Goal: Task Accomplishment & Management: Complete application form

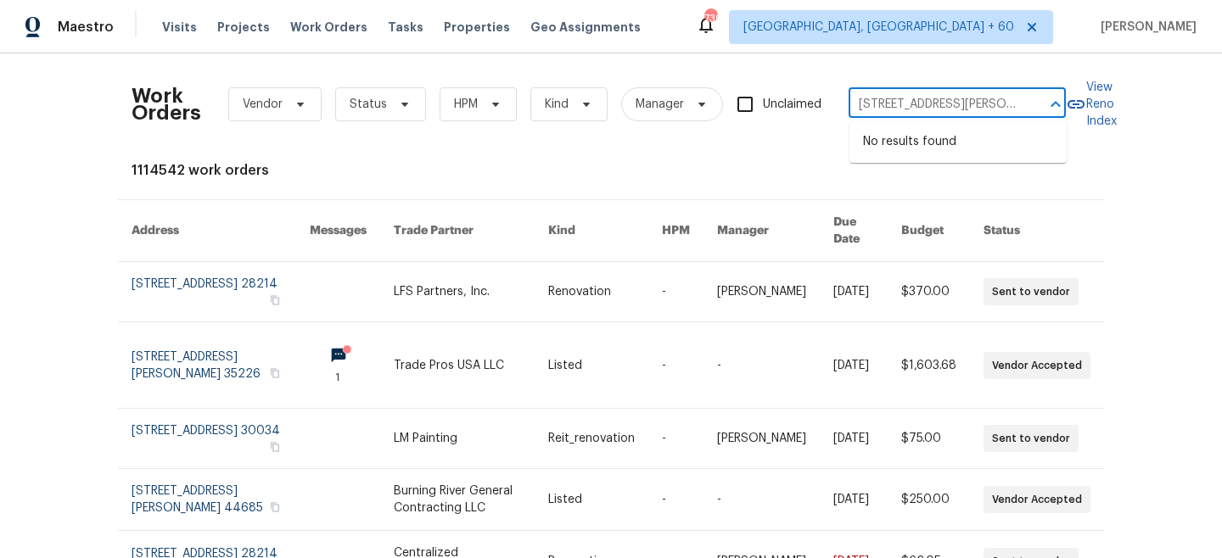
type input "111 Chaffee Pl"
click at [953, 149] on li "[STREET_ADDRESS][PERSON_NAME]" at bounding box center [958, 151] width 217 height 46
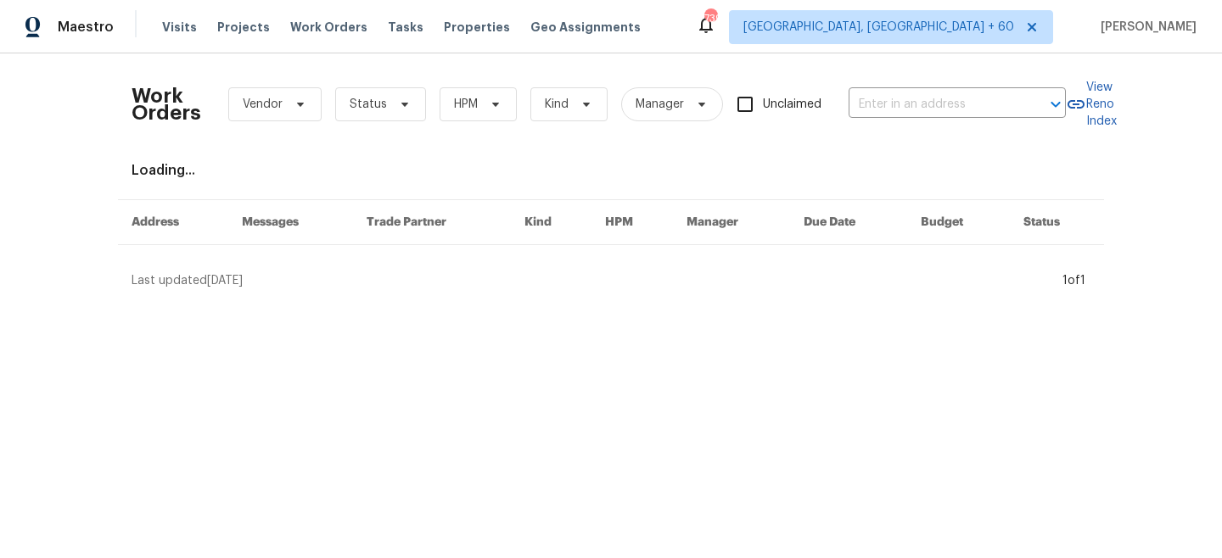
type input "[STREET_ADDRESS][PERSON_NAME]"
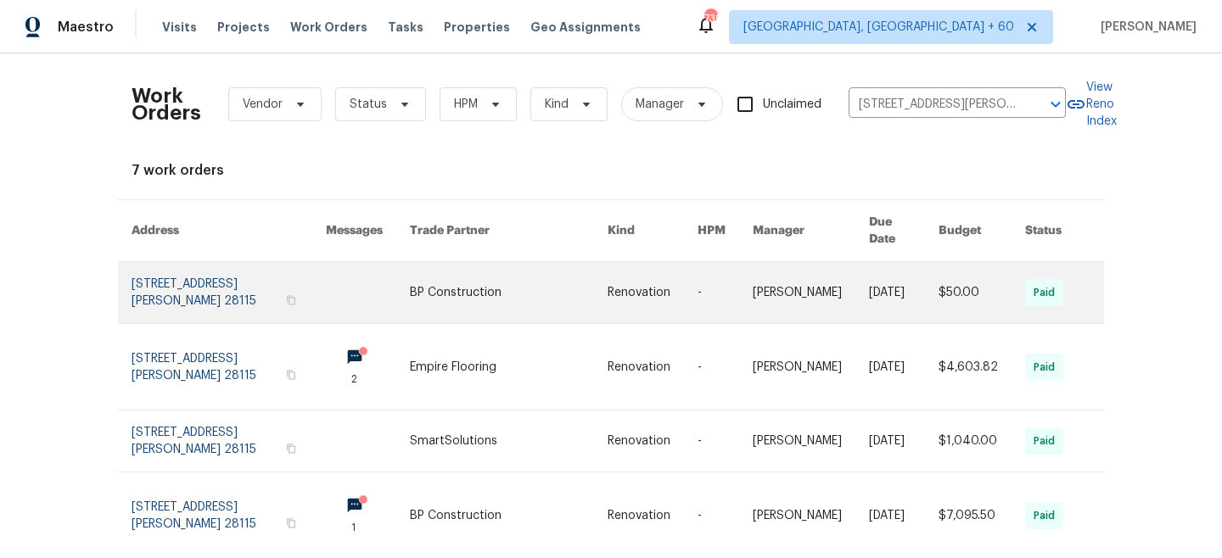
click at [600, 278] on link at bounding box center [509, 292] width 198 height 61
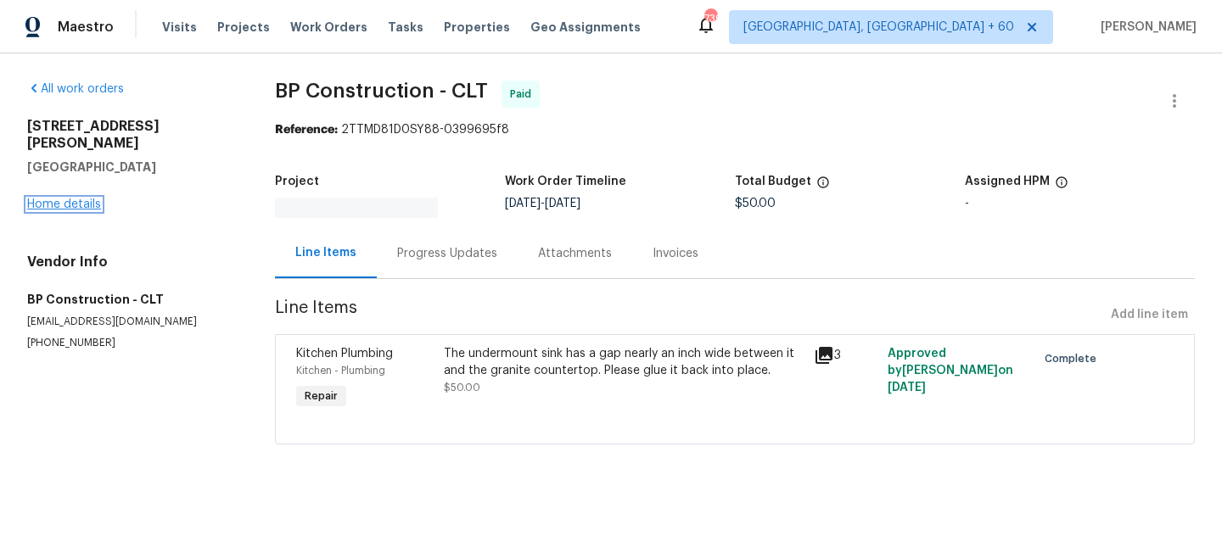
click at [45, 199] on link "Home details" at bounding box center [64, 205] width 74 height 12
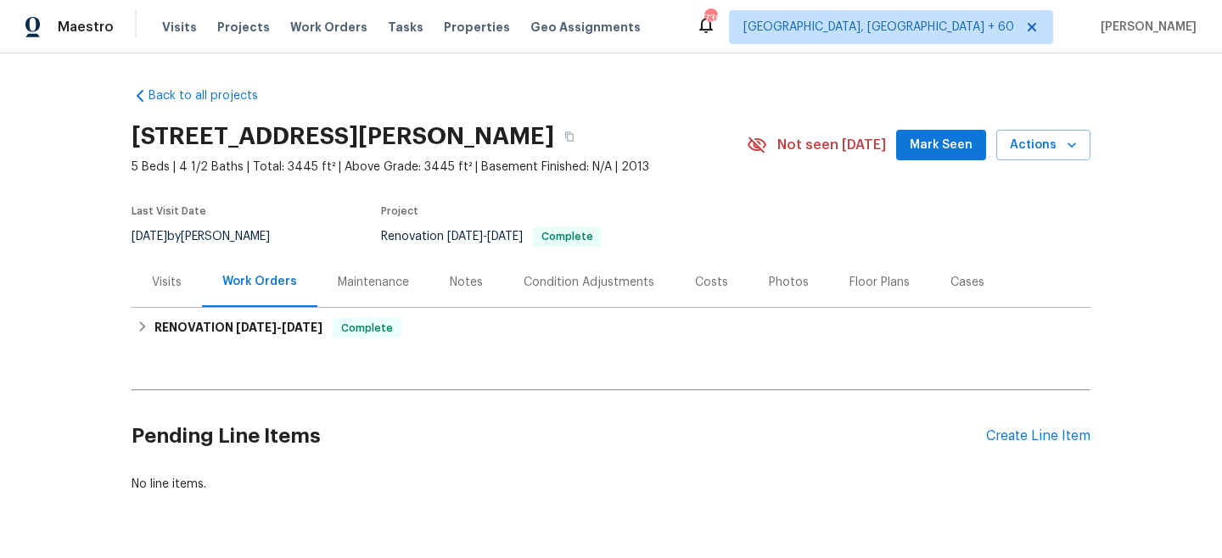
click at [380, 289] on div "Maintenance" at bounding box center [373, 282] width 71 height 17
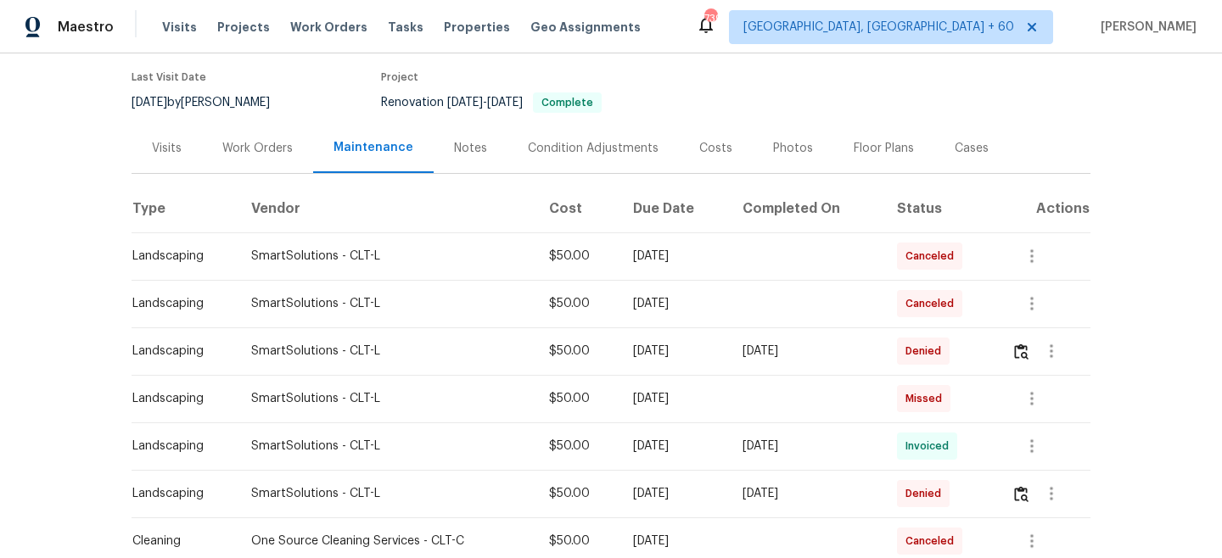
scroll to position [141, 0]
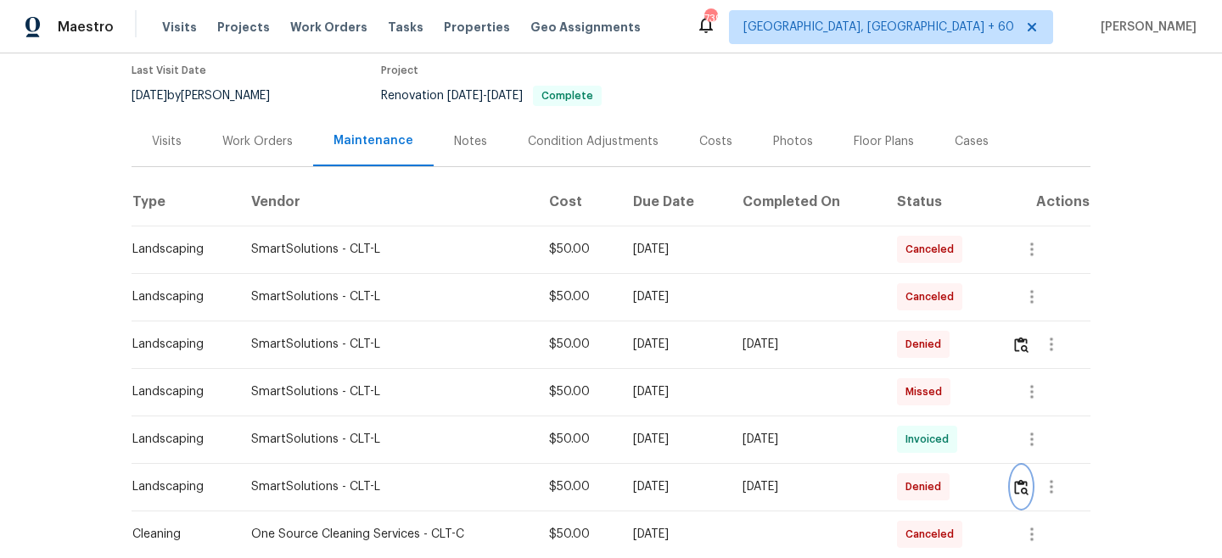
click at [1025, 476] on button "button" at bounding box center [1022, 487] width 20 height 41
click at [1020, 345] on img "button" at bounding box center [1021, 345] width 14 height 16
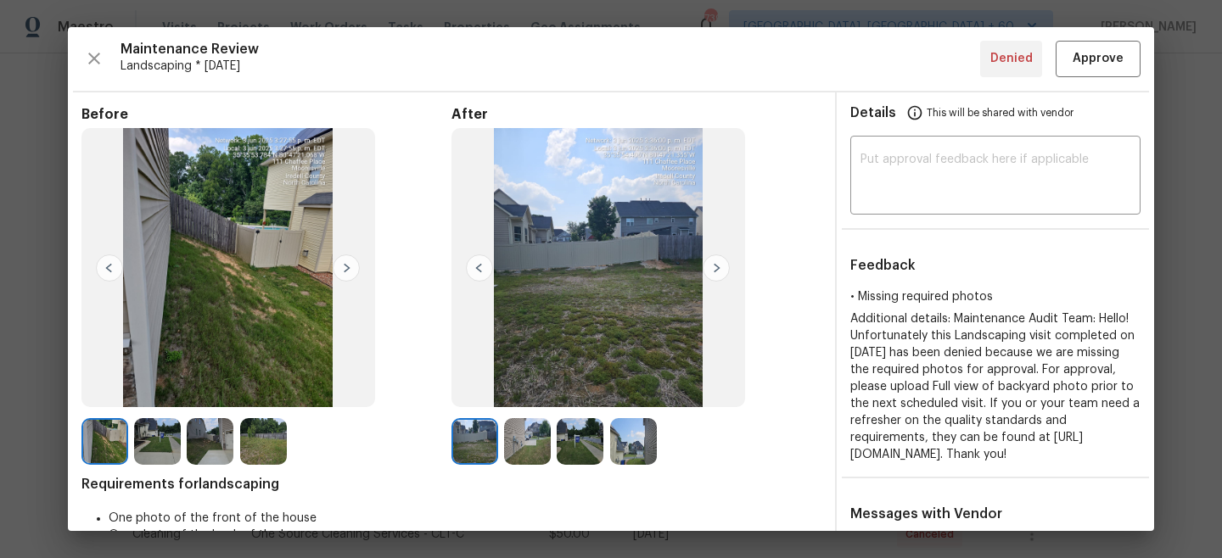
click at [513, 448] on img at bounding box center [527, 441] width 47 height 47
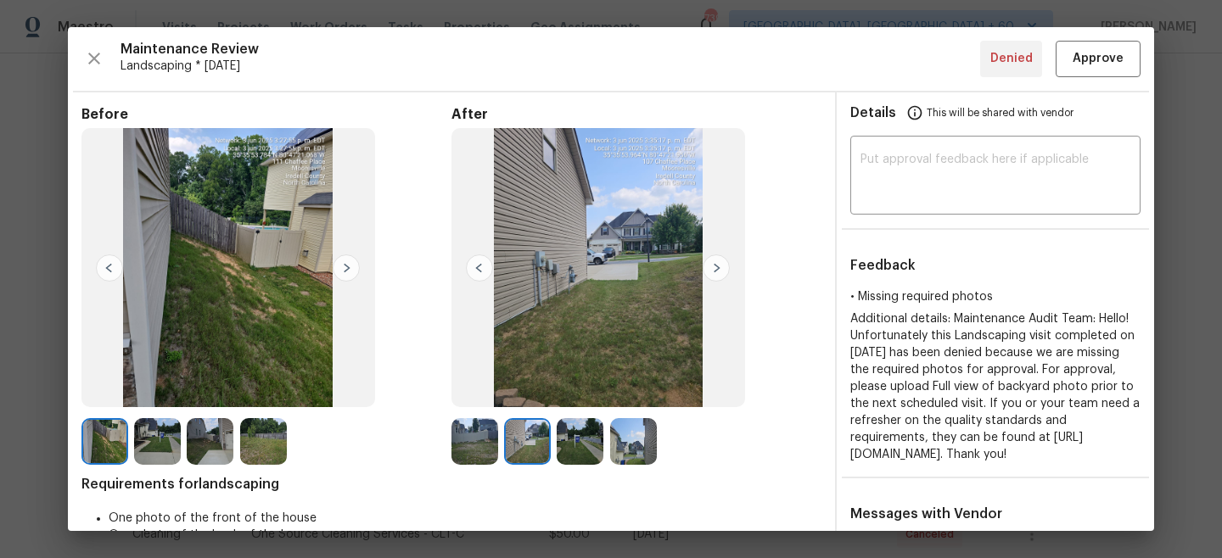
click at [524, 447] on img at bounding box center [527, 441] width 47 height 47
click at [273, 442] on img at bounding box center [263, 441] width 47 height 47
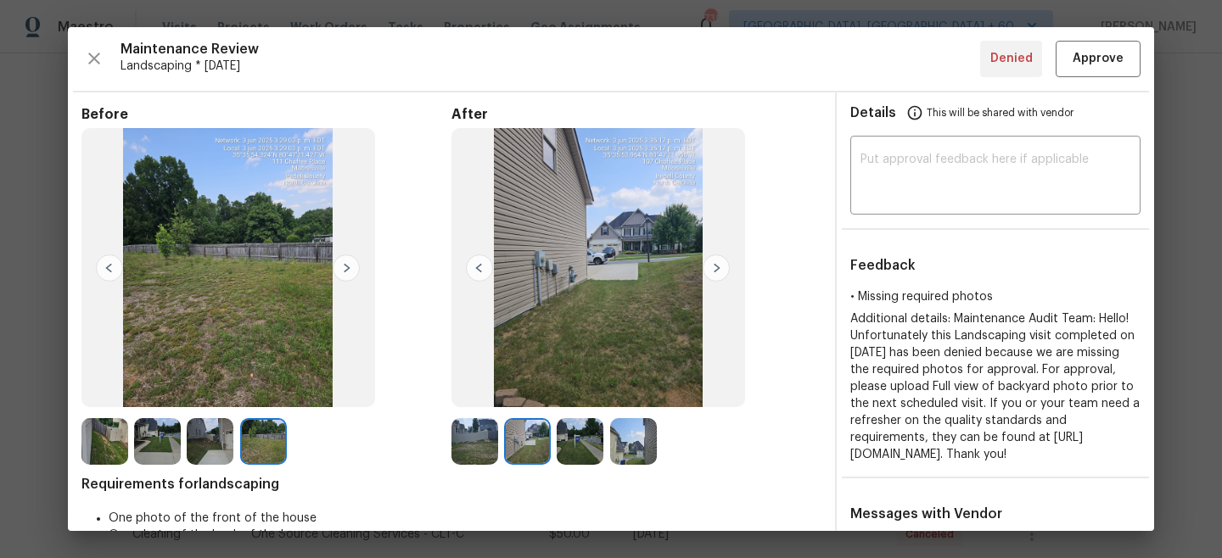
click at [716, 269] on img at bounding box center [716, 268] width 27 height 27
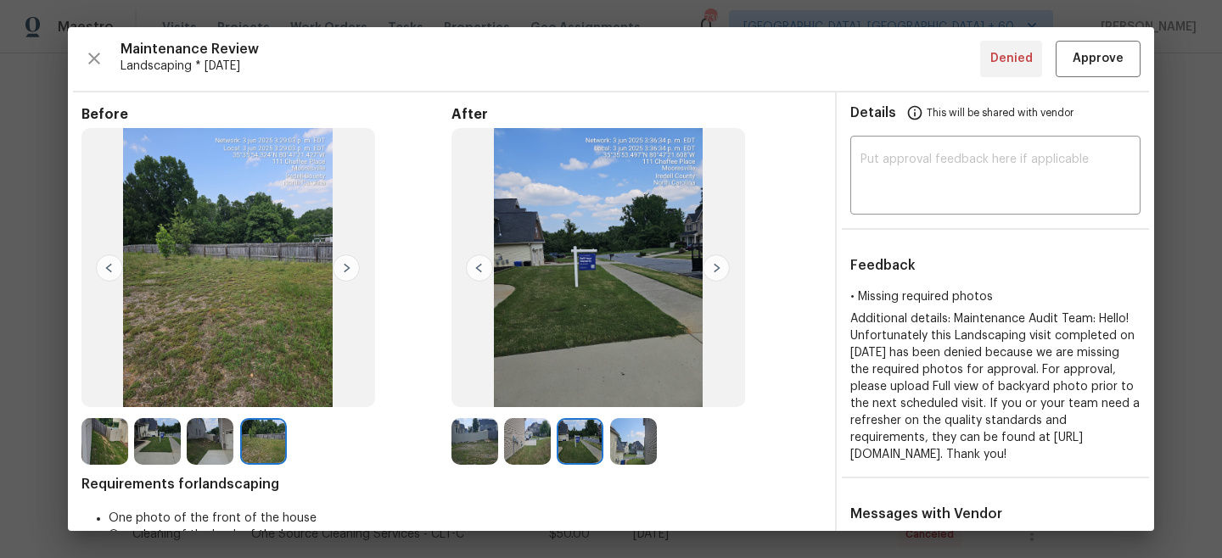
click at [347, 273] on img at bounding box center [346, 268] width 27 height 27
click at [348, 266] on img at bounding box center [346, 268] width 27 height 27
click at [348, 267] on img at bounding box center [346, 268] width 27 height 27
click at [102, 271] on img at bounding box center [109, 268] width 27 height 27
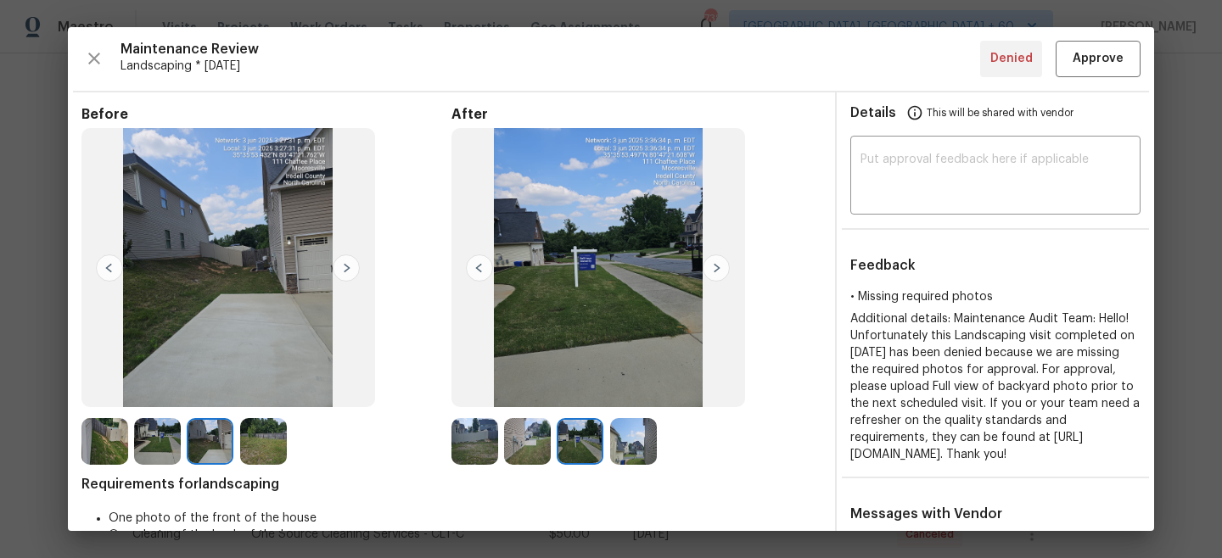
click at [106, 269] on img at bounding box center [109, 268] width 27 height 27
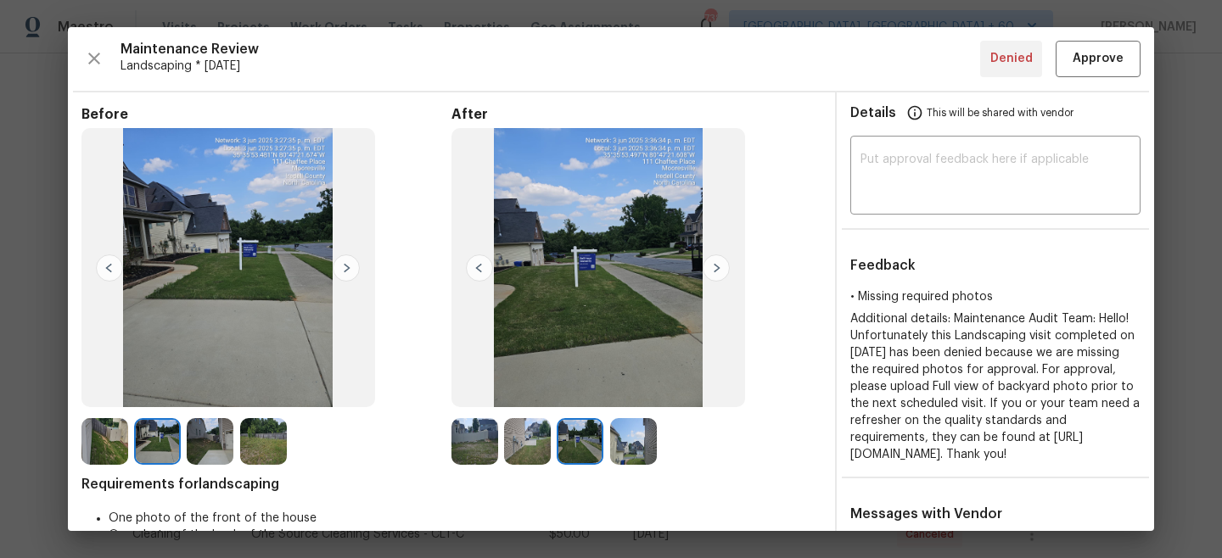
click at [106, 269] on img at bounding box center [109, 268] width 27 height 27
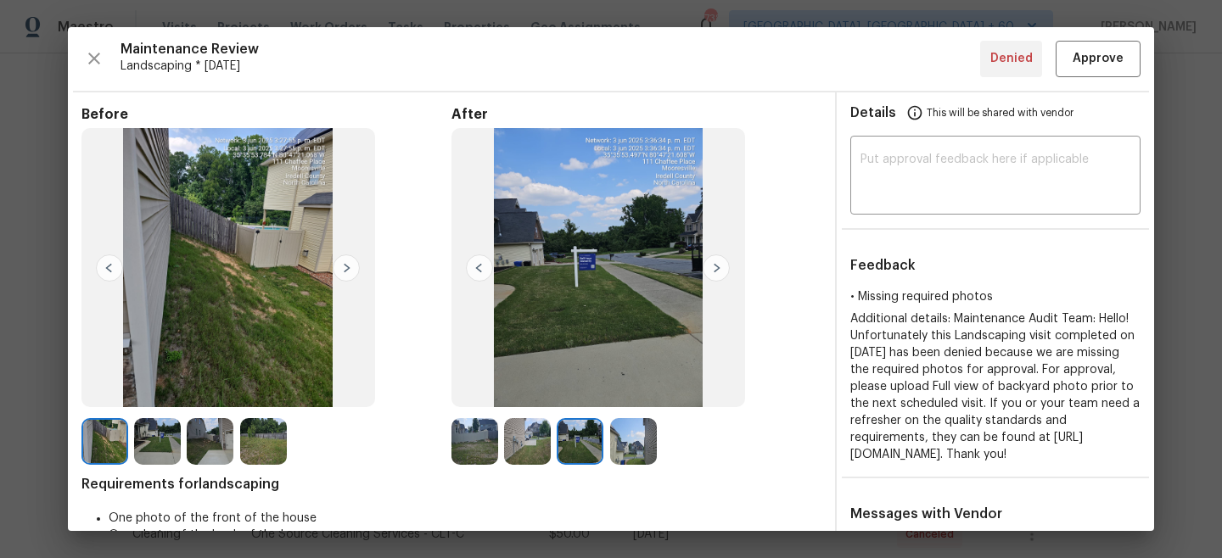
click at [106, 269] on img at bounding box center [109, 268] width 27 height 27
click at [721, 264] on img at bounding box center [716, 268] width 27 height 27
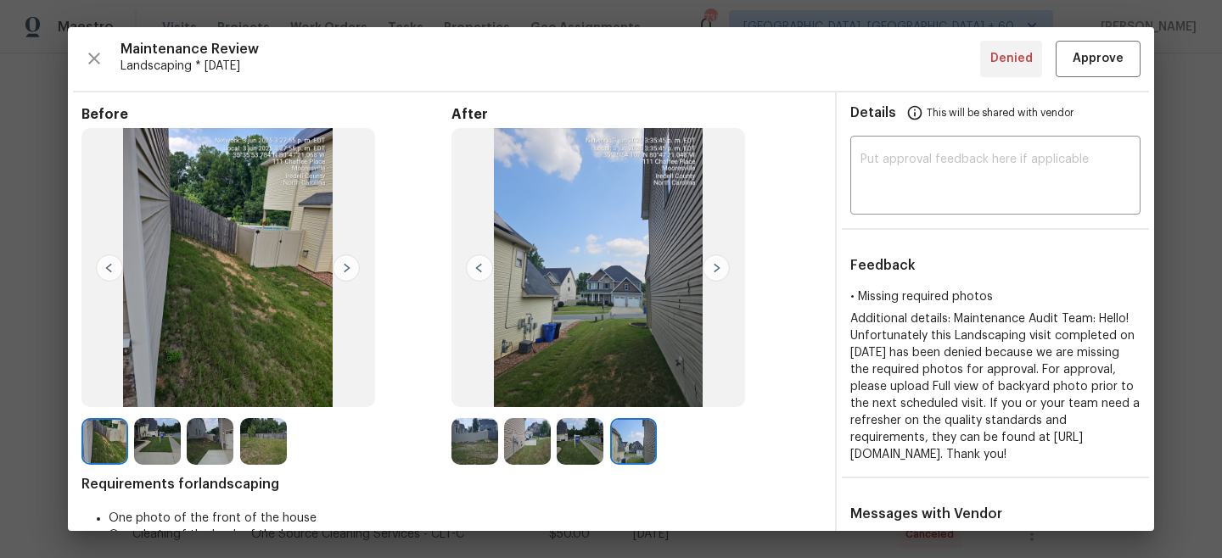
click at [721, 264] on img at bounding box center [716, 268] width 27 height 27
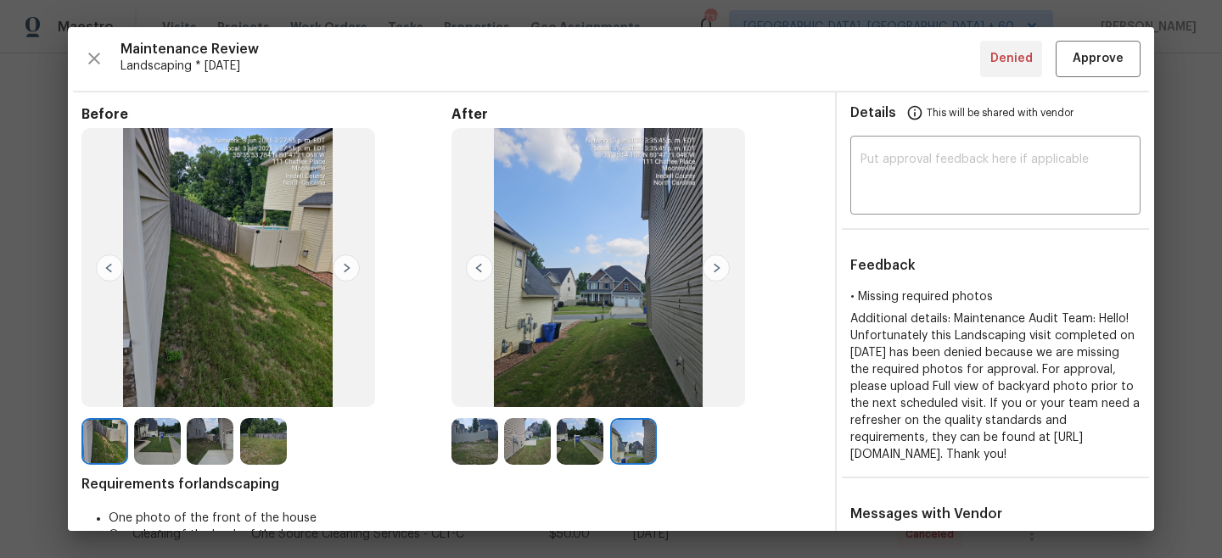
click at [474, 264] on img at bounding box center [479, 268] width 27 height 27
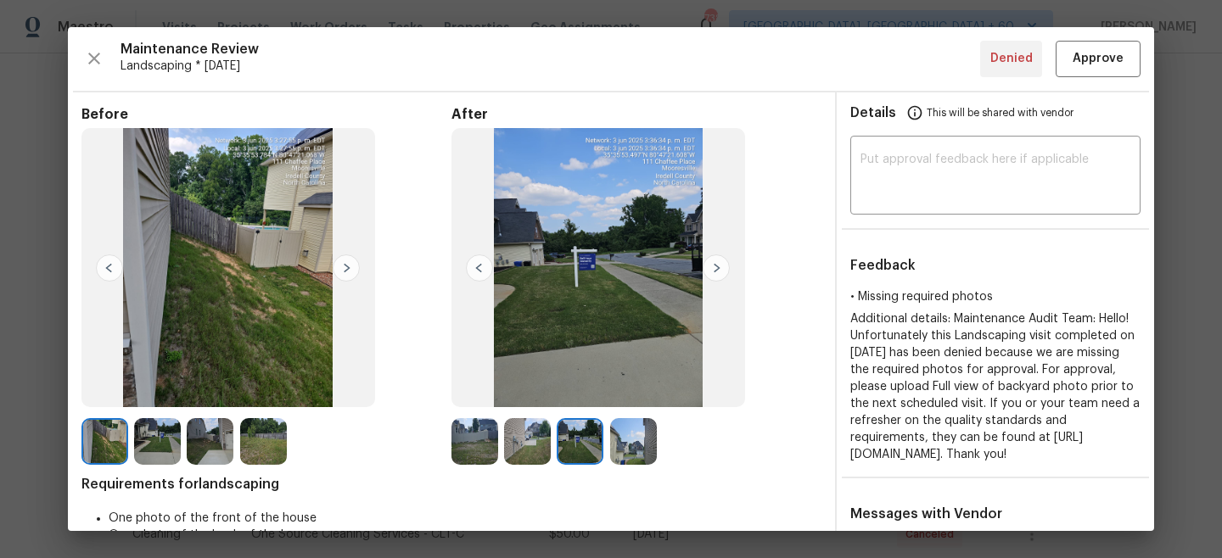
click at [474, 264] on img at bounding box center [479, 268] width 27 height 27
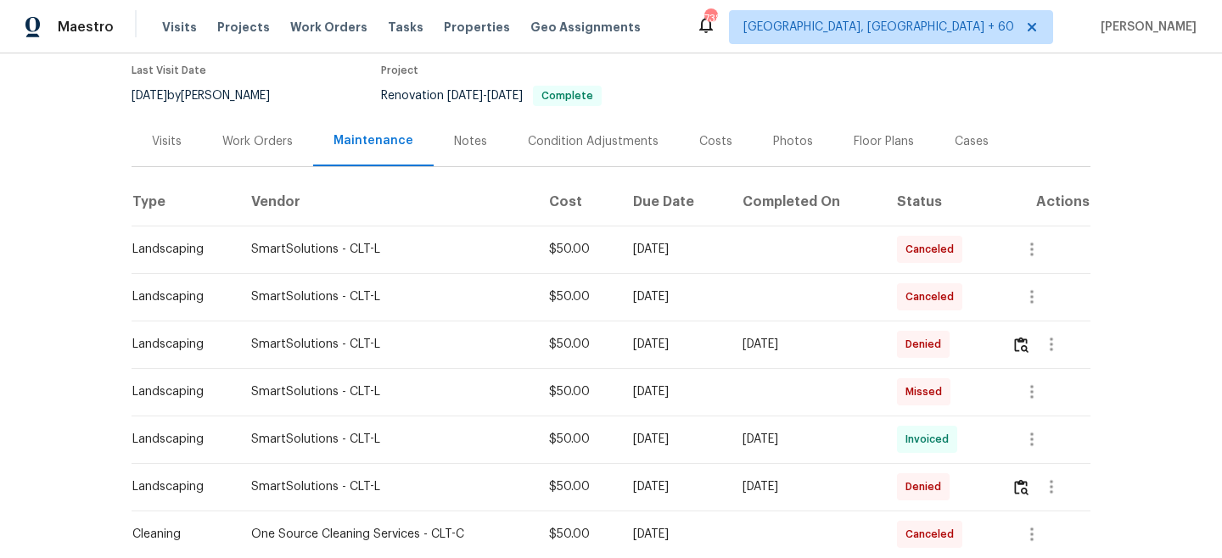
click at [251, 157] on div "Work Orders" at bounding box center [257, 141] width 111 height 50
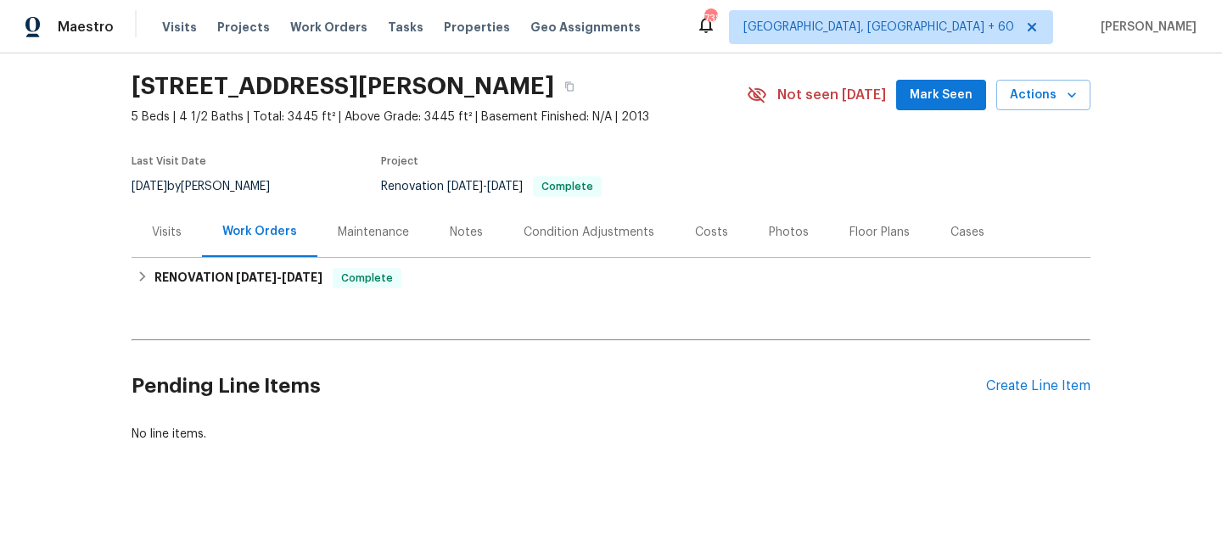
scroll to position [50, 0]
click at [1033, 399] on div "Pending Line Items Create Line Item" at bounding box center [611, 386] width 959 height 79
click at [1031, 391] on div "Create Line Item" at bounding box center [1038, 387] width 104 height 16
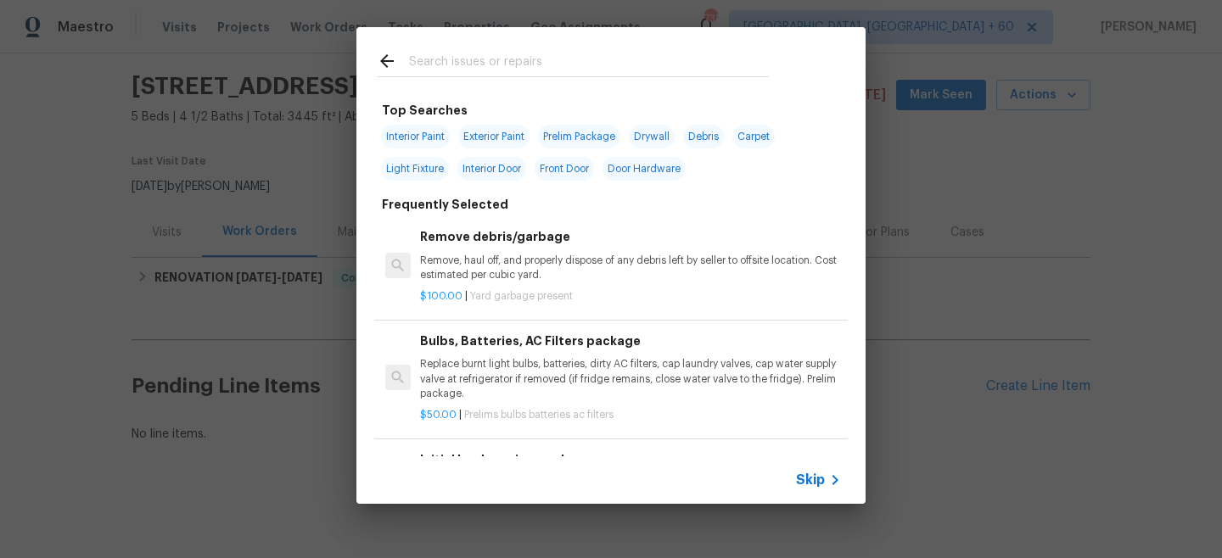
click at [815, 484] on span "Skip" at bounding box center [810, 480] width 29 height 17
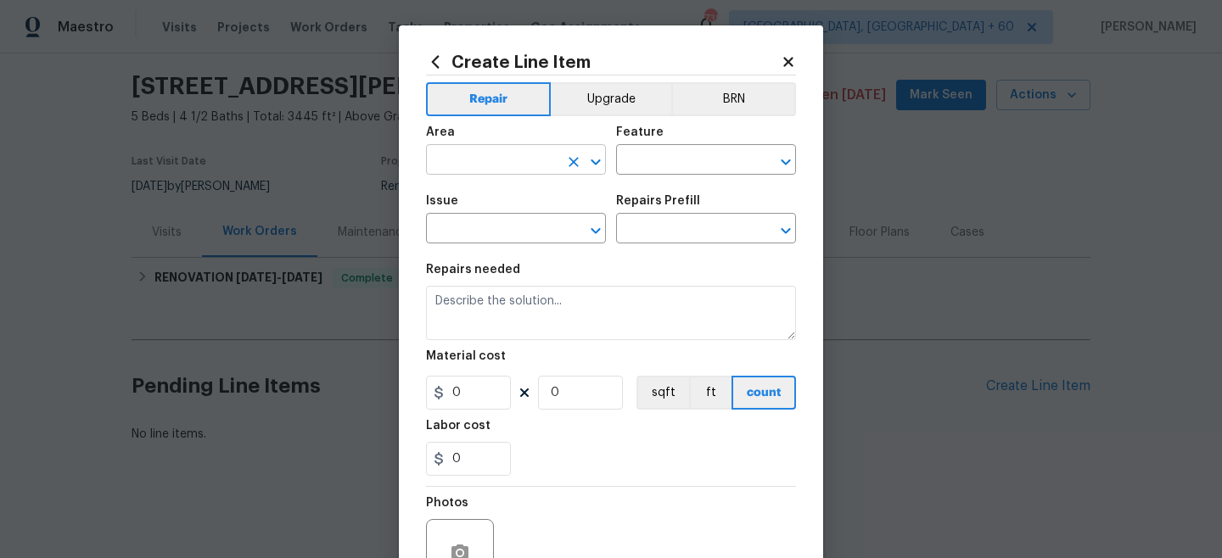
click at [468, 166] on input "text" at bounding box center [492, 162] width 132 height 26
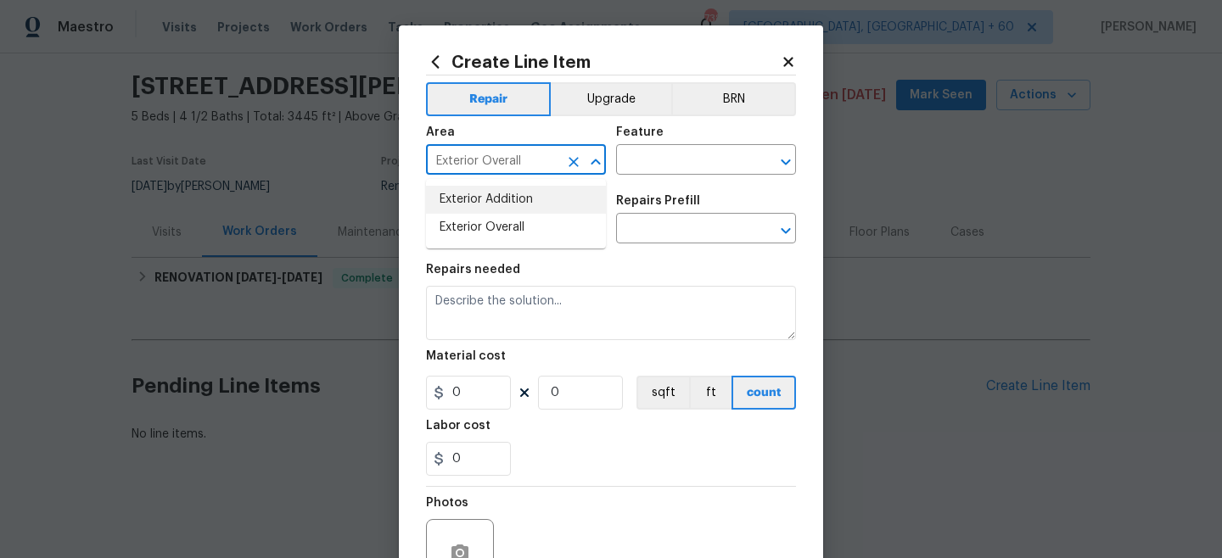
type input "Exterior Overall"
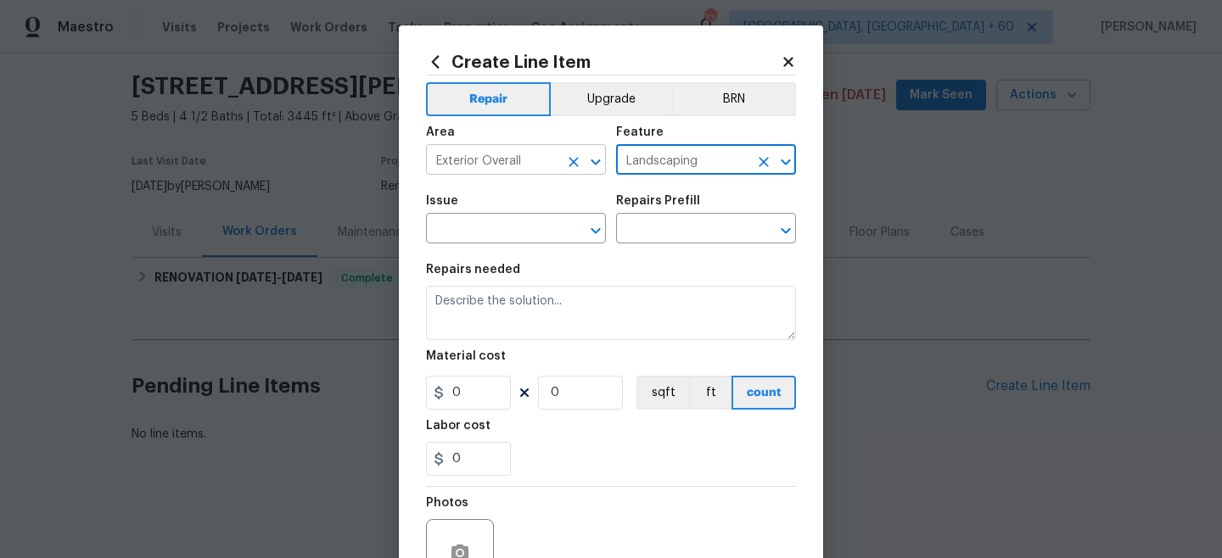
type input "Landscaping"
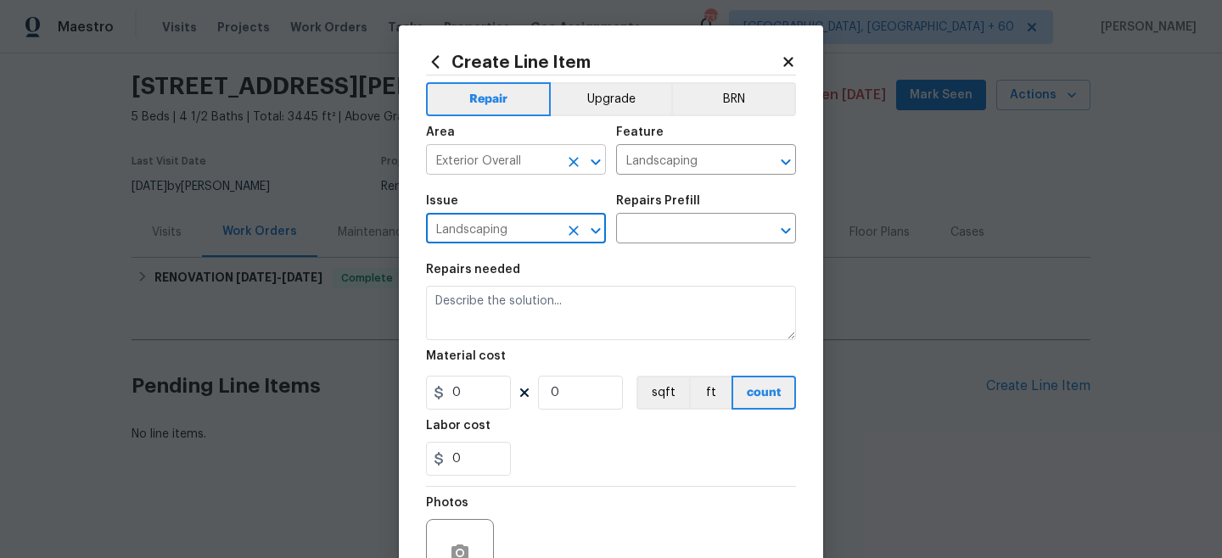
type input "Landscaping"
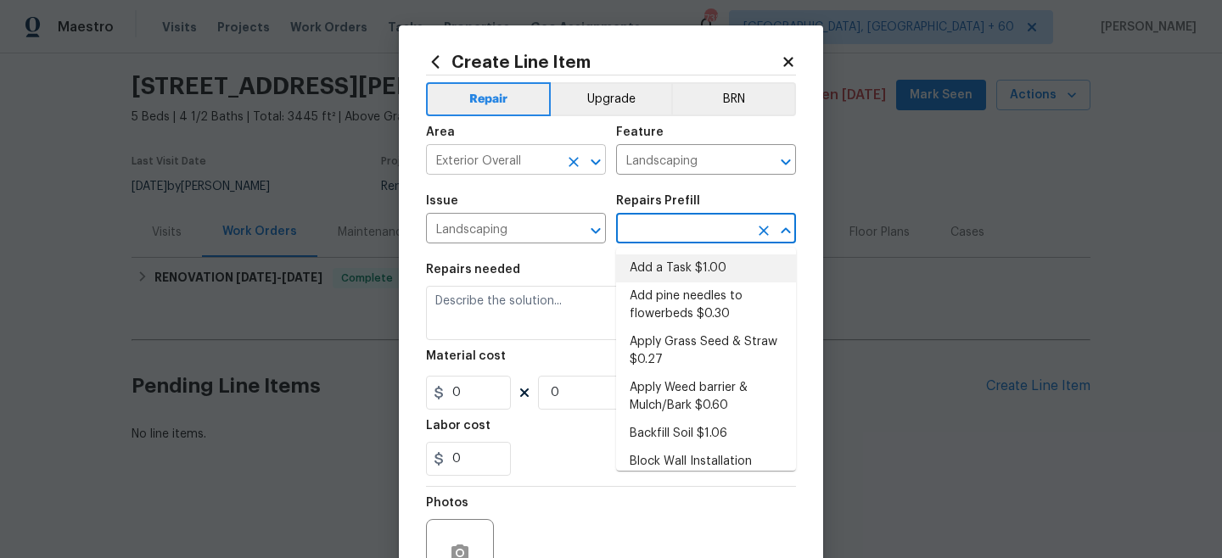
type input "Add a Task $1.00"
type textarea "HPM to detail"
type input "1"
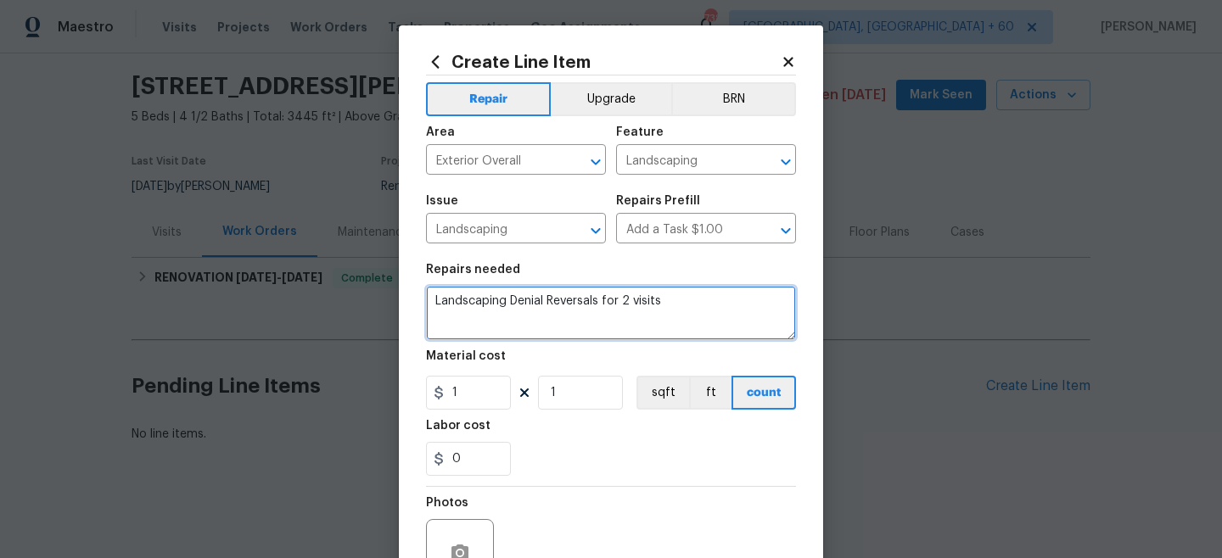
type textarea "Landscaping Denial Reversals for 2 visits"
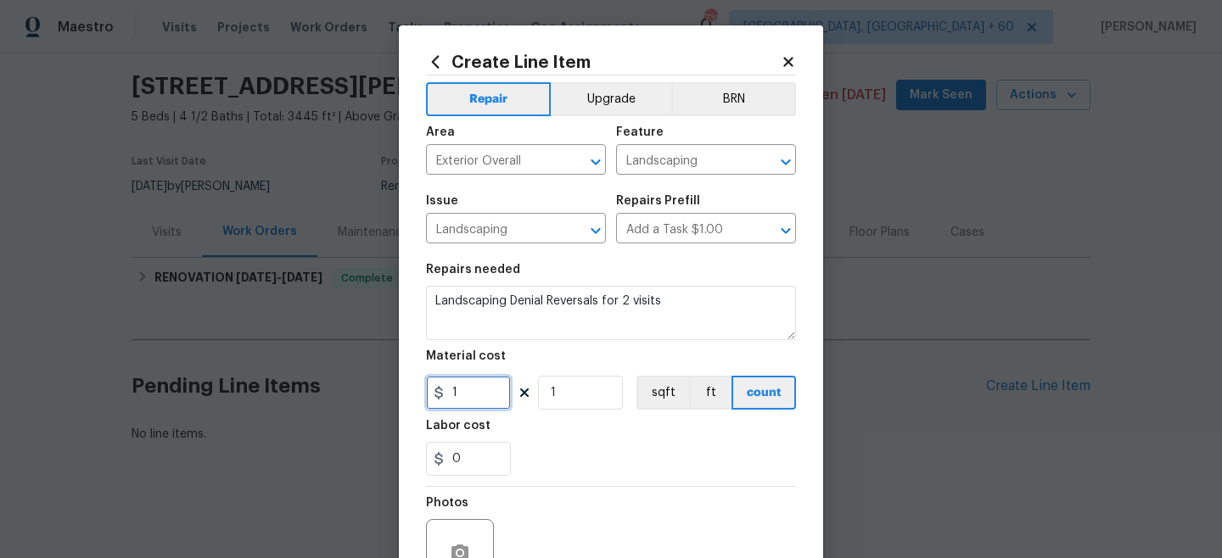
click at [469, 402] on input "1" at bounding box center [468, 393] width 85 height 34
type input "100"
click at [540, 459] on div "0" at bounding box center [611, 459] width 370 height 34
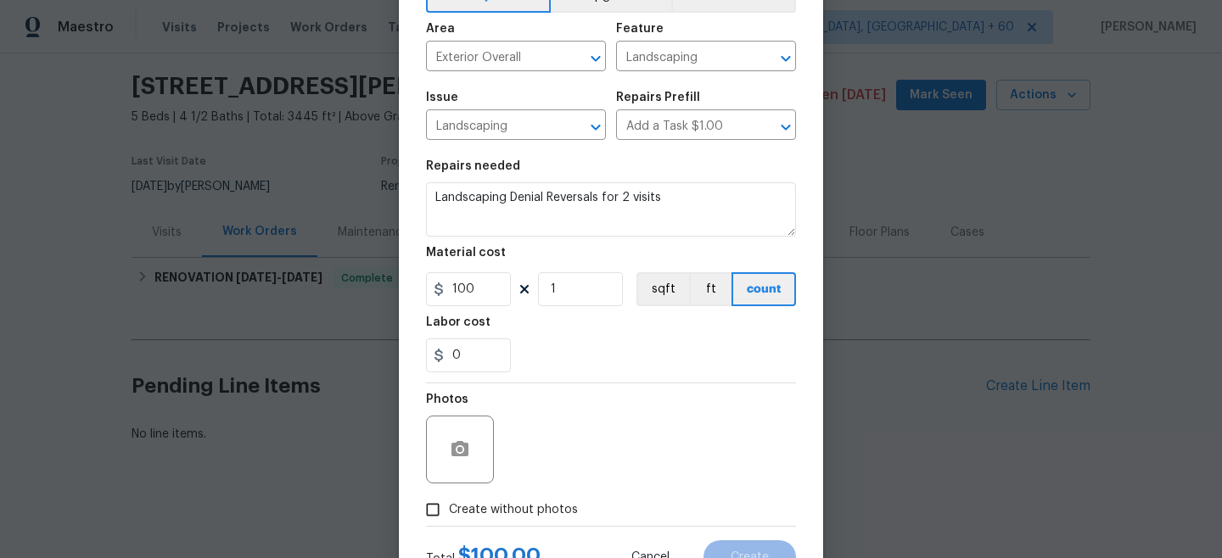
scroll to position [119, 0]
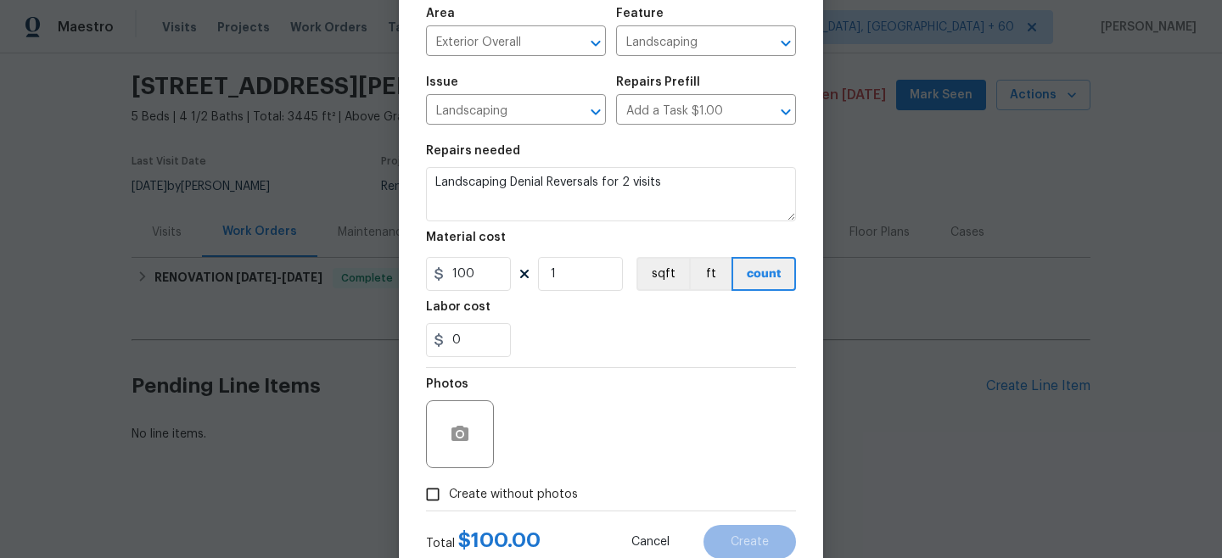
click at [496, 488] on span "Create without photos" at bounding box center [513, 495] width 129 height 18
click at [449, 488] on input "Create without photos" at bounding box center [433, 495] width 32 height 32
checkbox input "true"
type textarea "n/a"
click at [726, 538] on button "Create" at bounding box center [750, 542] width 93 height 34
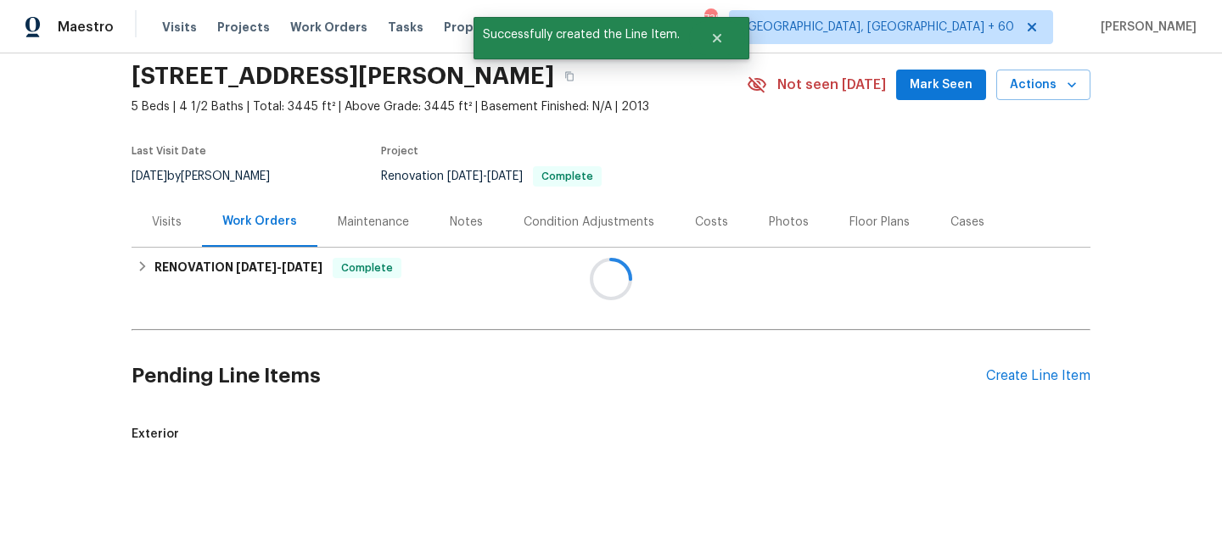
scroll to position [141, 0]
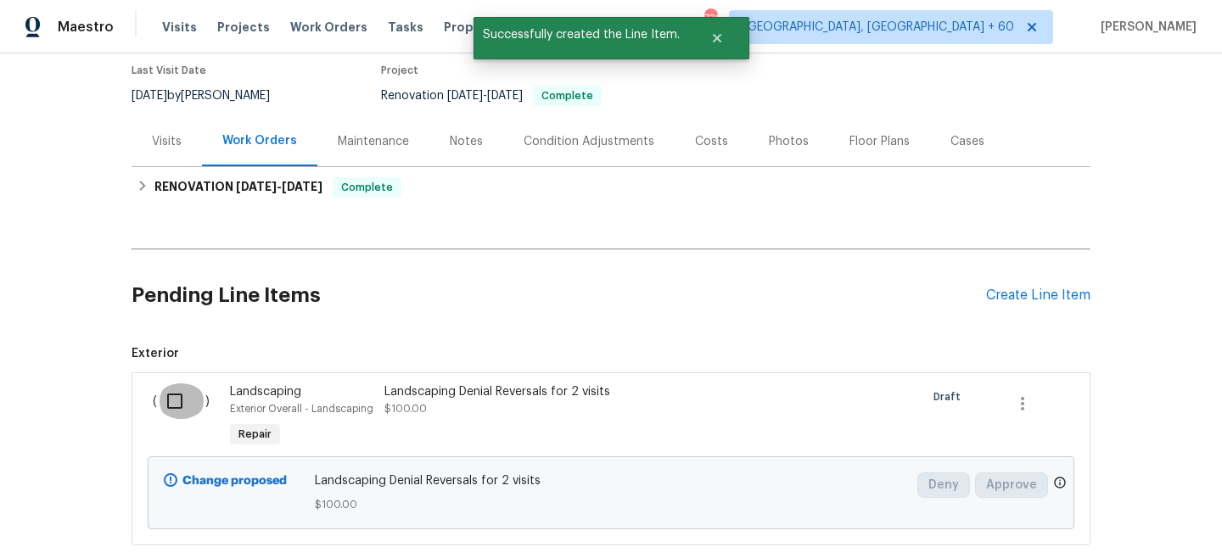
click at [178, 401] on input "checkbox" at bounding box center [181, 402] width 48 height 36
checkbox input "true"
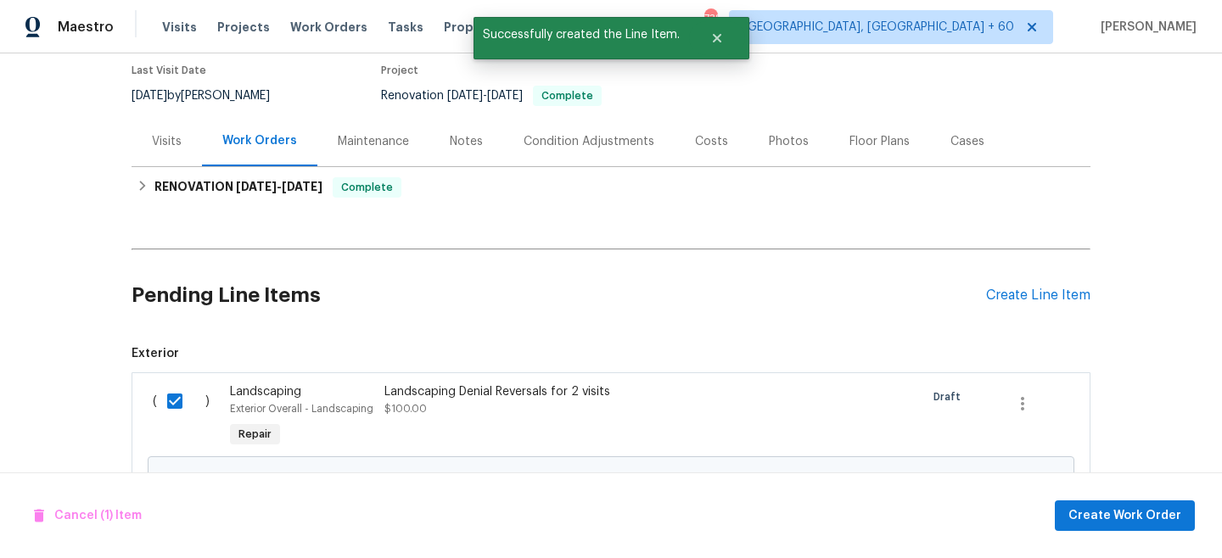
click at [1130, 486] on div "Cancel (1) Item Create Work Order" at bounding box center [611, 516] width 1222 height 87
click at [1130, 504] on button "Create Work Order" at bounding box center [1125, 516] width 140 height 31
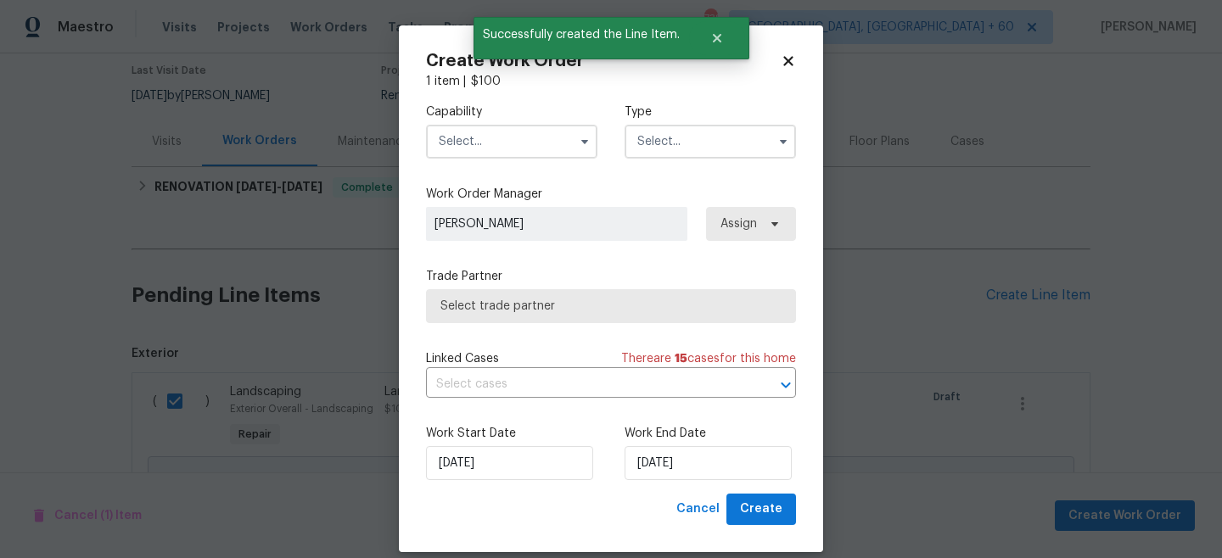
click at [687, 133] on input "text" at bounding box center [710, 142] width 171 height 34
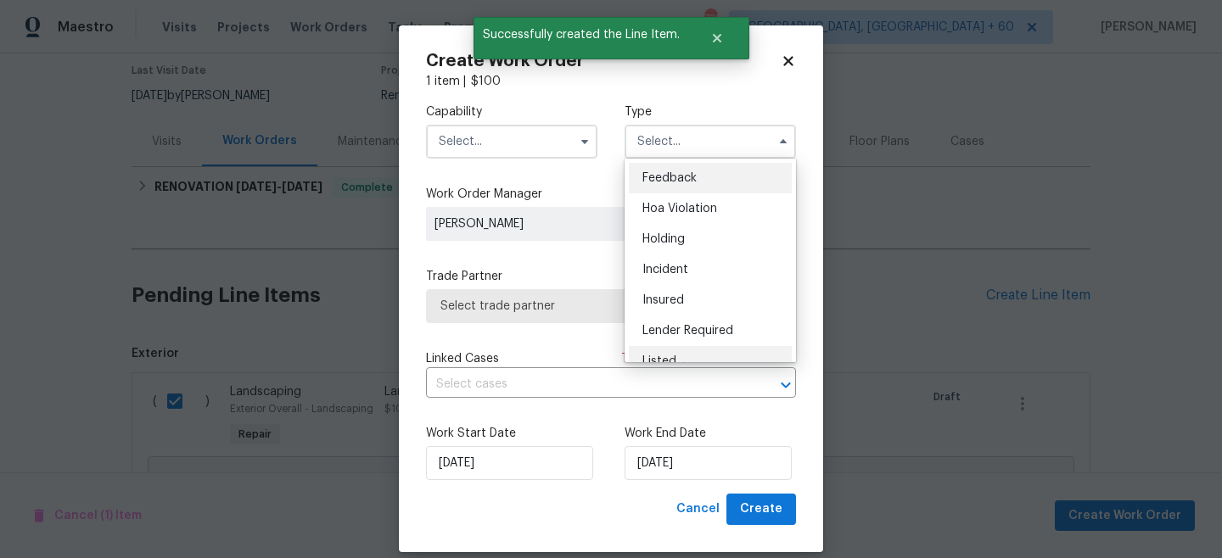
click at [672, 362] on span "Listed" at bounding box center [659, 362] width 34 height 12
type input "Listed"
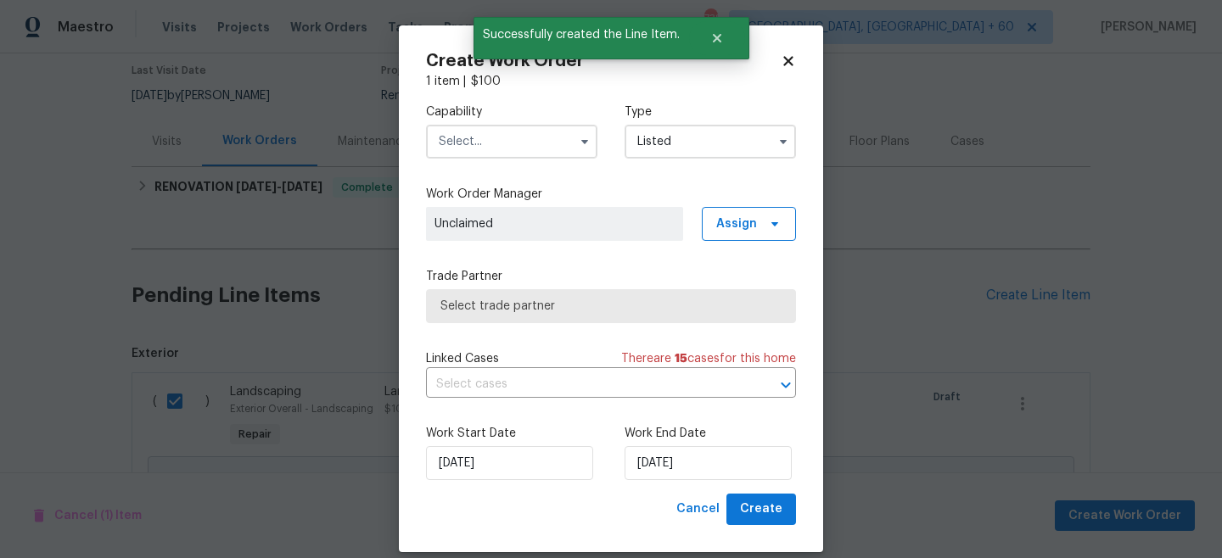
click at [470, 119] on label "Capability" at bounding box center [511, 112] width 171 height 17
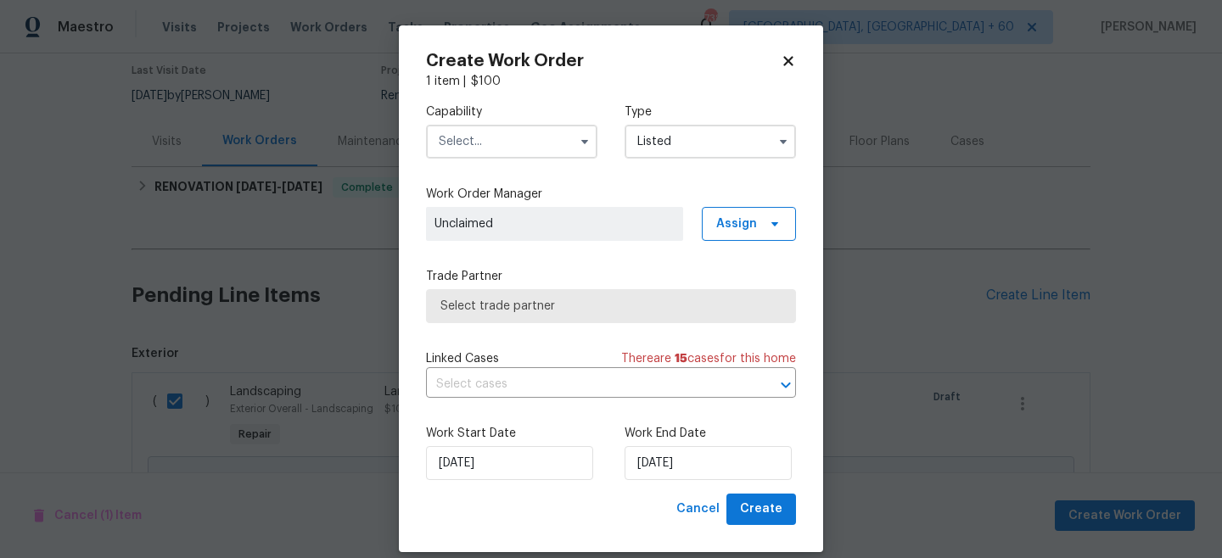
click at [470, 149] on input "text" at bounding box center [511, 142] width 171 height 34
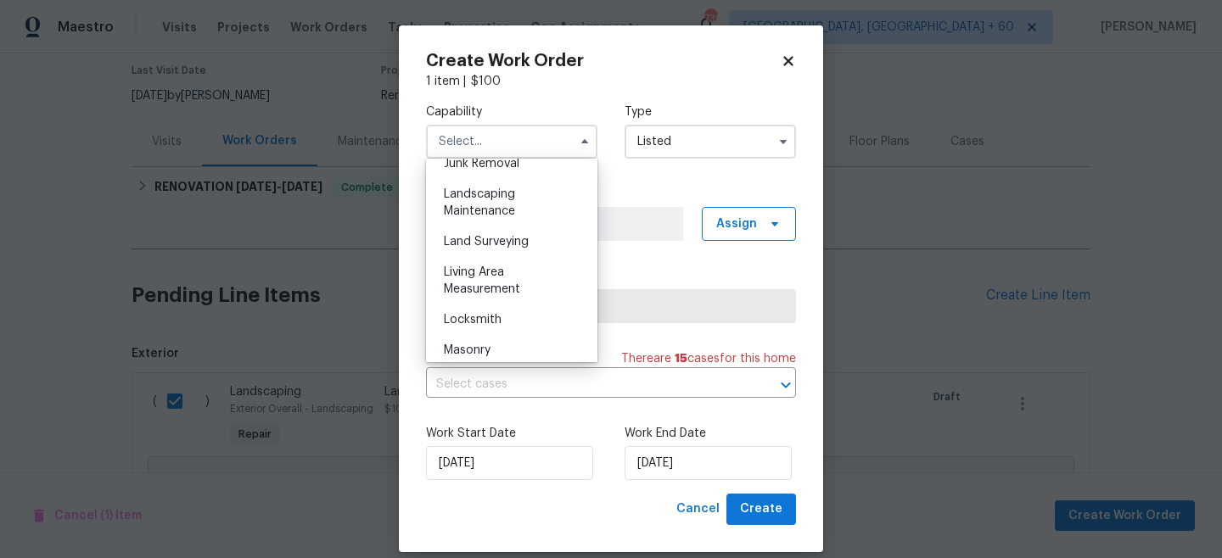
scroll to position [1101, 0]
click at [485, 290] on span "Living Area Measurement" at bounding box center [482, 280] width 76 height 29
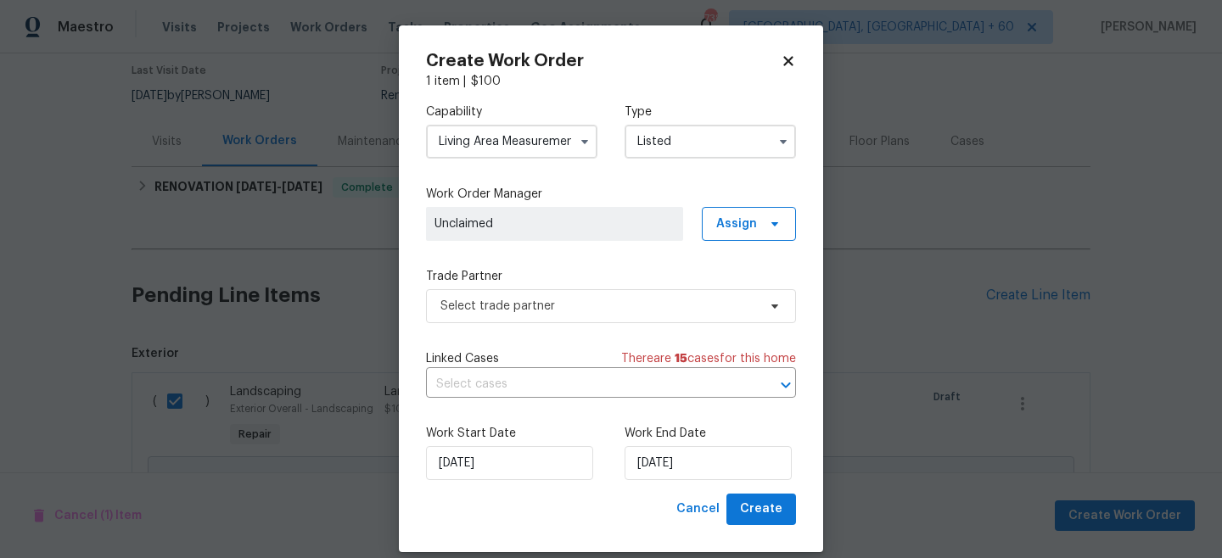
click at [496, 243] on div "Capability Living Area Measurement Type Listed Work Order Manager Unclaimed Ass…" at bounding box center [611, 292] width 370 height 404
click at [492, 150] on input "Living Area Measurement" at bounding box center [511, 142] width 171 height 34
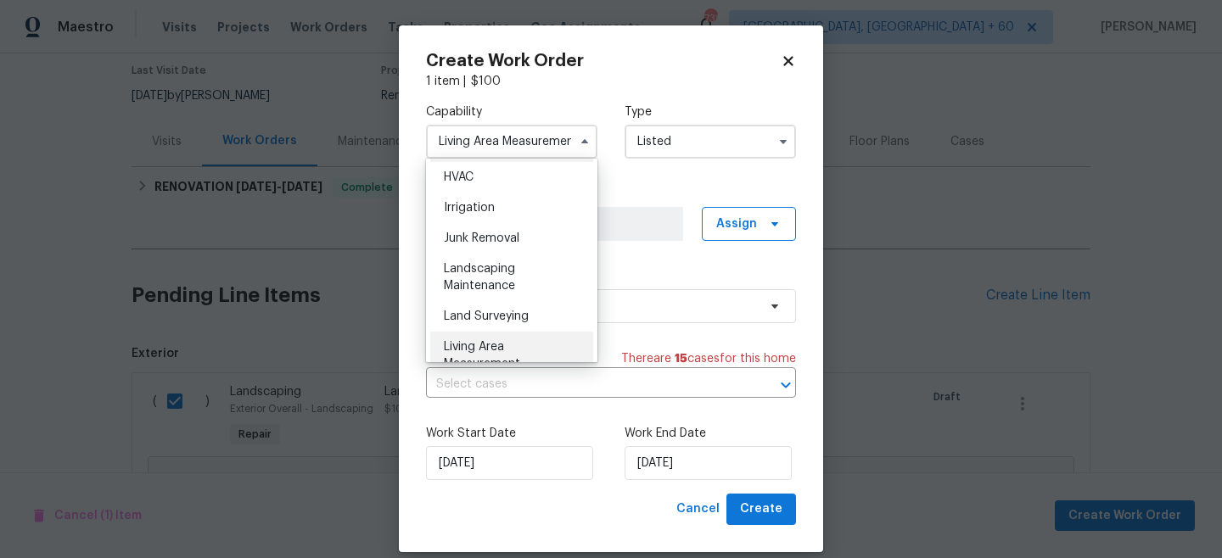
scroll to position [1027, 0]
click at [502, 281] on span "Landscaping Maintenance" at bounding box center [479, 276] width 71 height 29
type input "Landscaping Maintenance"
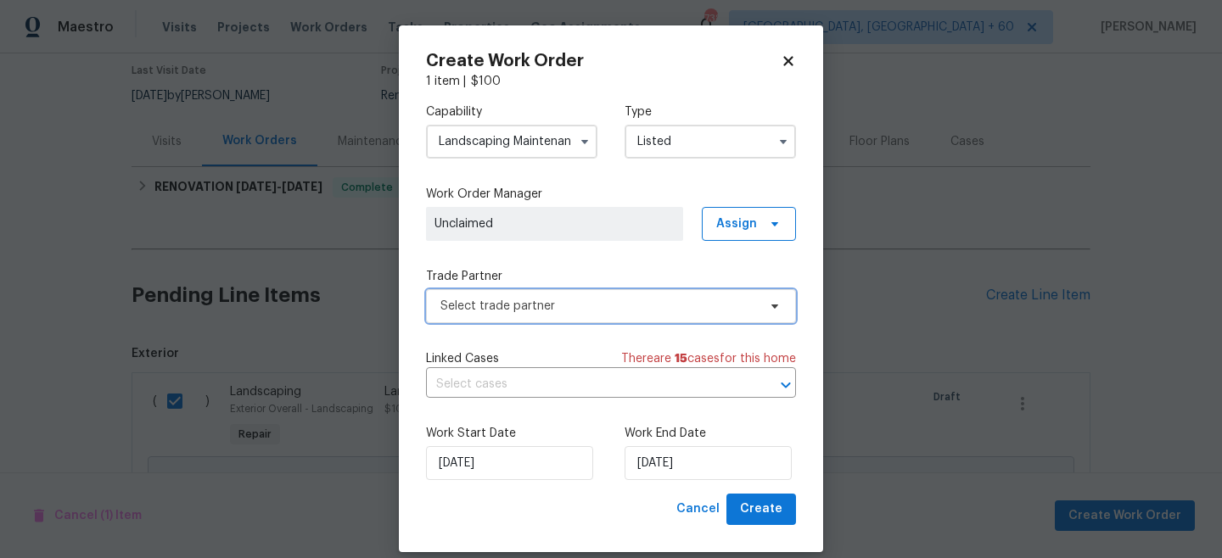
click at [534, 311] on span "Select trade partner" at bounding box center [598, 306] width 317 height 17
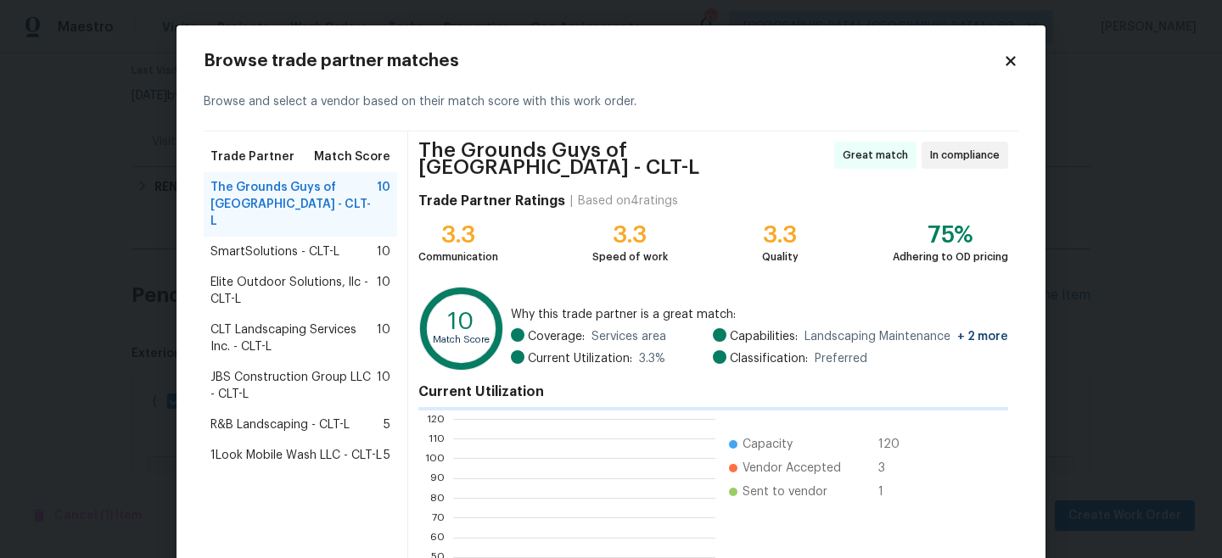
scroll to position [238, 261]
click at [303, 244] on span "SmartSolutions - CLT-L" at bounding box center [274, 252] width 129 height 17
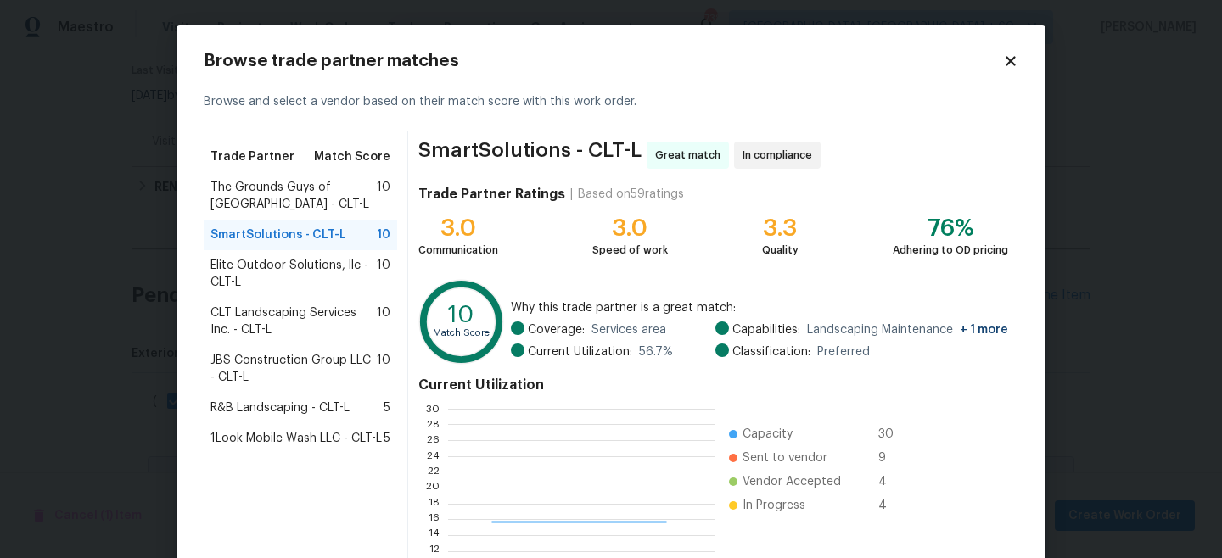
scroll to position [190, 0]
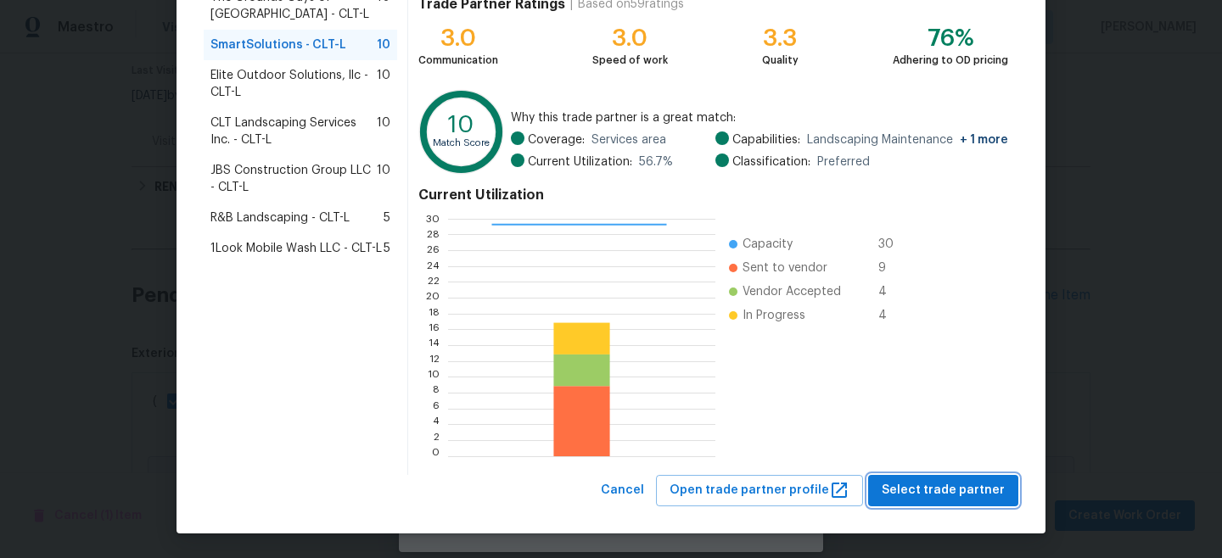
click at [962, 487] on span "Select trade partner" at bounding box center [943, 490] width 123 height 21
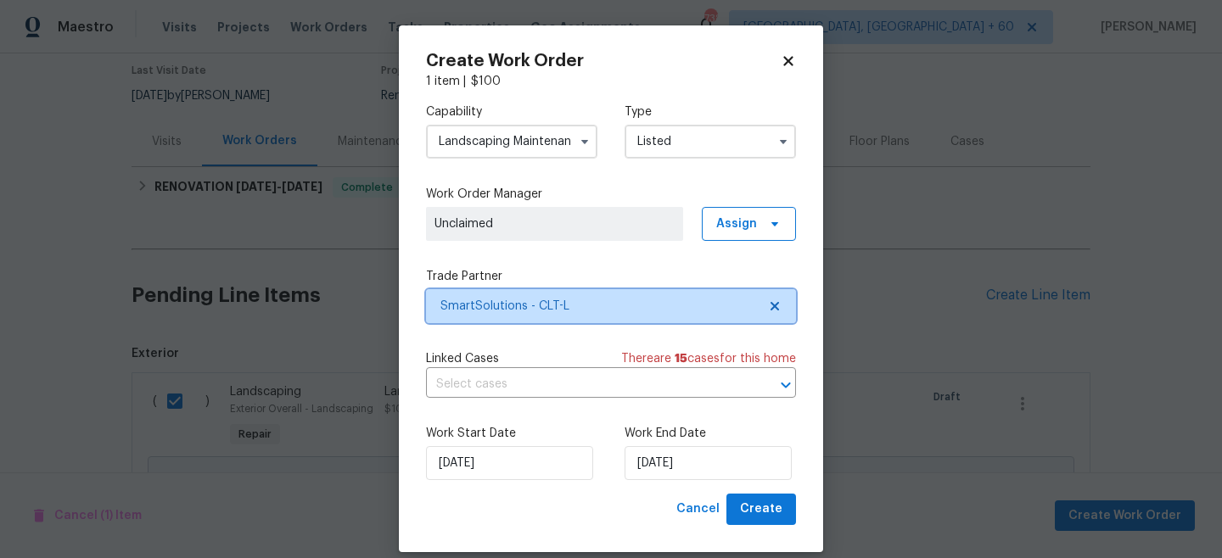
scroll to position [0, 0]
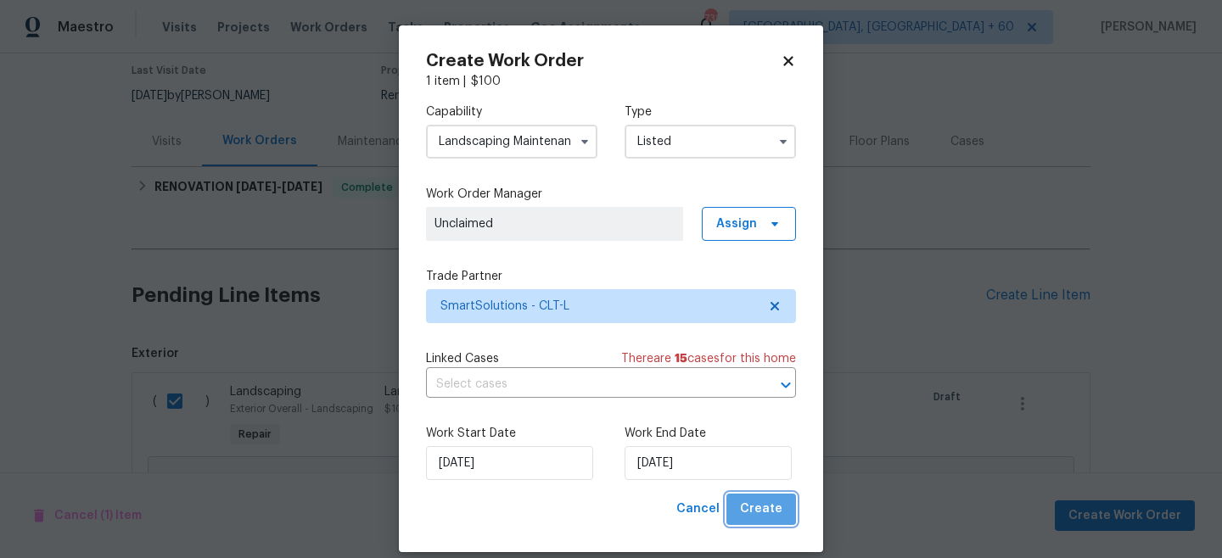
click at [765, 511] on span "Create" at bounding box center [761, 509] width 42 height 21
checkbox input "false"
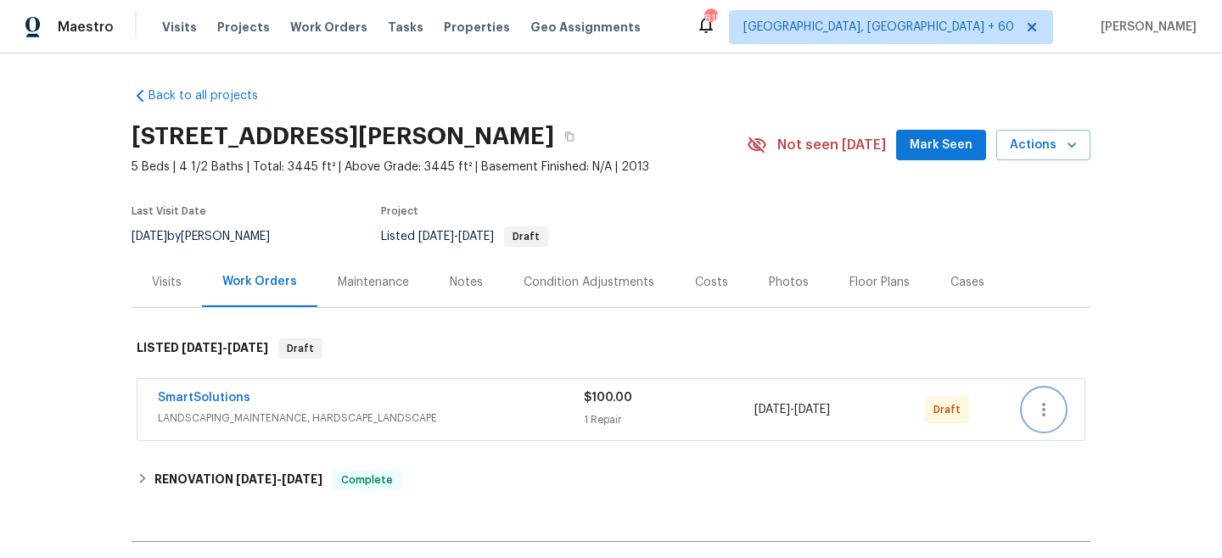
click at [1040, 405] on icon "button" at bounding box center [1044, 410] width 20 height 20
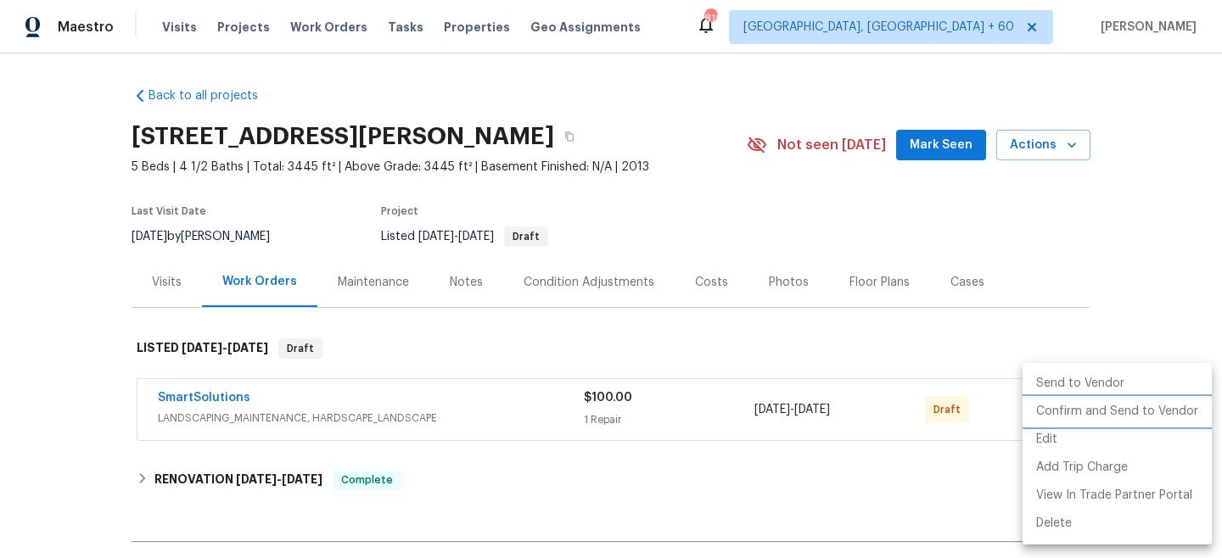
click at [1102, 413] on li "Confirm and Send to Vendor" at bounding box center [1117, 412] width 189 height 28
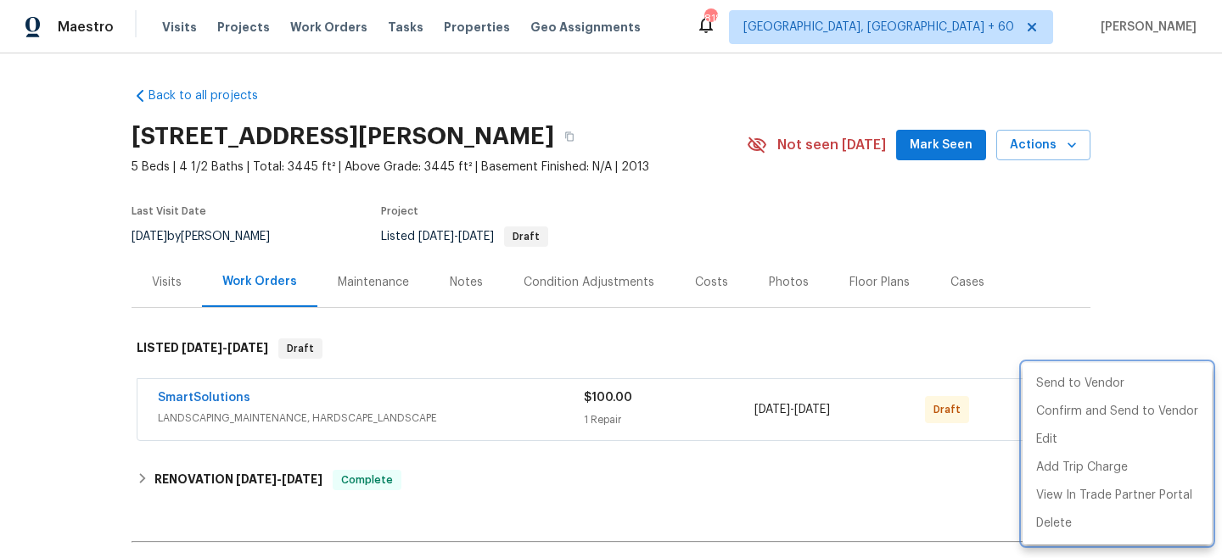
click at [1140, 279] on div at bounding box center [611, 279] width 1222 height 558
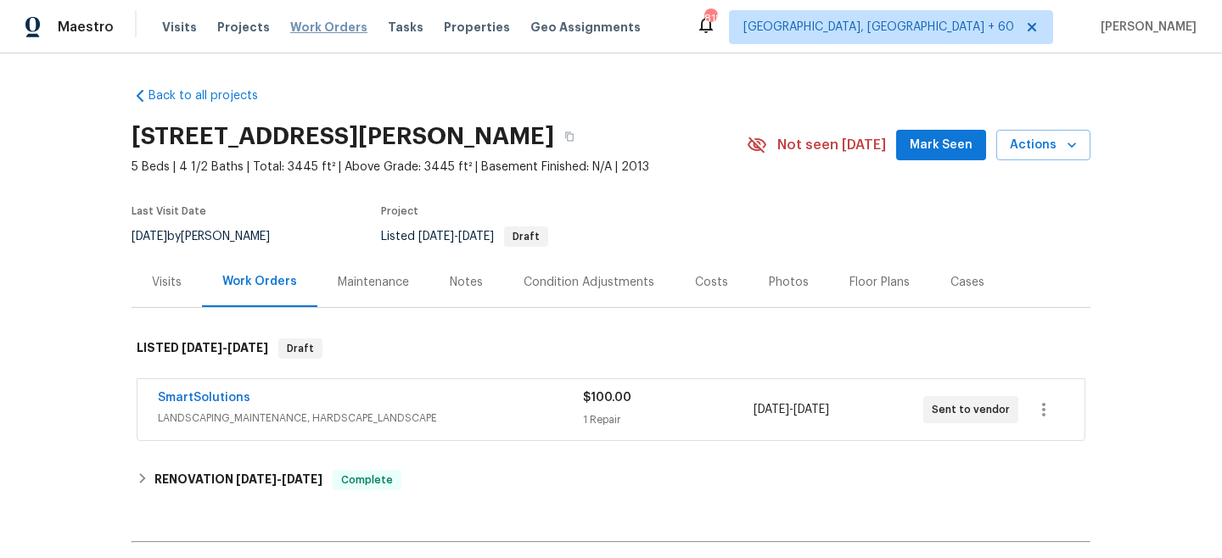
click at [325, 29] on span "Work Orders" at bounding box center [328, 27] width 77 height 17
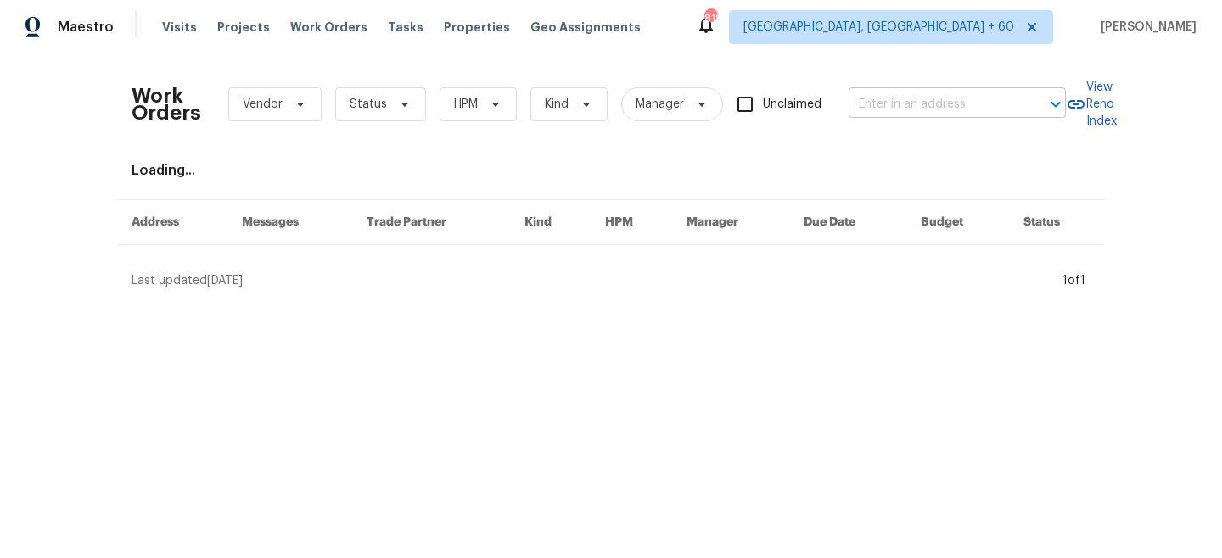
click at [891, 99] on input "text" at bounding box center [934, 105] width 170 height 26
paste input "[STREET_ADDRESS]"
type input "[STREET_ADDRESS]"
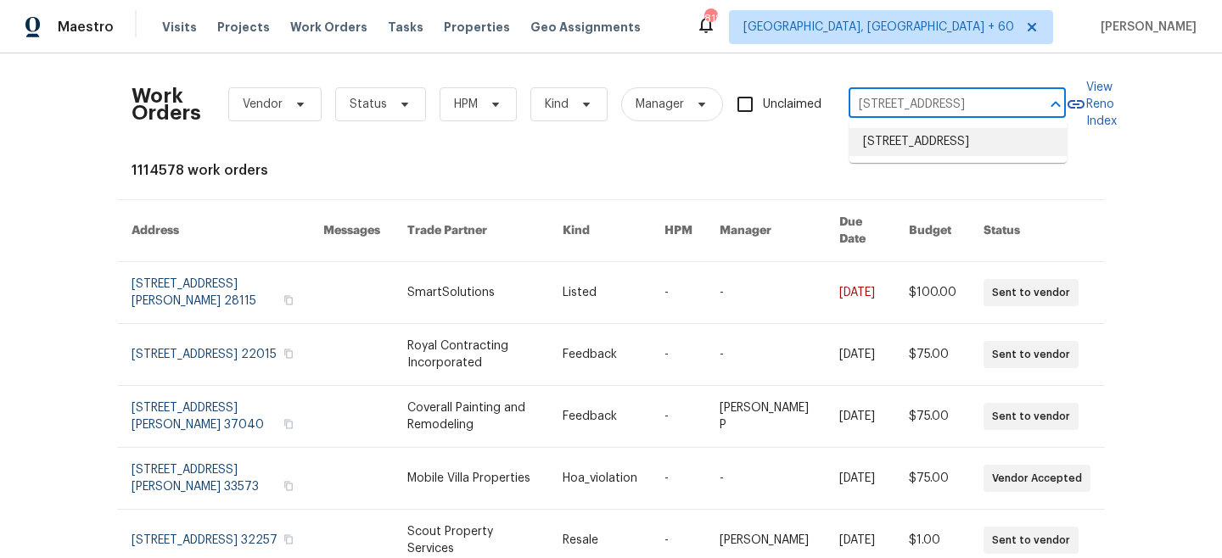
click at [959, 152] on li "[STREET_ADDRESS]" at bounding box center [958, 142] width 217 height 28
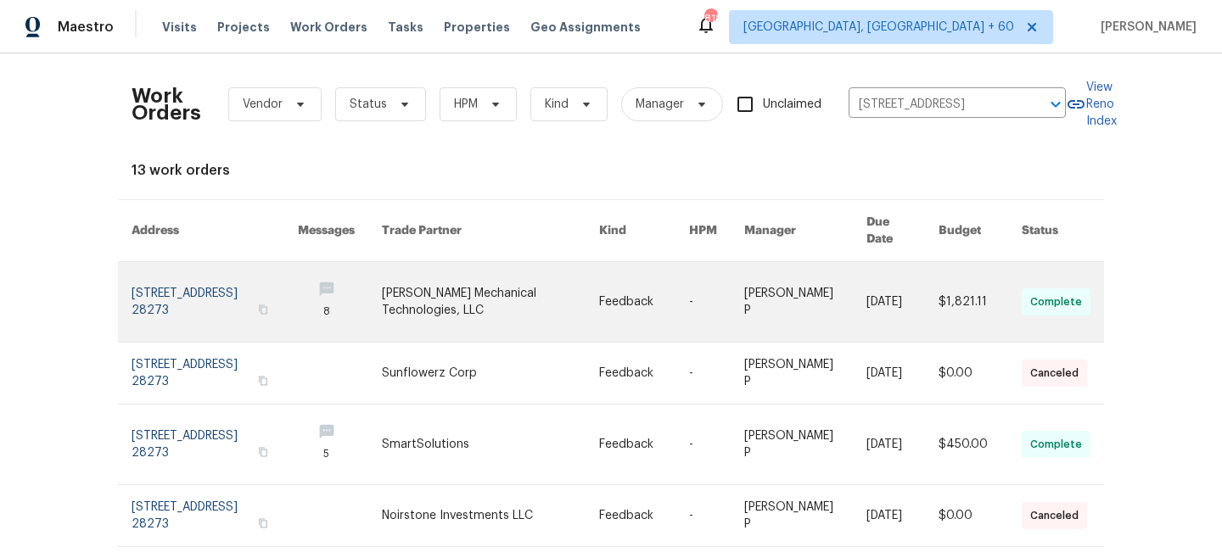
click at [479, 279] on link at bounding box center [490, 302] width 217 height 80
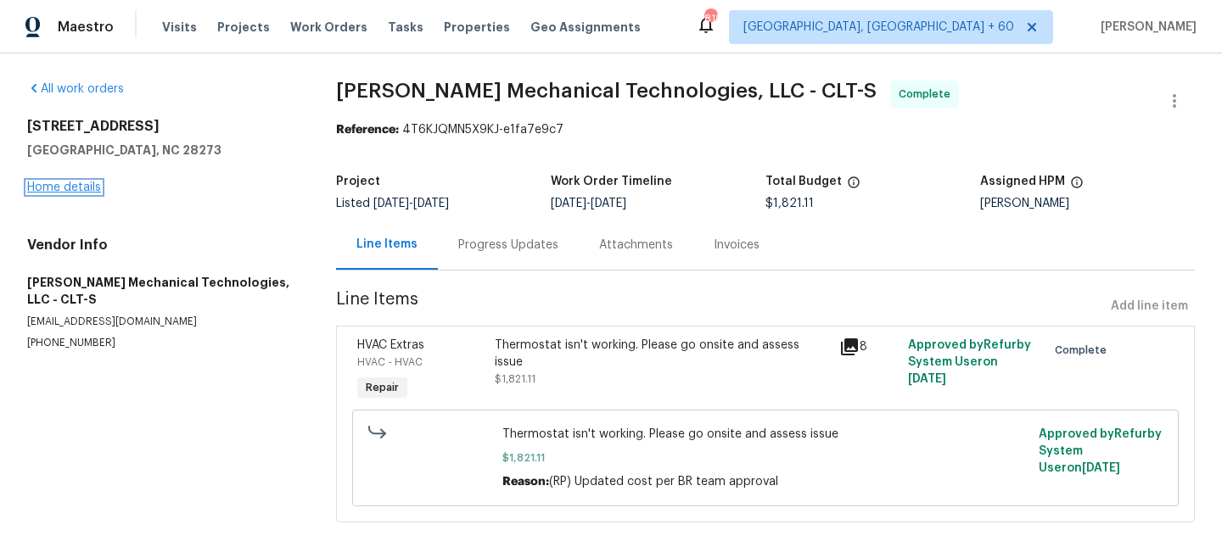
click at [76, 192] on link "Home details" at bounding box center [64, 188] width 74 height 12
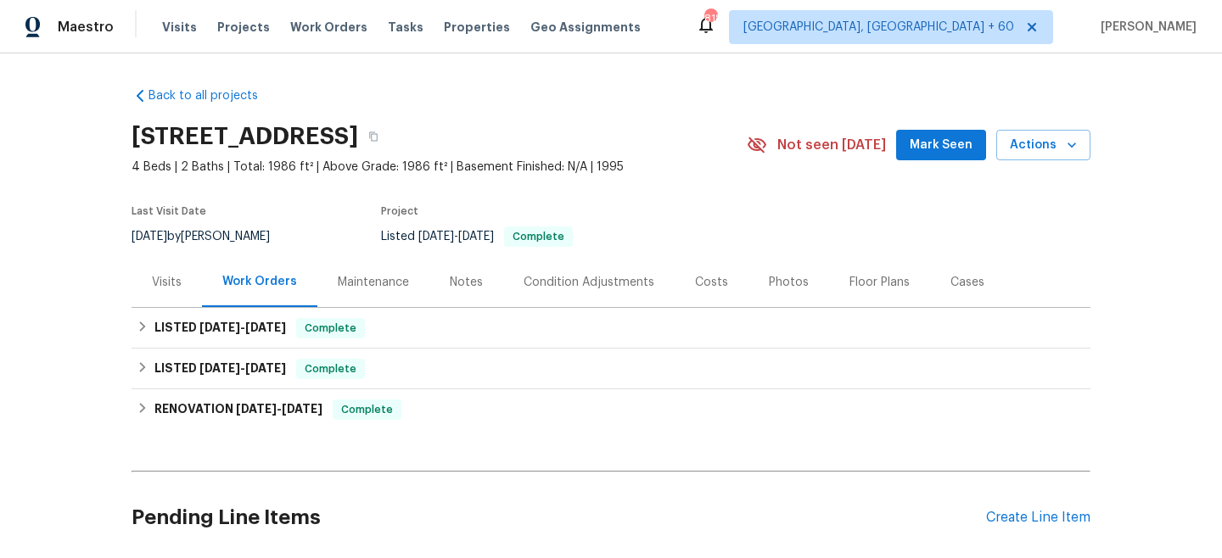
click at [385, 287] on div "Maintenance" at bounding box center [373, 282] width 71 height 17
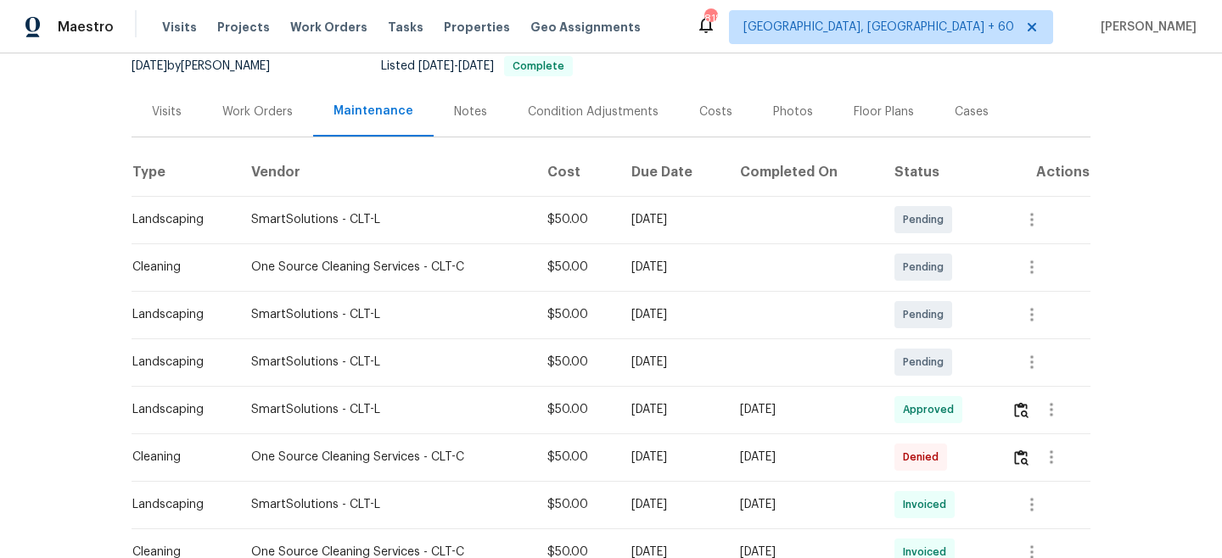
scroll to position [322, 0]
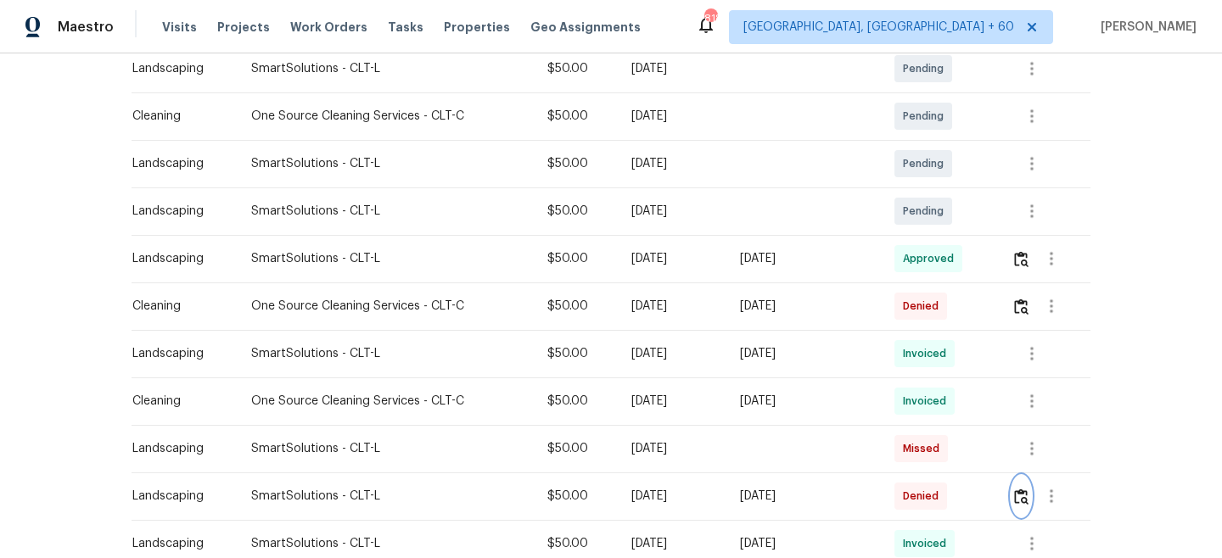
click at [1025, 499] on img "button" at bounding box center [1021, 497] width 14 height 16
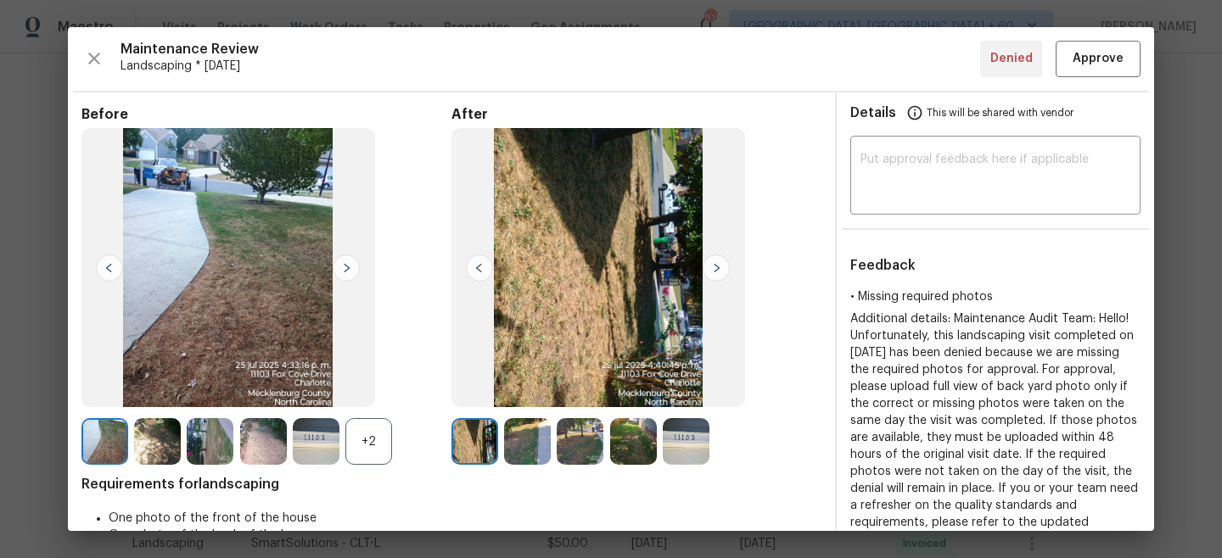
click at [724, 268] on img at bounding box center [716, 268] width 27 height 27
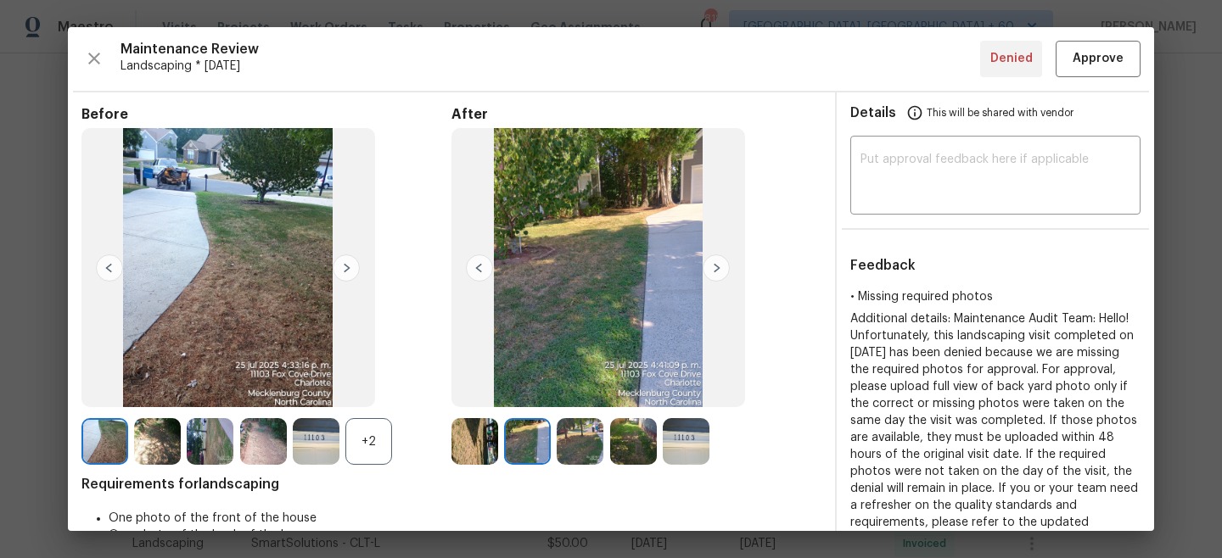
click at [724, 268] on img at bounding box center [716, 268] width 27 height 27
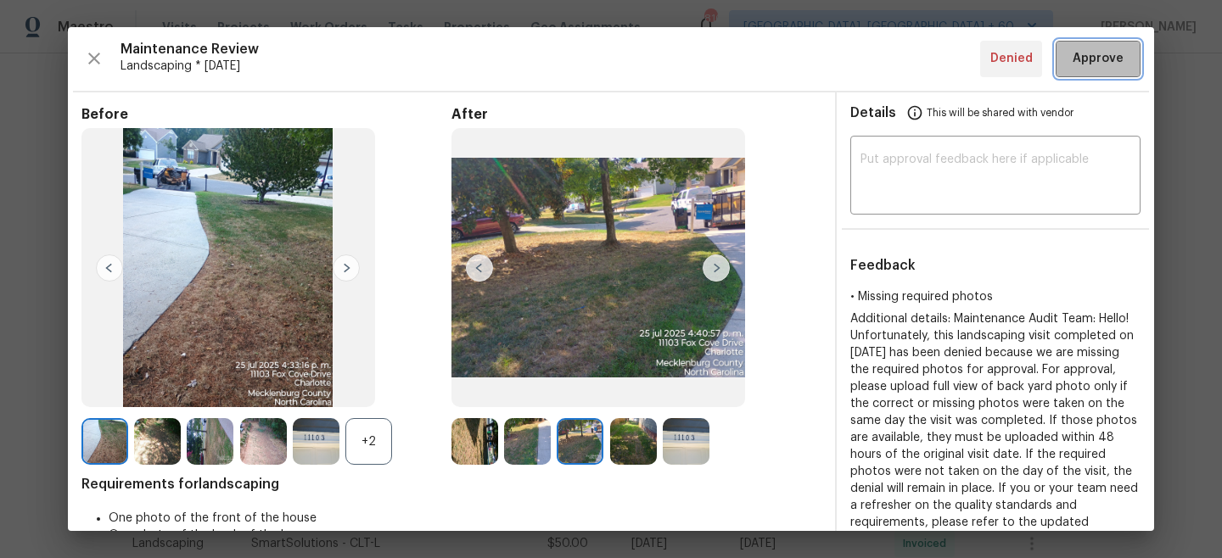
click at [1119, 62] on span "Approve" at bounding box center [1098, 58] width 51 height 21
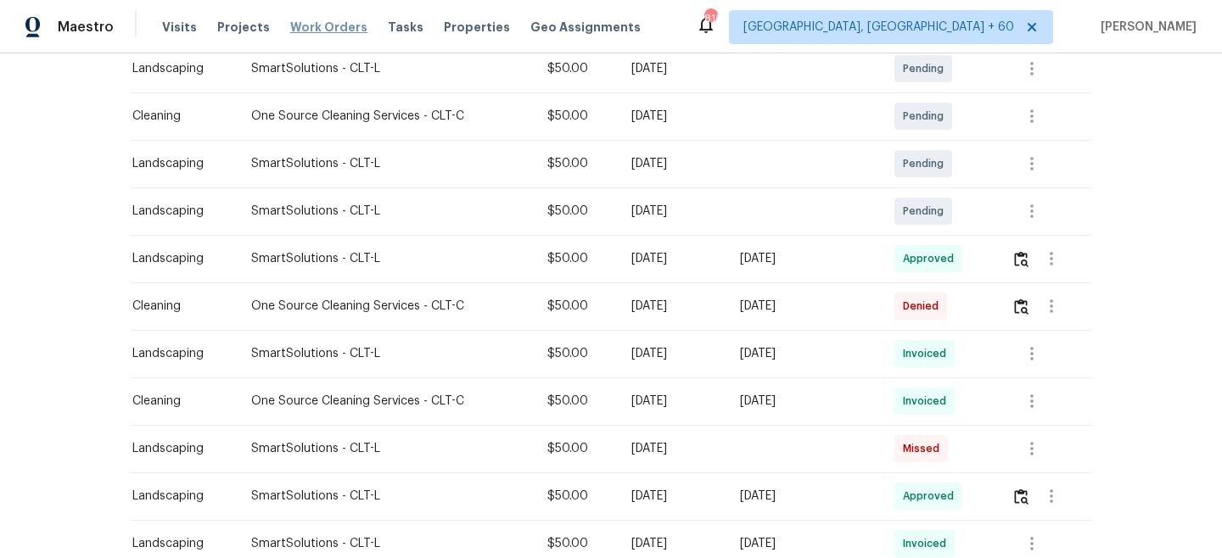
click at [304, 25] on span "Work Orders" at bounding box center [328, 27] width 77 height 17
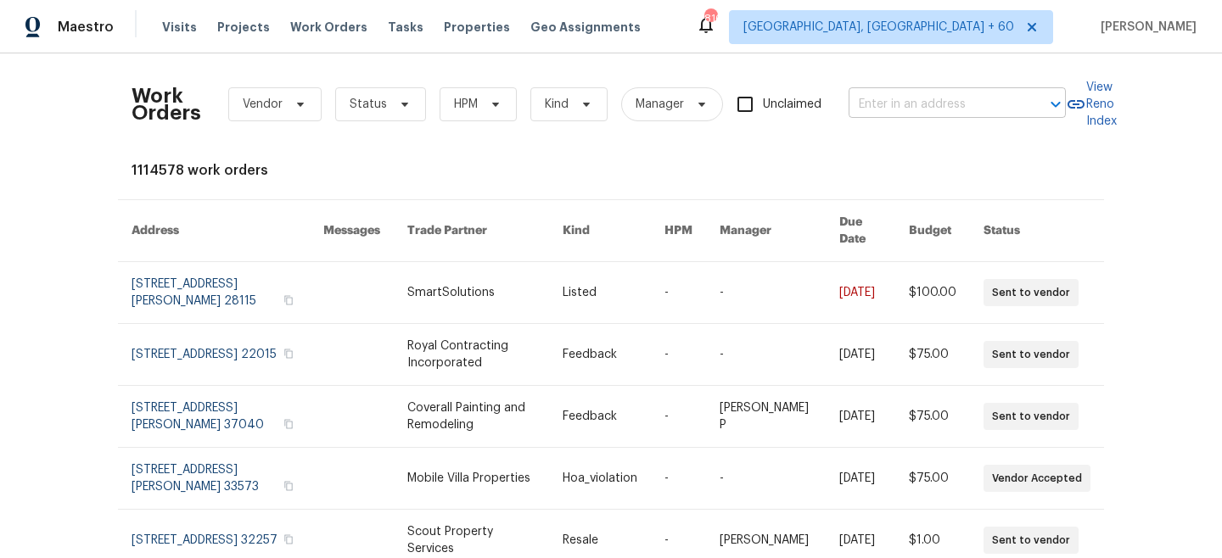
click at [893, 97] on input "text" at bounding box center [934, 105] width 170 height 26
paste input "[STREET_ADDRESS]"
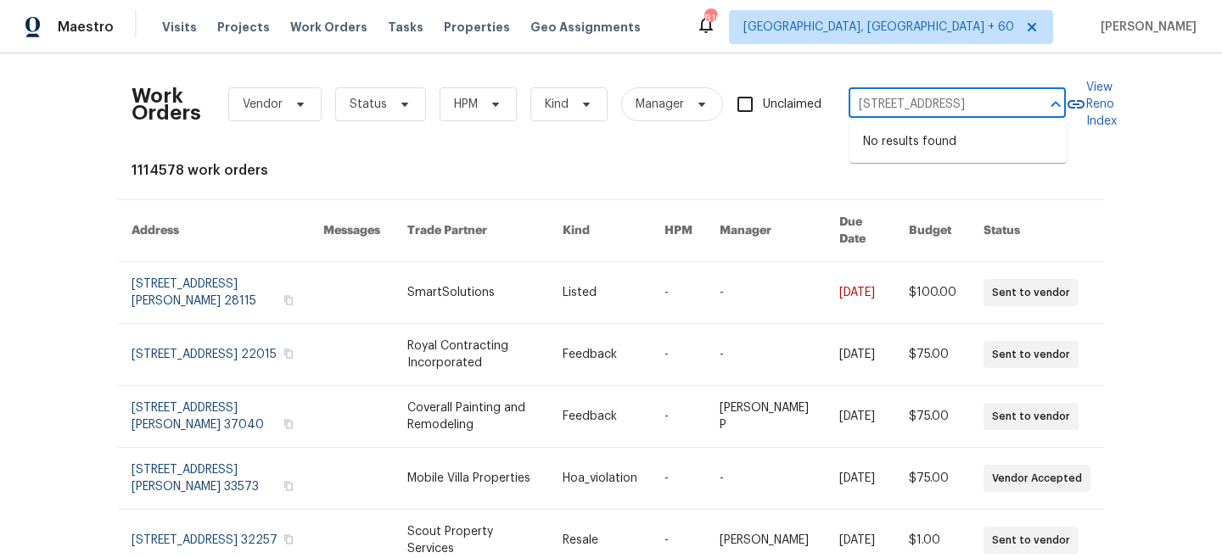
type input "[STREET_ADDRESS]"
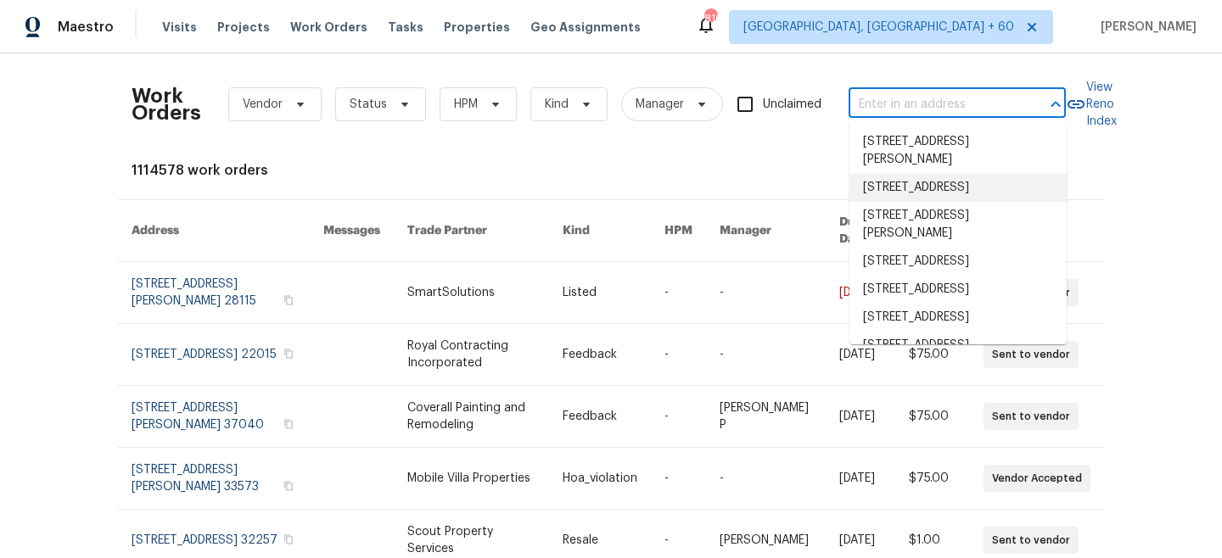
paste input "[STREET_ADDRESS]"
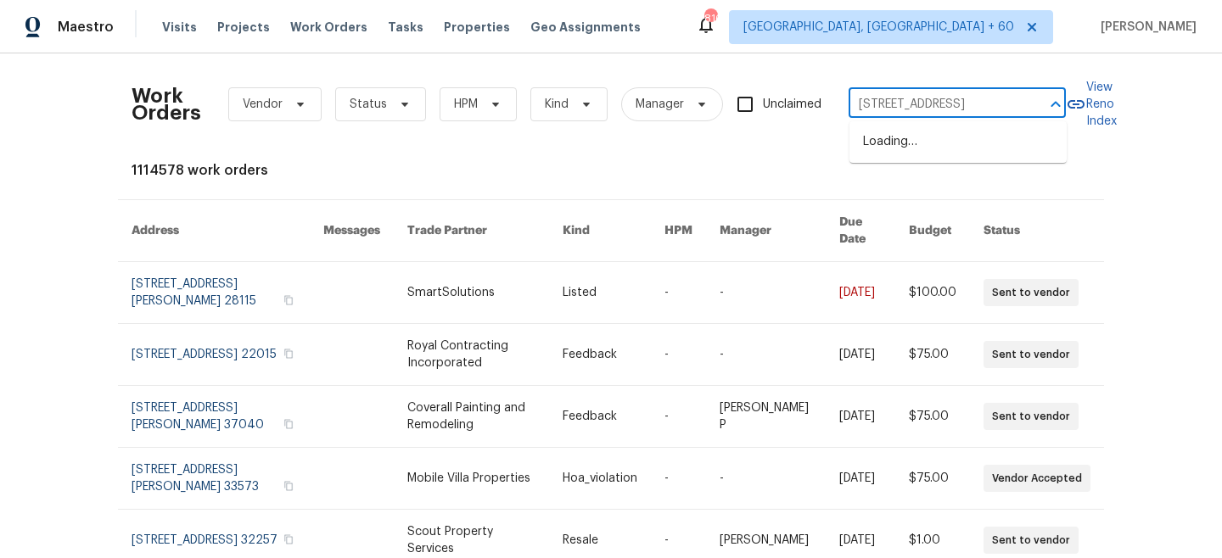
type input "[STREET_ADDRESS]"
click at [933, 146] on li "[STREET_ADDRESS]" at bounding box center [958, 142] width 217 height 28
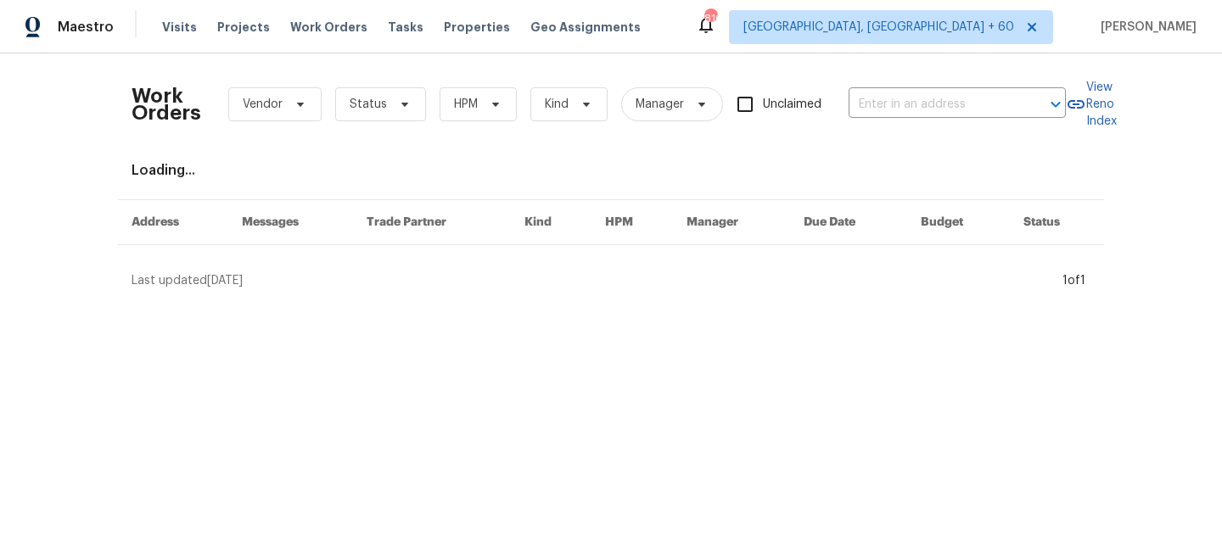
type input "[STREET_ADDRESS]"
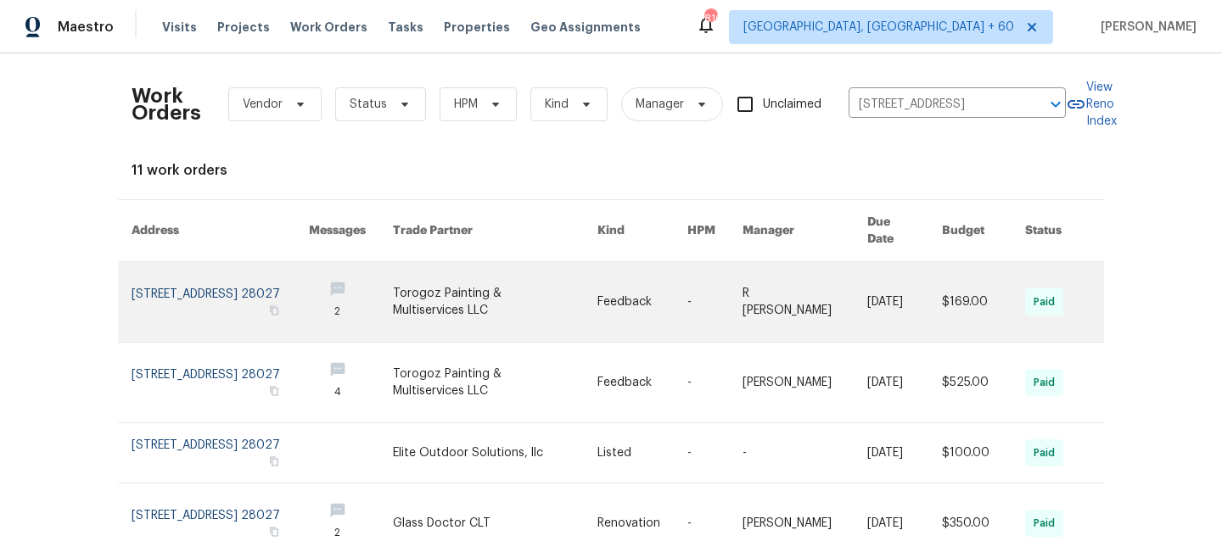
click at [556, 275] on link at bounding box center [495, 302] width 205 height 80
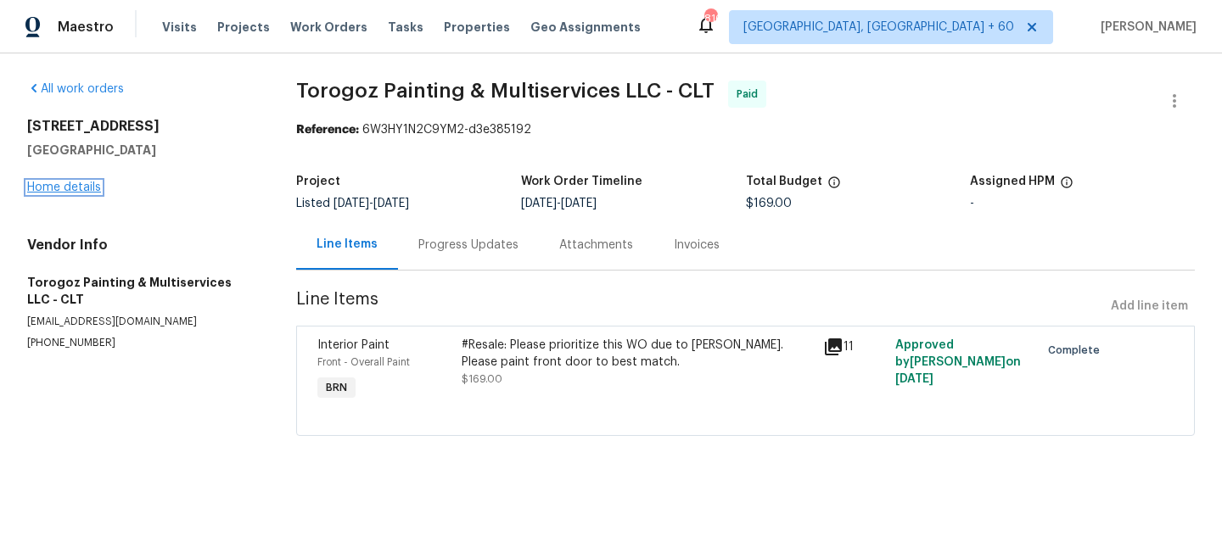
click at [63, 182] on link "Home details" at bounding box center [64, 188] width 74 height 12
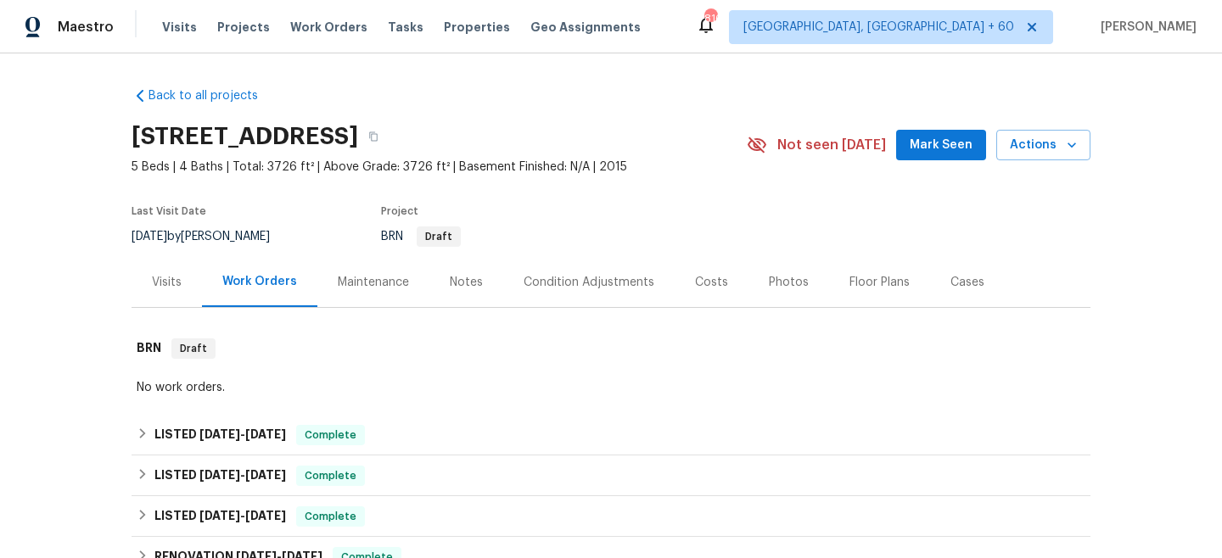
click at [378, 269] on div "Maintenance" at bounding box center [373, 282] width 112 height 50
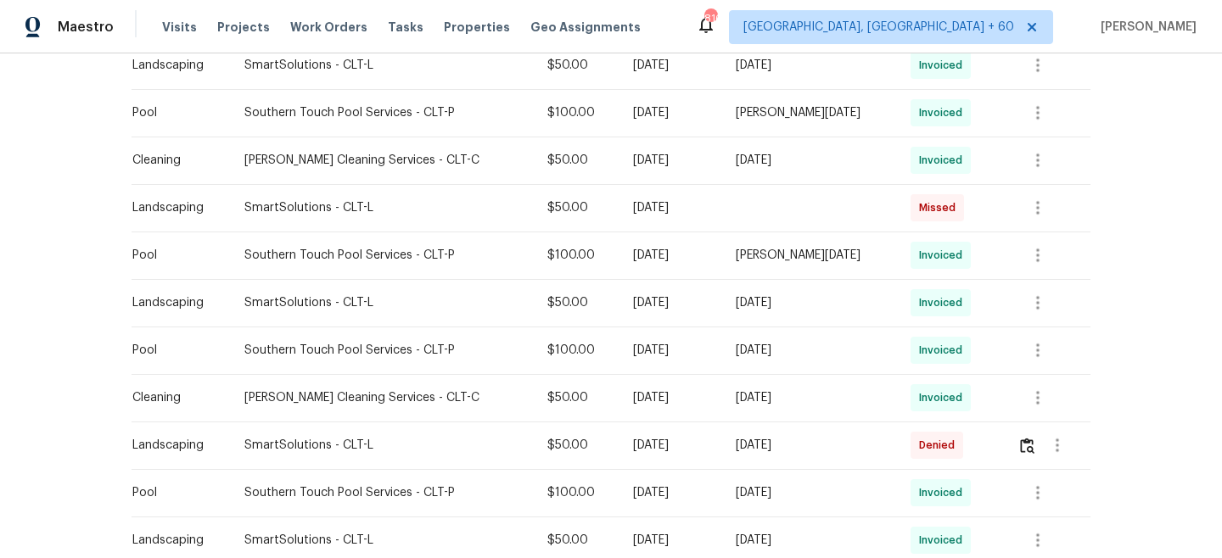
scroll to position [945, 0]
click at [1026, 451] on img "button" at bounding box center [1027, 444] width 14 height 16
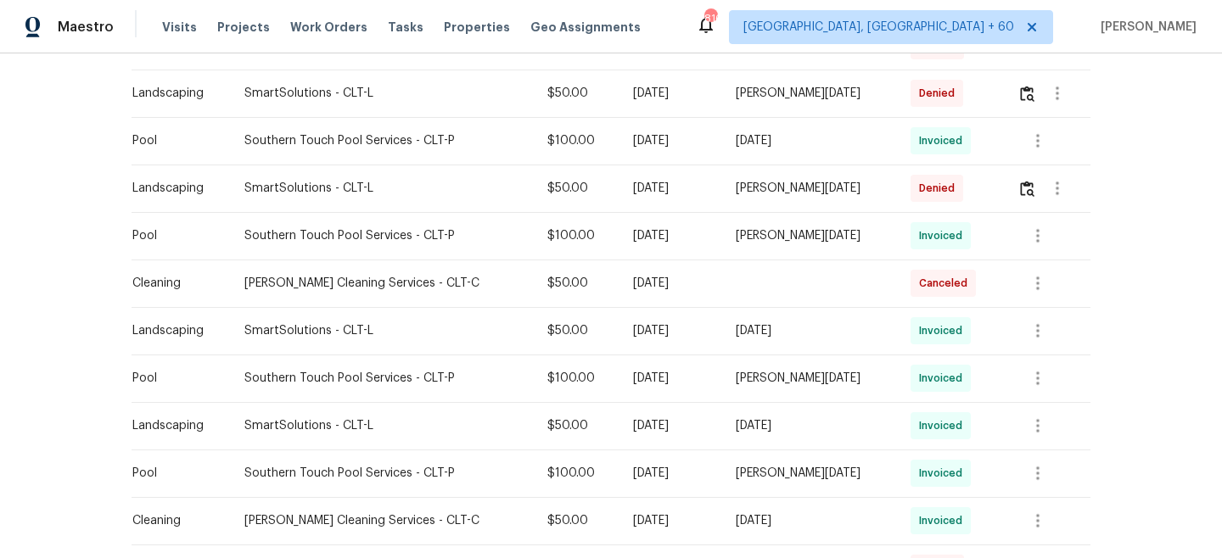
scroll to position [575, 0]
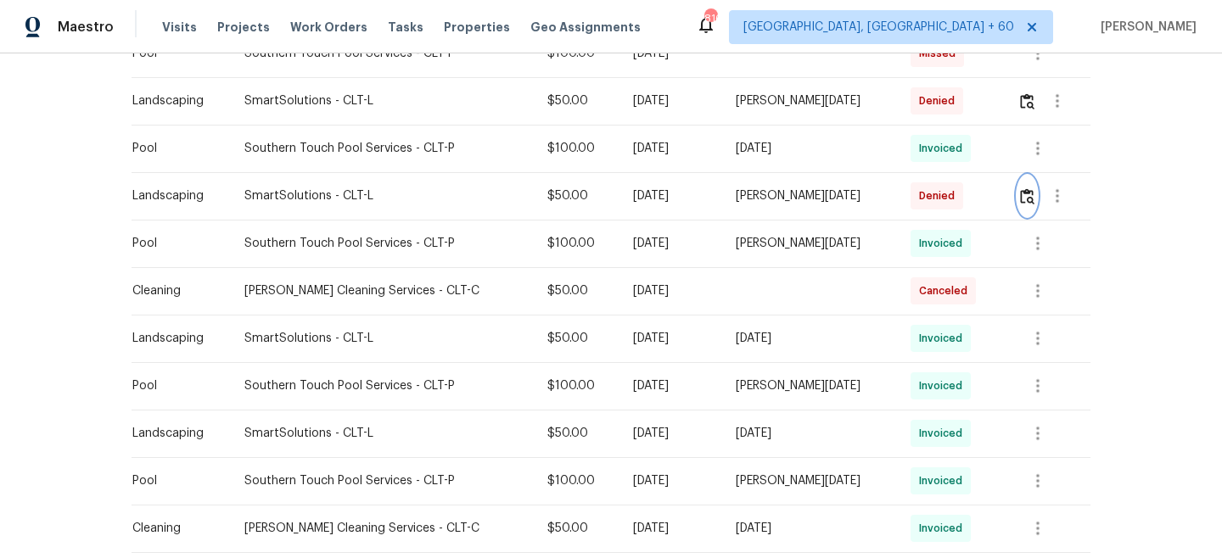
click at [1028, 197] on img "button" at bounding box center [1027, 196] width 14 height 16
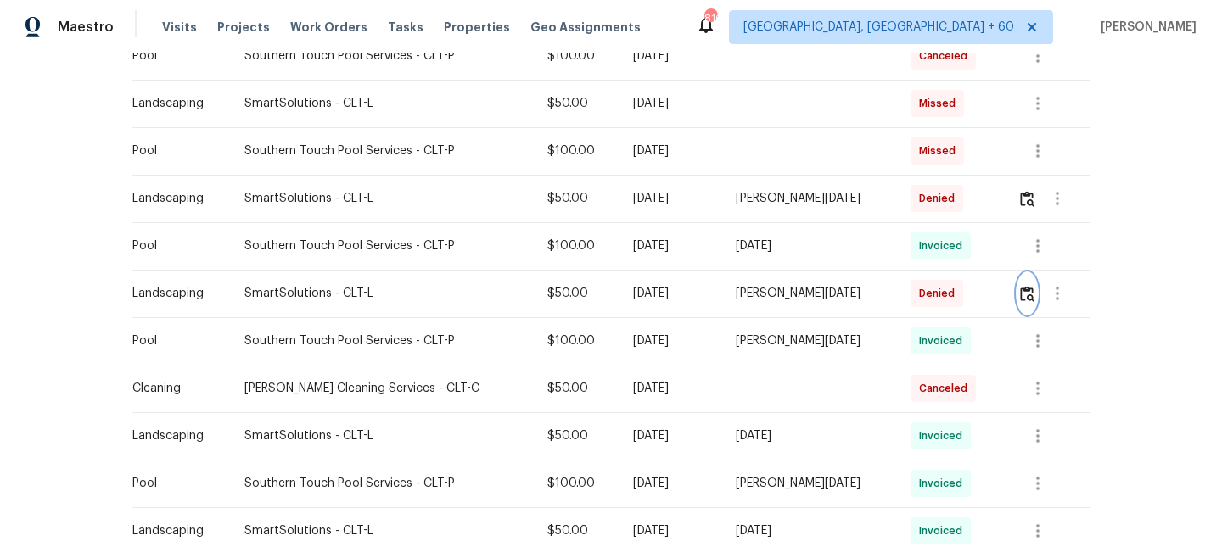
scroll to position [475, 0]
click at [1026, 195] on img "button" at bounding box center [1027, 201] width 14 height 16
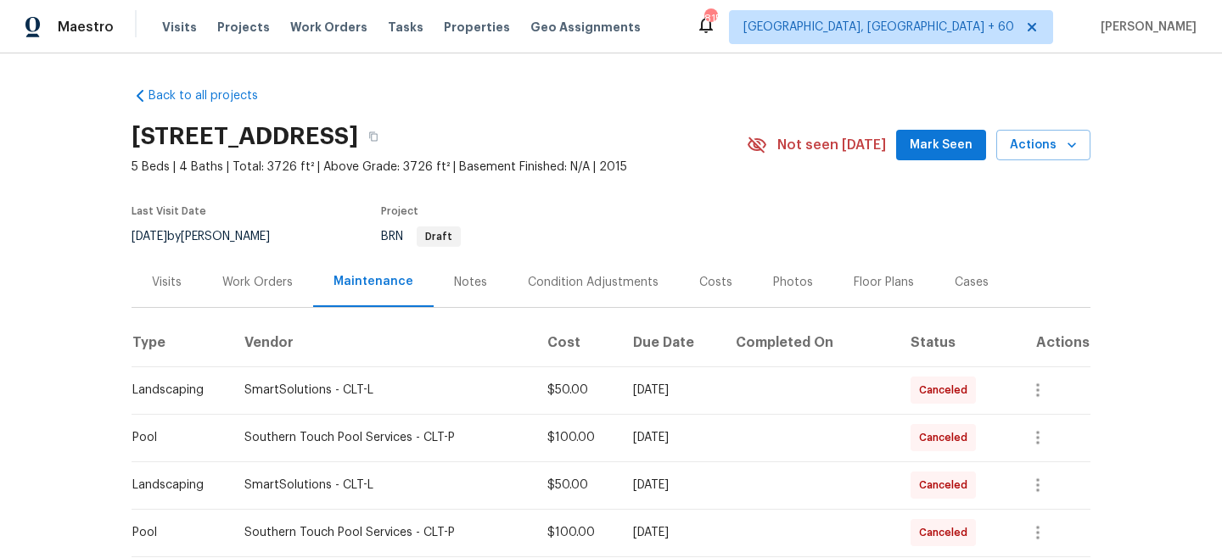
click at [225, 286] on div "Work Orders" at bounding box center [257, 282] width 70 height 17
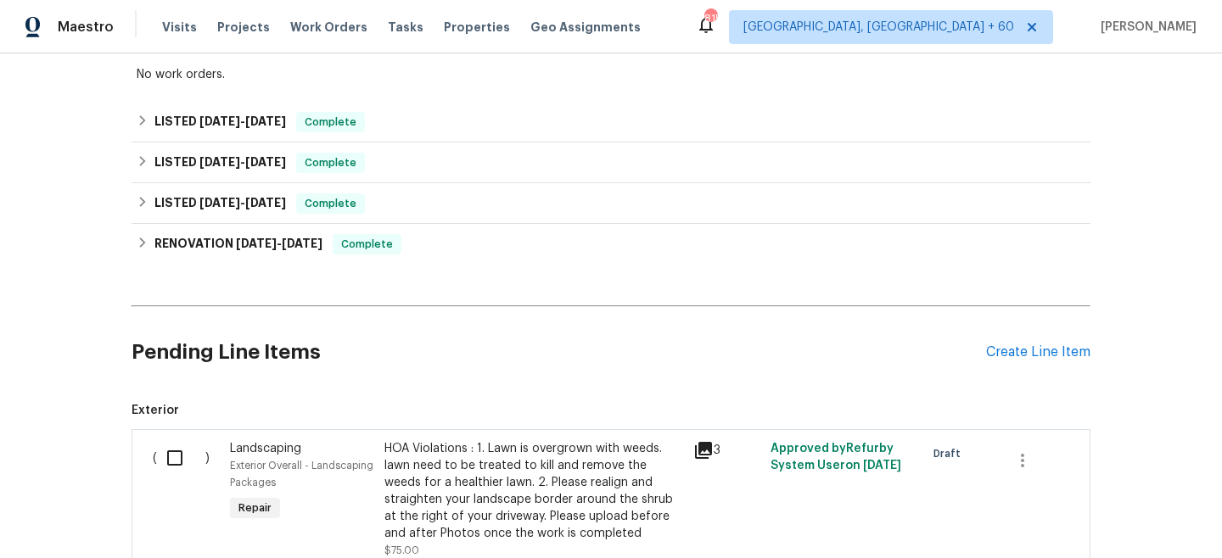
scroll to position [461, 0]
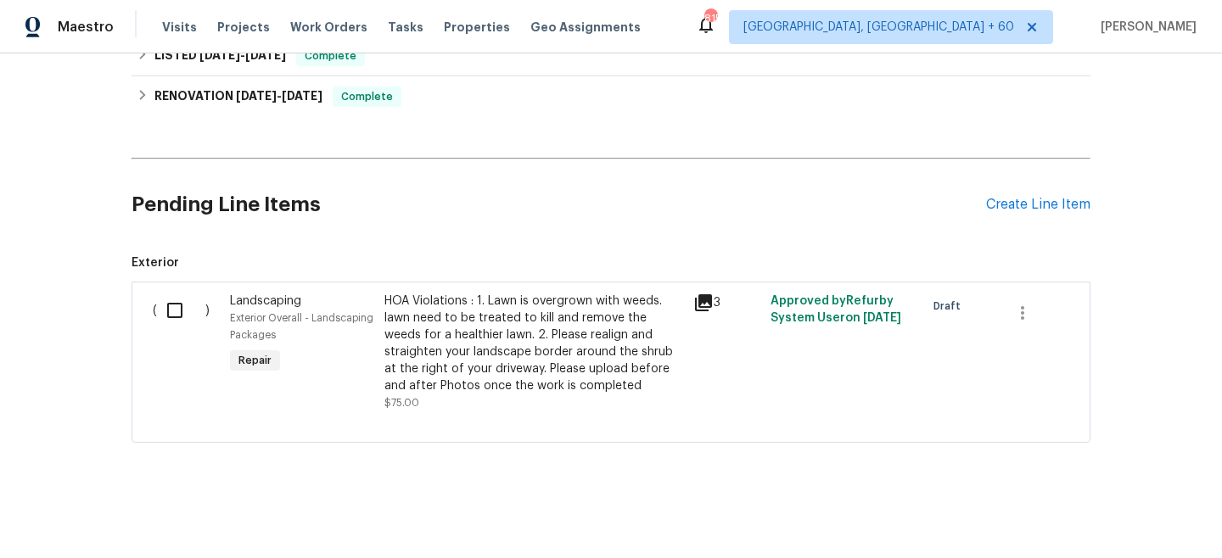
click at [1035, 214] on div "Pending Line Items Create Line Item" at bounding box center [611, 204] width 959 height 79
click at [1002, 207] on div "Create Line Item" at bounding box center [1038, 205] width 104 height 16
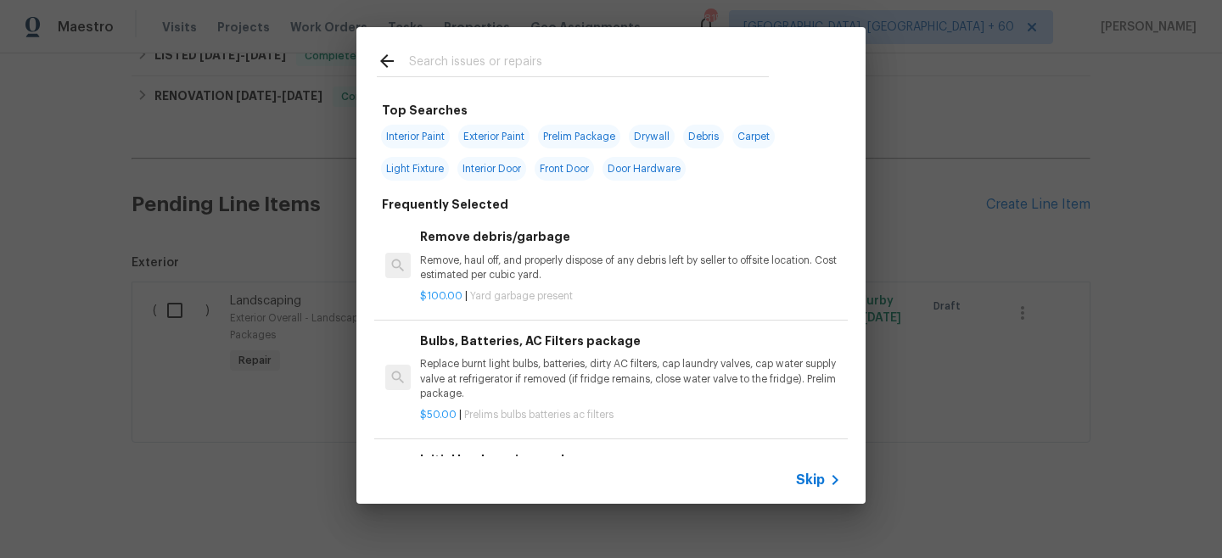
click at [838, 479] on icon at bounding box center [835, 480] width 20 height 20
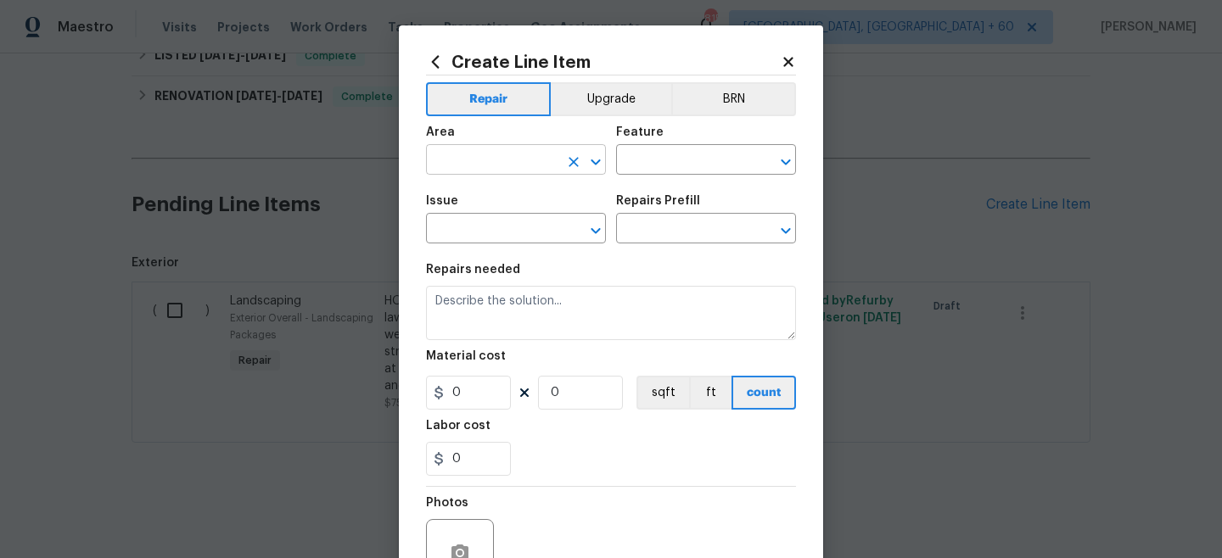
click at [514, 148] on figure "Area ​" at bounding box center [516, 150] width 180 height 48
click at [514, 149] on input "text" at bounding box center [492, 162] width 132 height 26
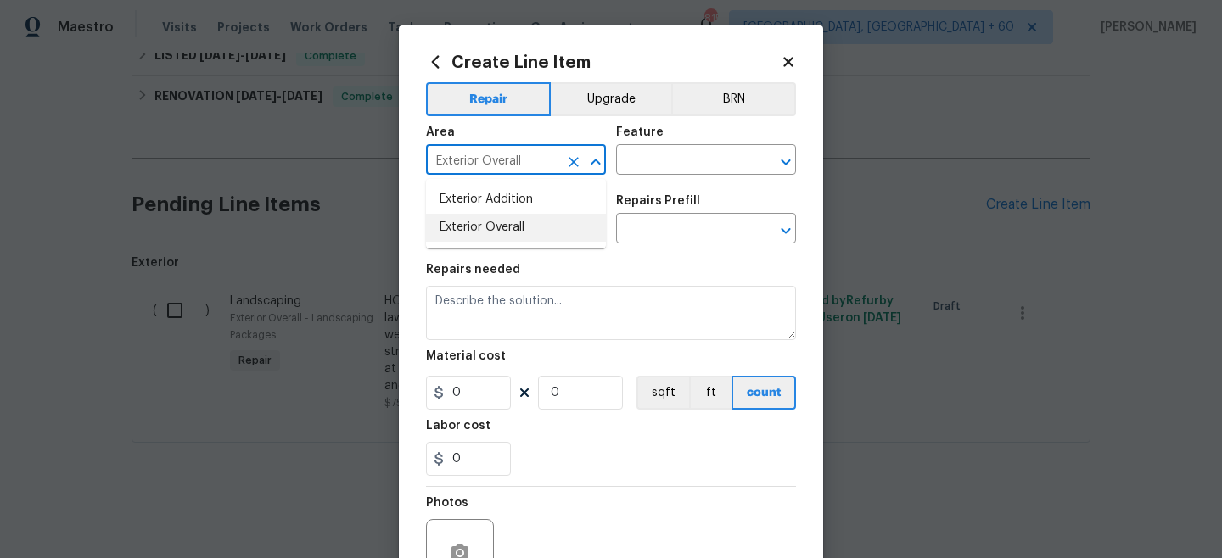
type input "Exterior Overall"
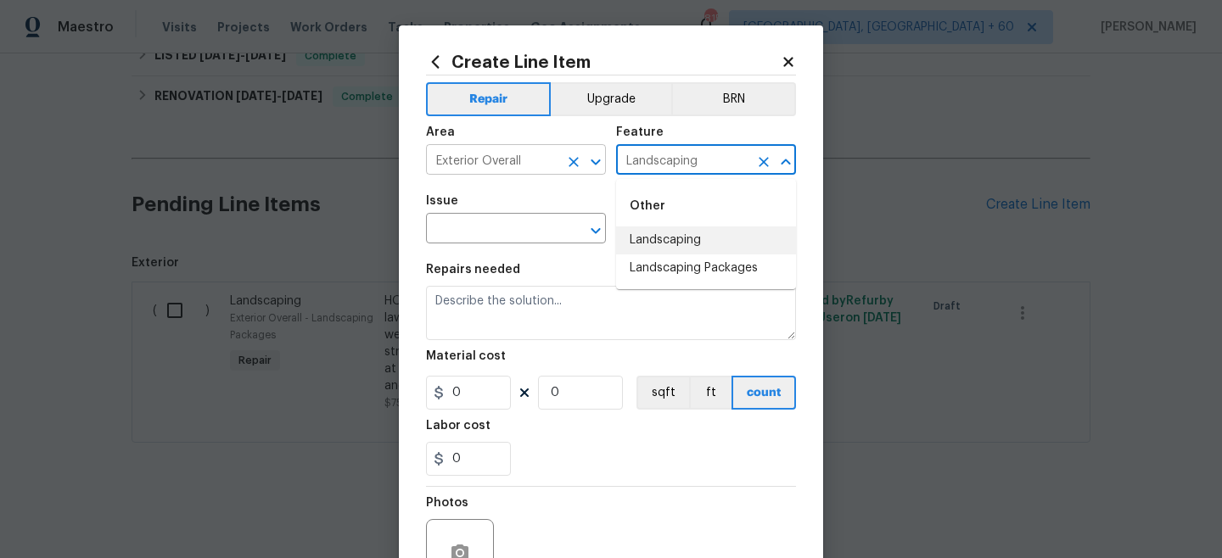
type input "Landscaping"
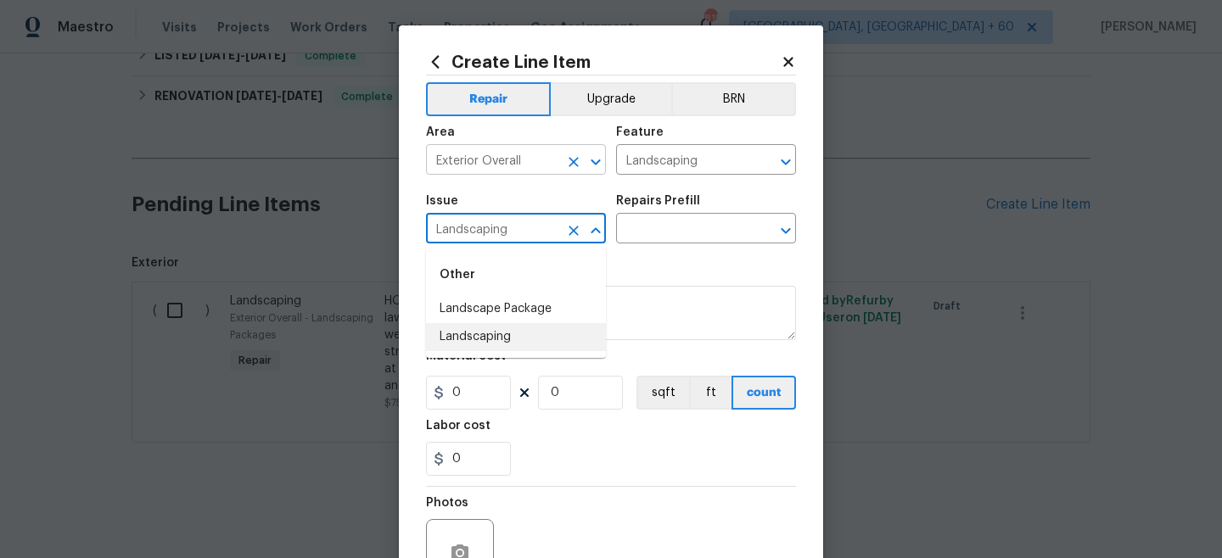
type input "Landscaping"
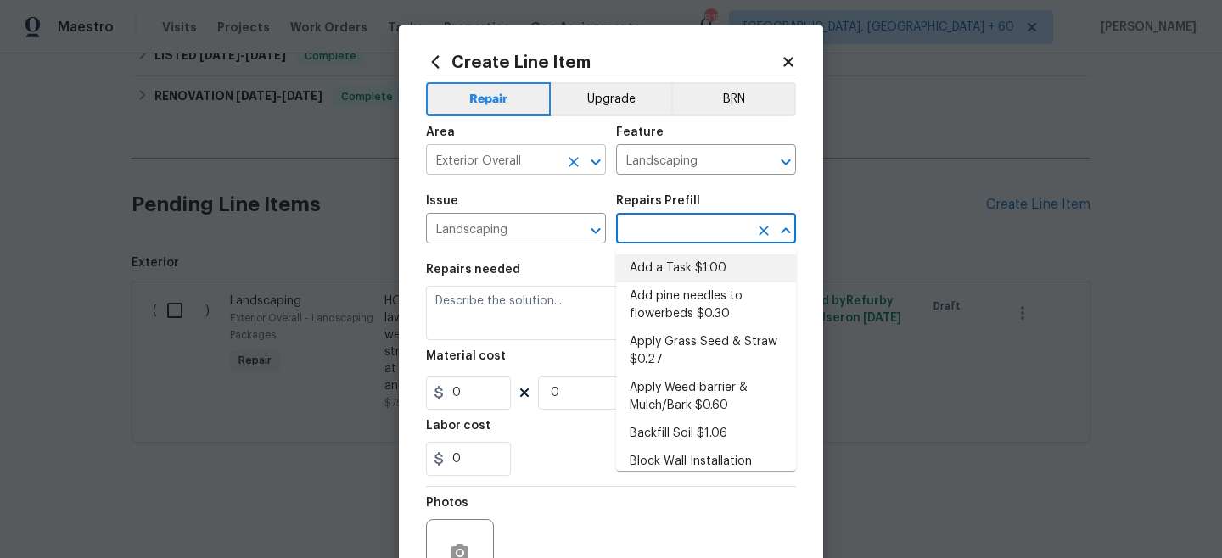
type input "Add a Task $1.00"
type textarea "HPM to detail"
type input "1"
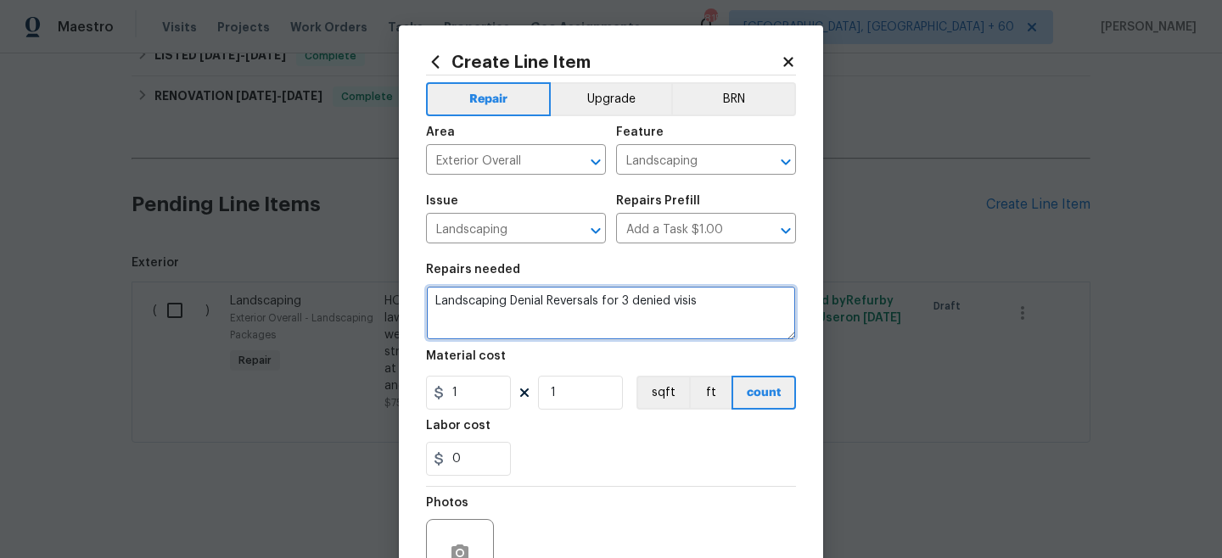
type textarea "Landscaping Denial Reversals for 3 denied visis"
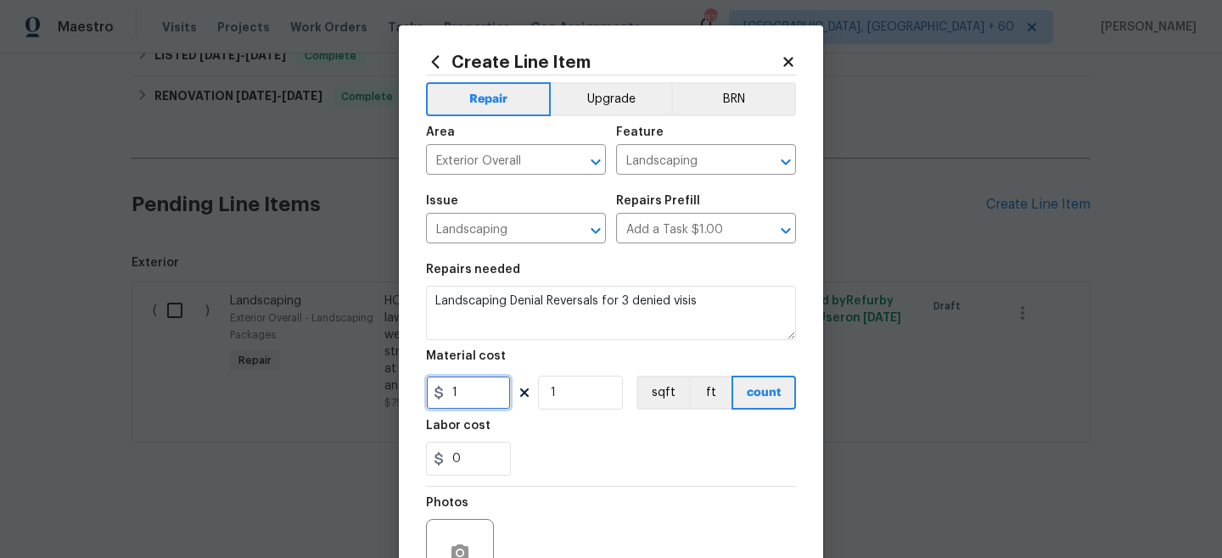
click at [473, 401] on input "1" at bounding box center [468, 393] width 85 height 34
type input "150"
click at [572, 475] on div "0" at bounding box center [611, 459] width 370 height 34
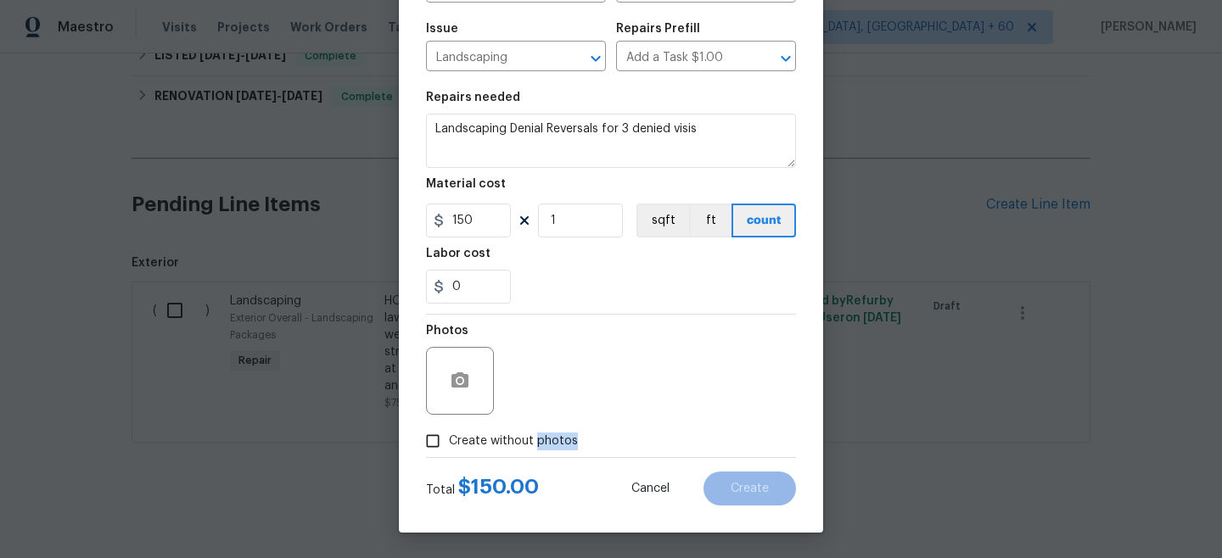
click at [538, 450] on label "Create without photos" at bounding box center [497, 441] width 161 height 32
click at [578, 421] on div "Photos" at bounding box center [611, 370] width 370 height 110
click at [513, 438] on span "Create without photos" at bounding box center [513, 442] width 129 height 18
click at [449, 438] on input "Create without photos" at bounding box center [433, 441] width 32 height 32
checkbox input "true"
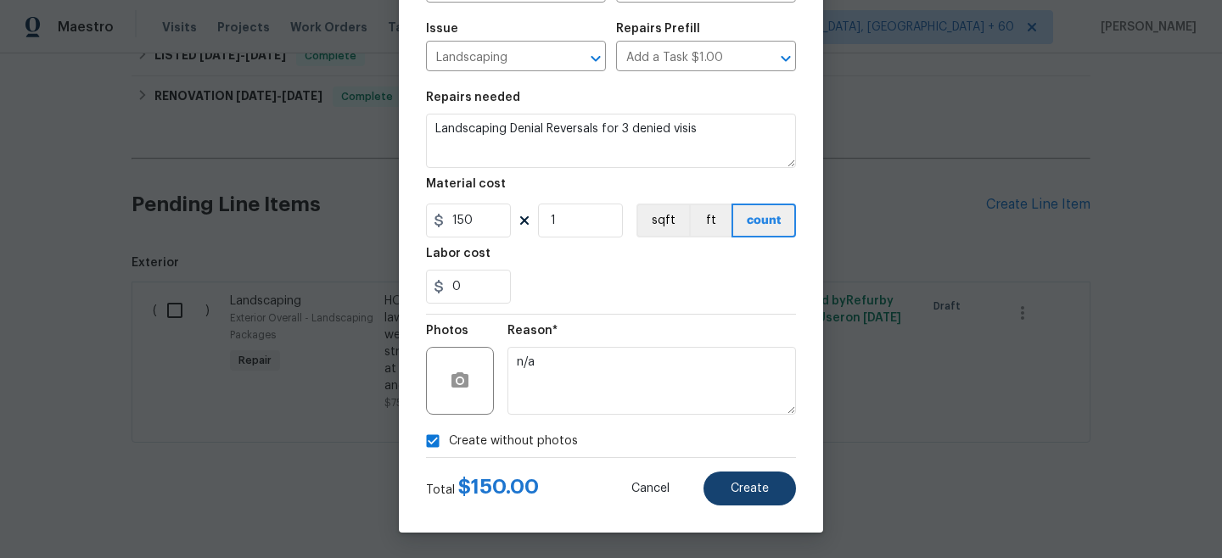
type textarea "n/a"
click at [767, 502] on button "Create" at bounding box center [750, 489] width 93 height 34
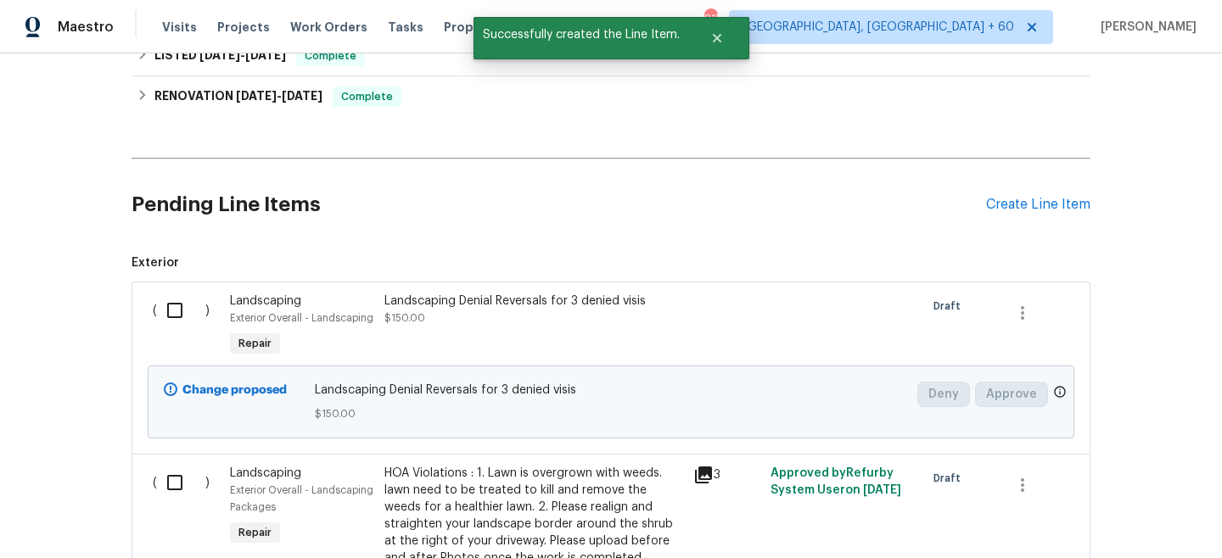
scroll to position [607, 0]
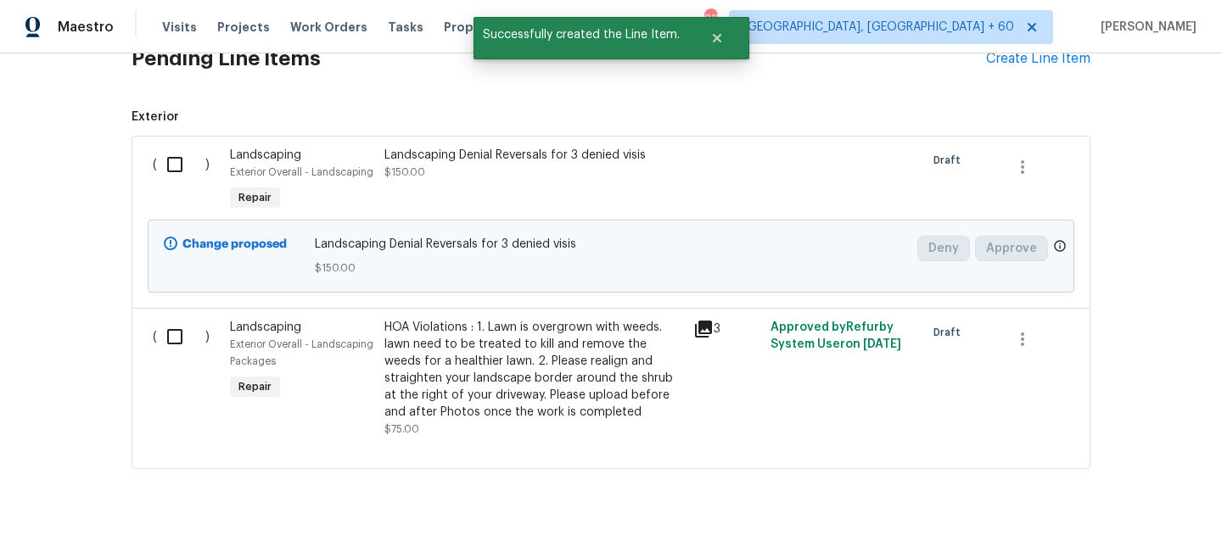
drag, startPoint x: 163, startPoint y: 166, endPoint x: 401, endPoint y: 191, distance: 239.7
click at [163, 165] on input "checkbox" at bounding box center [181, 165] width 48 height 36
checkbox input "true"
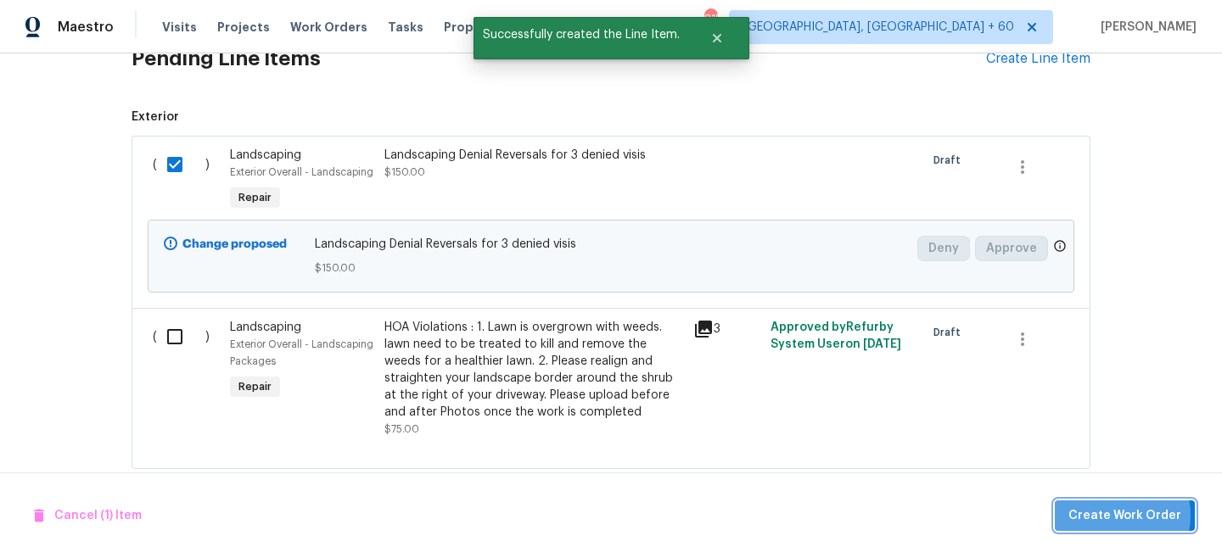
click at [1119, 515] on span "Create Work Order" at bounding box center [1124, 516] width 113 height 21
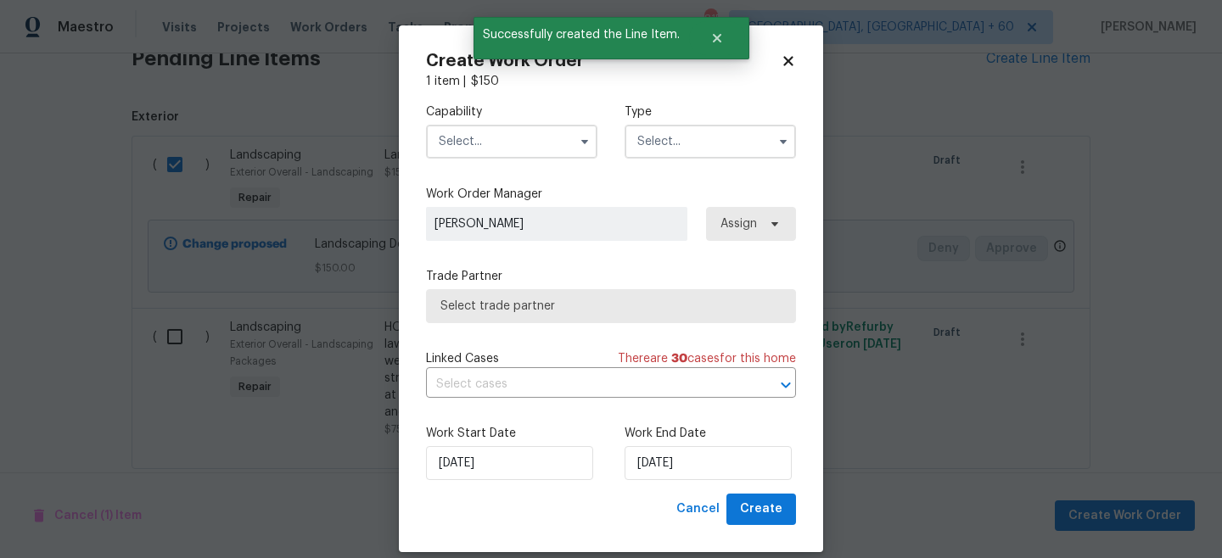
click at [680, 141] on input "text" at bounding box center [710, 142] width 171 height 34
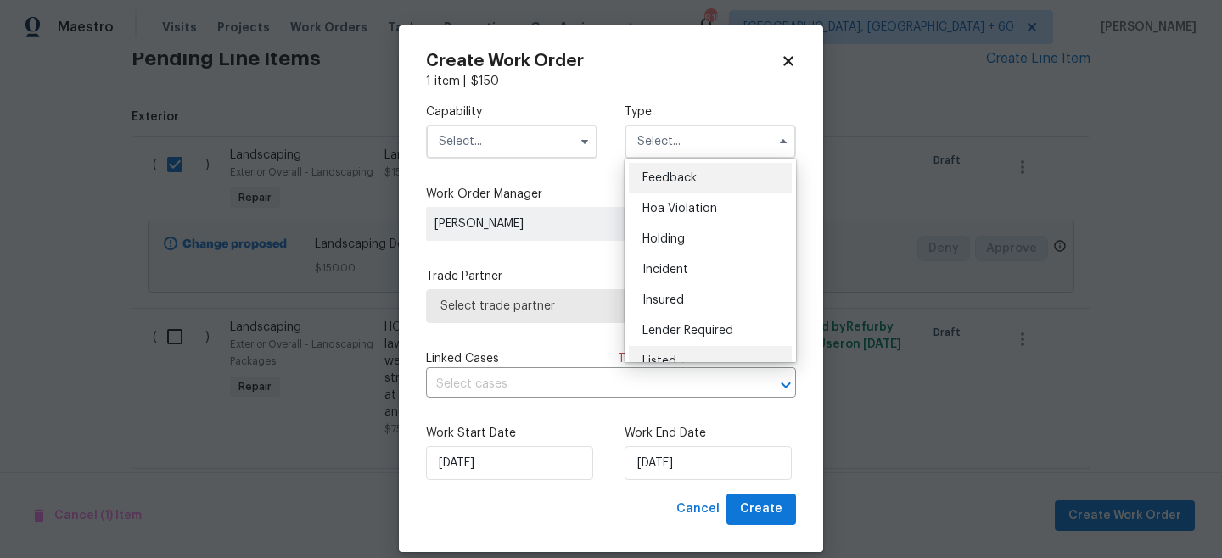
click at [666, 348] on div "Listed" at bounding box center [710, 361] width 163 height 31
type input "Listed"
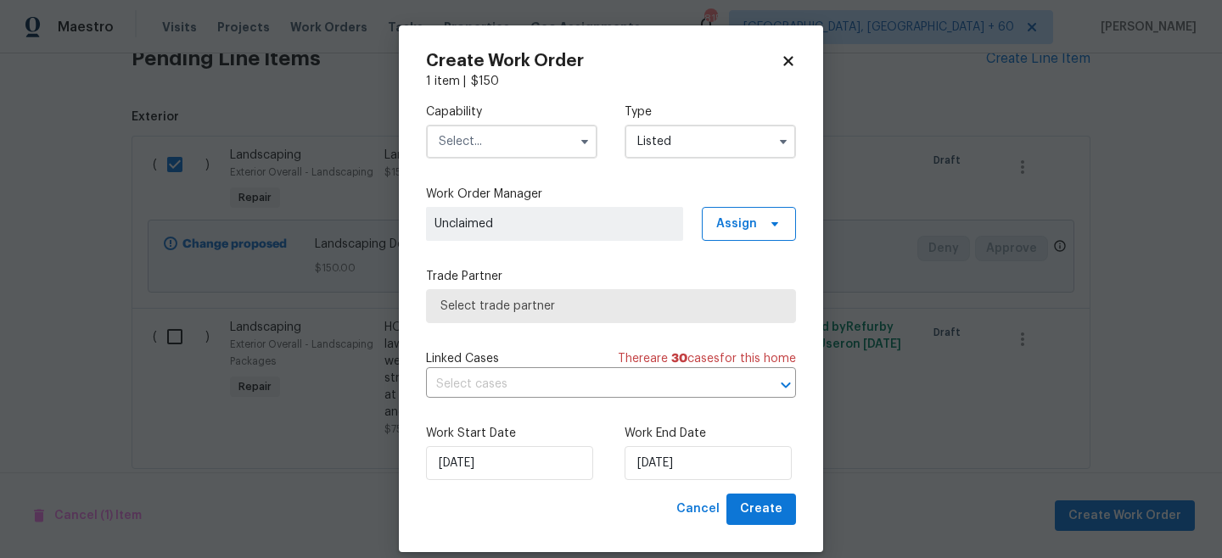
click at [481, 127] on input "text" at bounding box center [511, 142] width 171 height 34
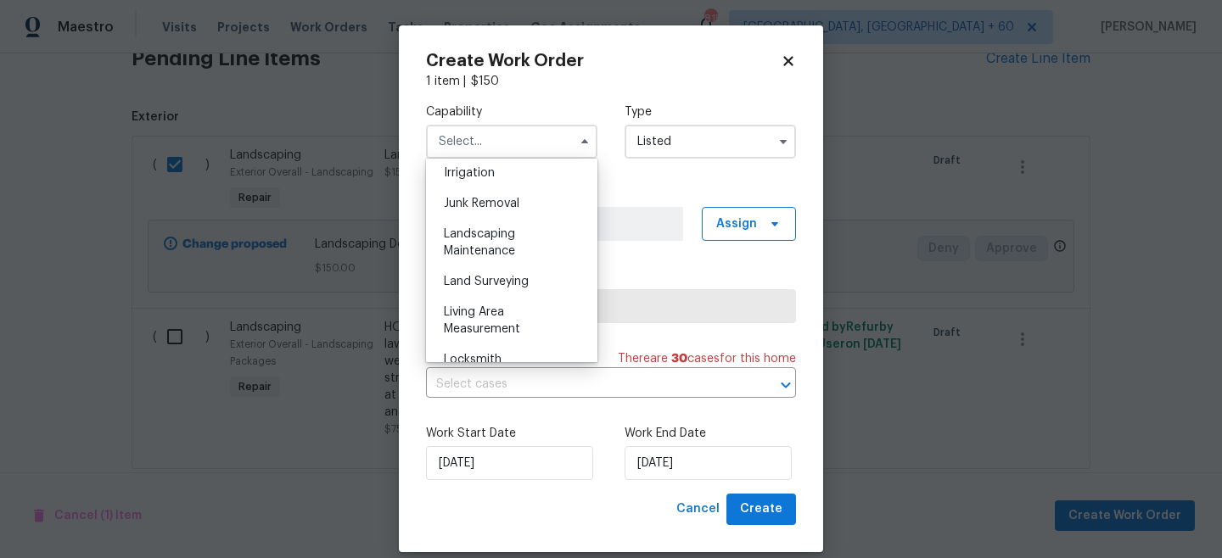
scroll to position [1068, 0]
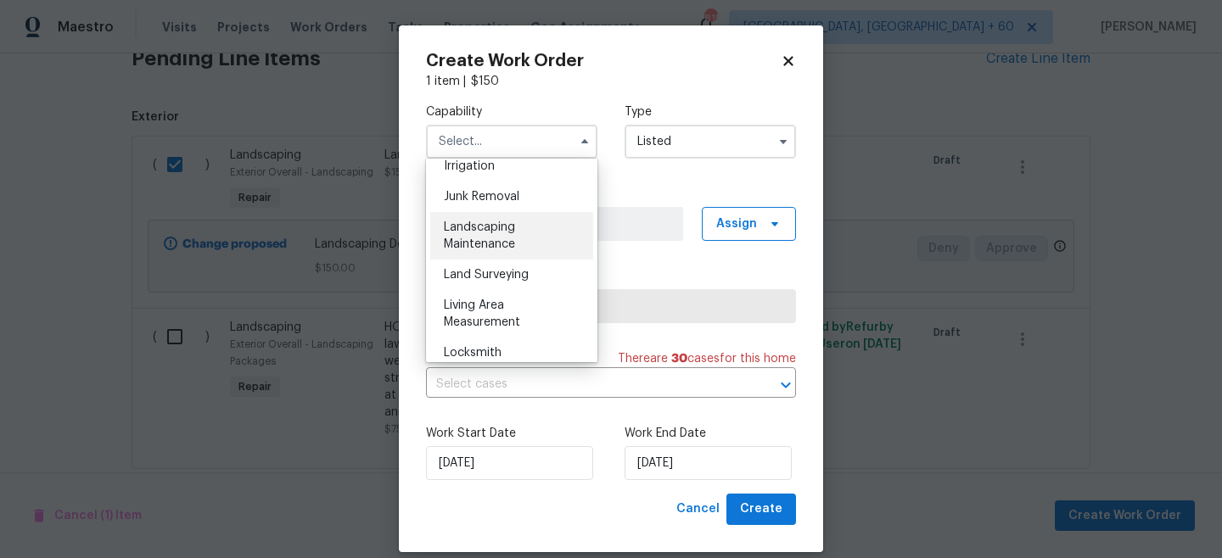
click at [505, 222] on span "Landscaping Maintenance" at bounding box center [479, 236] width 71 height 29
type input "Landscaping Maintenance"
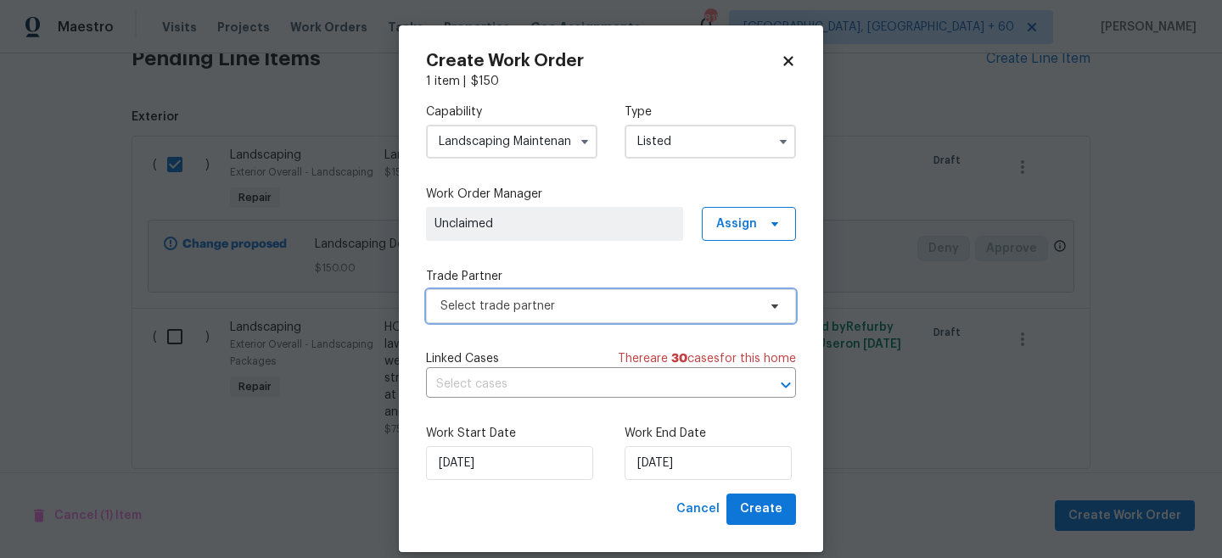
click at [536, 294] on span "Select trade partner" at bounding box center [611, 306] width 370 height 34
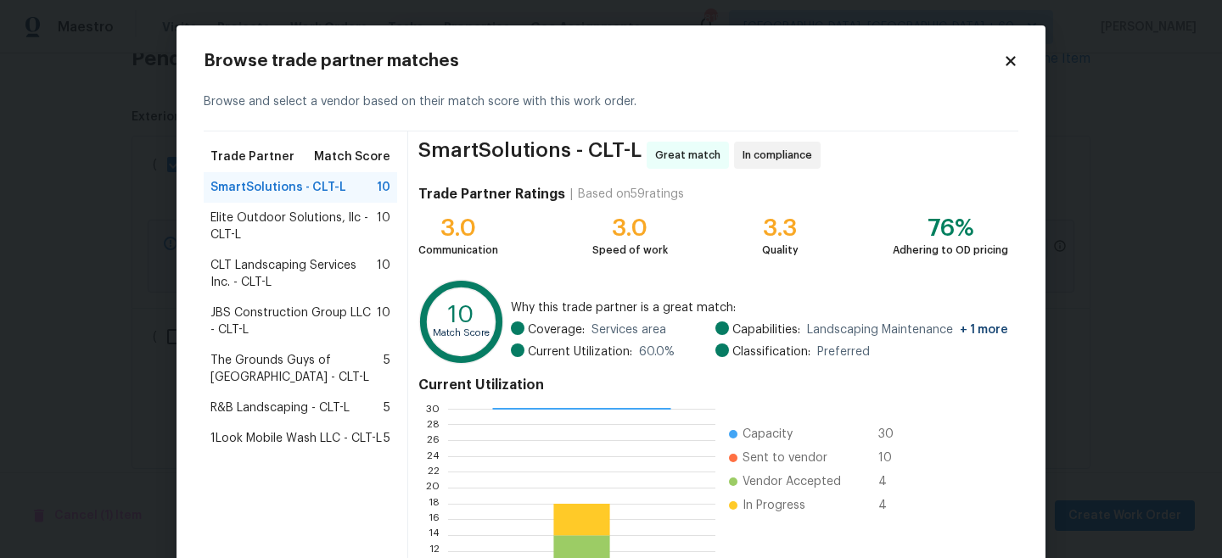
scroll to position [190, 0]
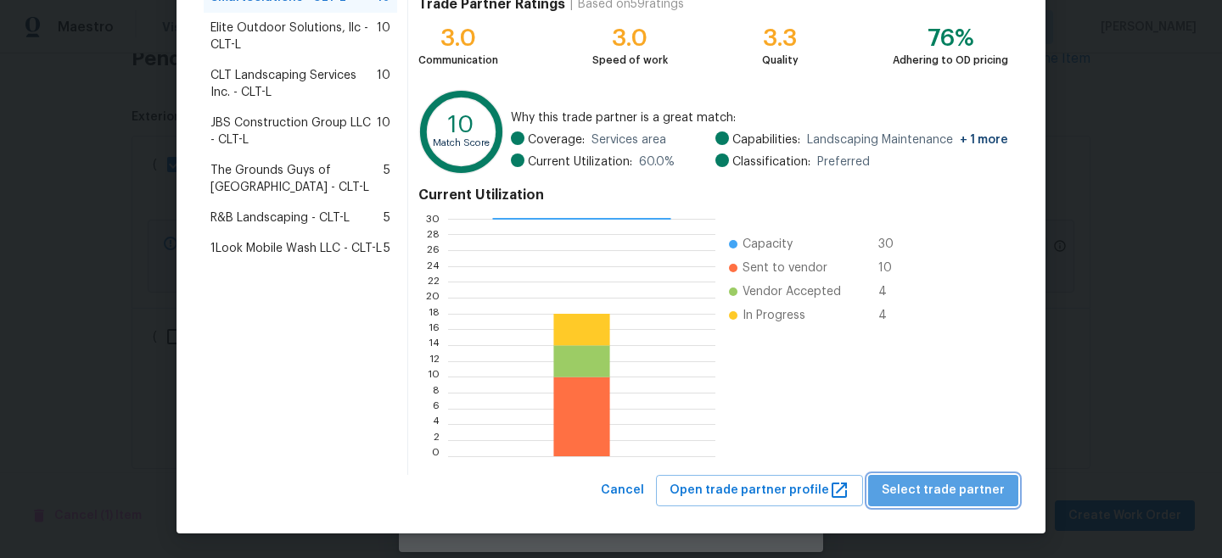
click at [962, 493] on span "Select trade partner" at bounding box center [943, 490] width 123 height 21
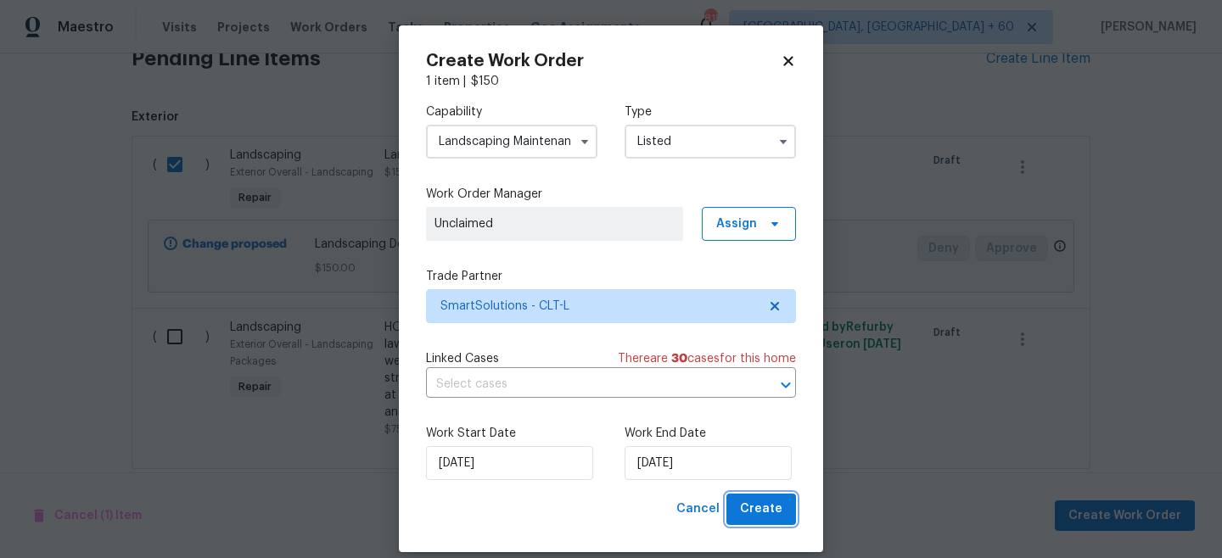
click at [773, 497] on button "Create" at bounding box center [761, 509] width 70 height 31
click at [765, 512] on div "Cancel Create" at bounding box center [733, 509] width 126 height 31
checkbox input "false"
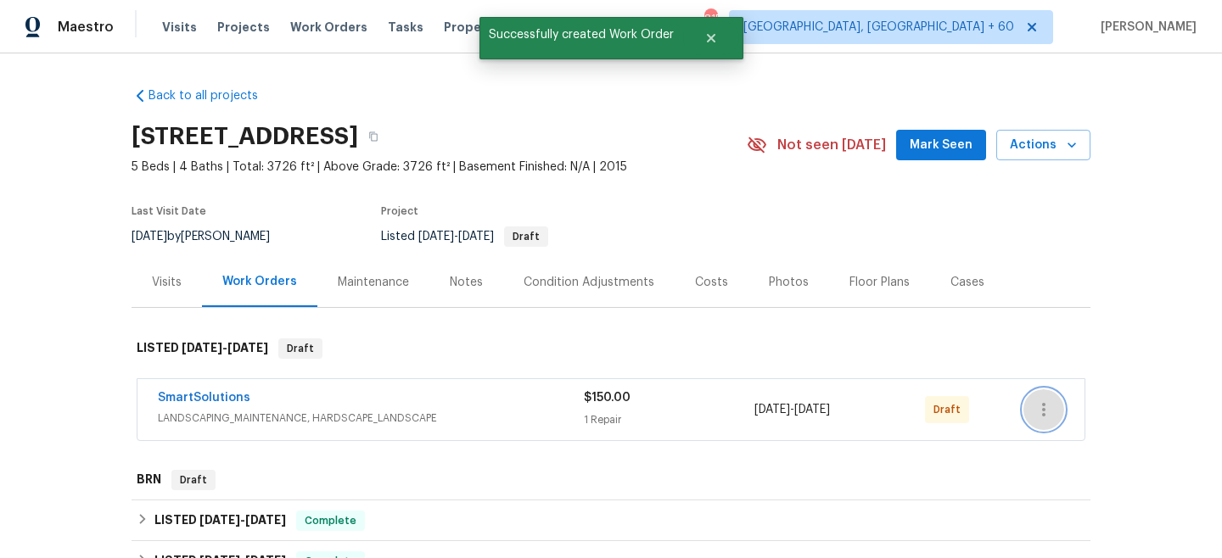
click at [1045, 411] on icon "button" at bounding box center [1044, 410] width 20 height 20
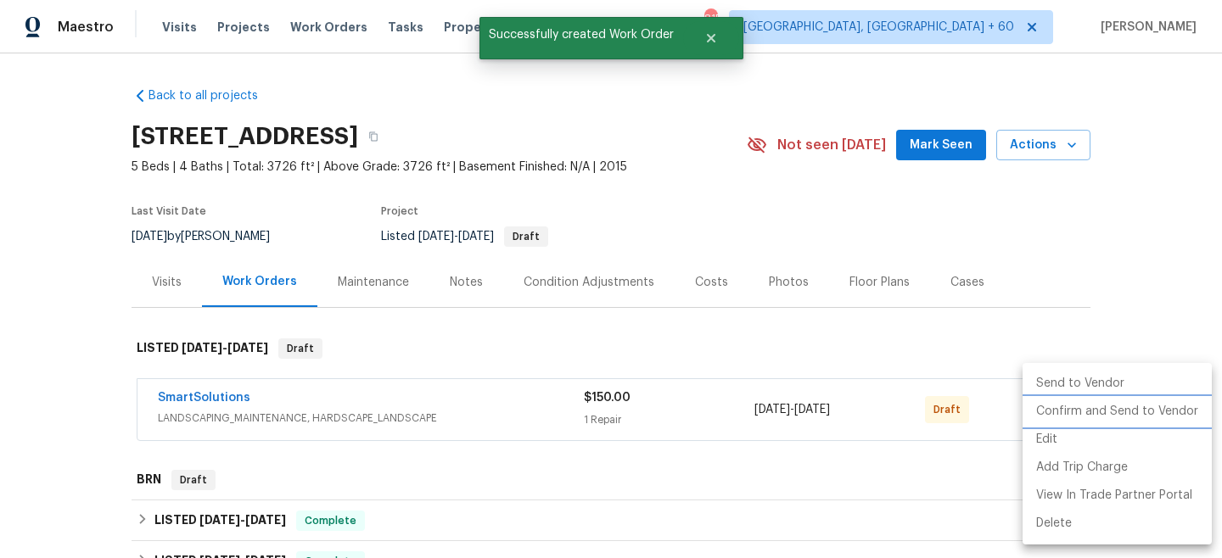
click at [1109, 405] on li "Confirm and Send to Vendor" at bounding box center [1117, 412] width 189 height 28
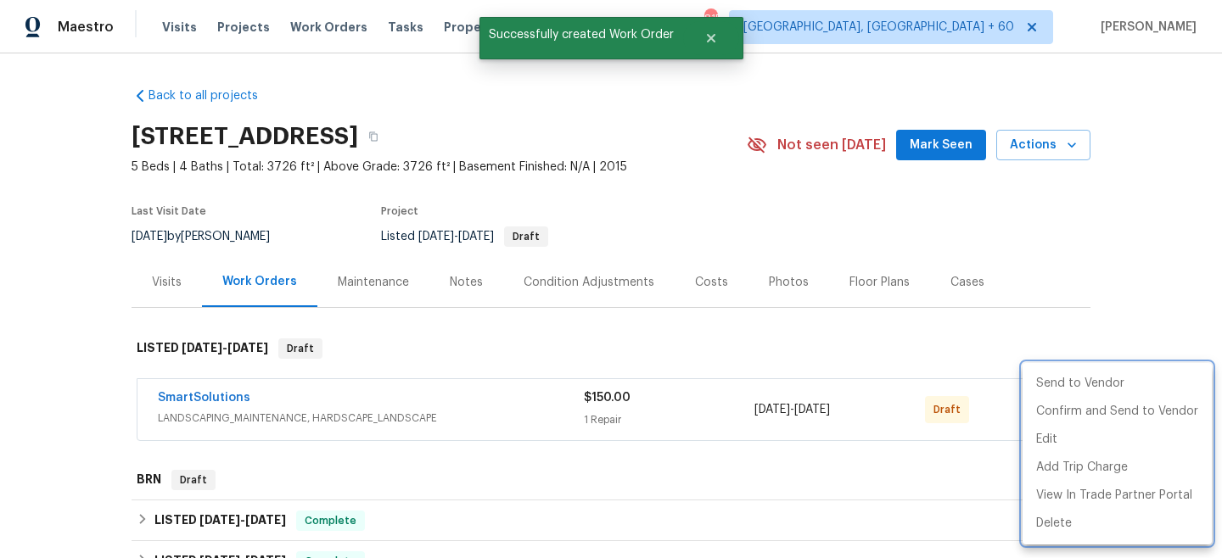
click at [1115, 268] on div at bounding box center [611, 279] width 1222 height 558
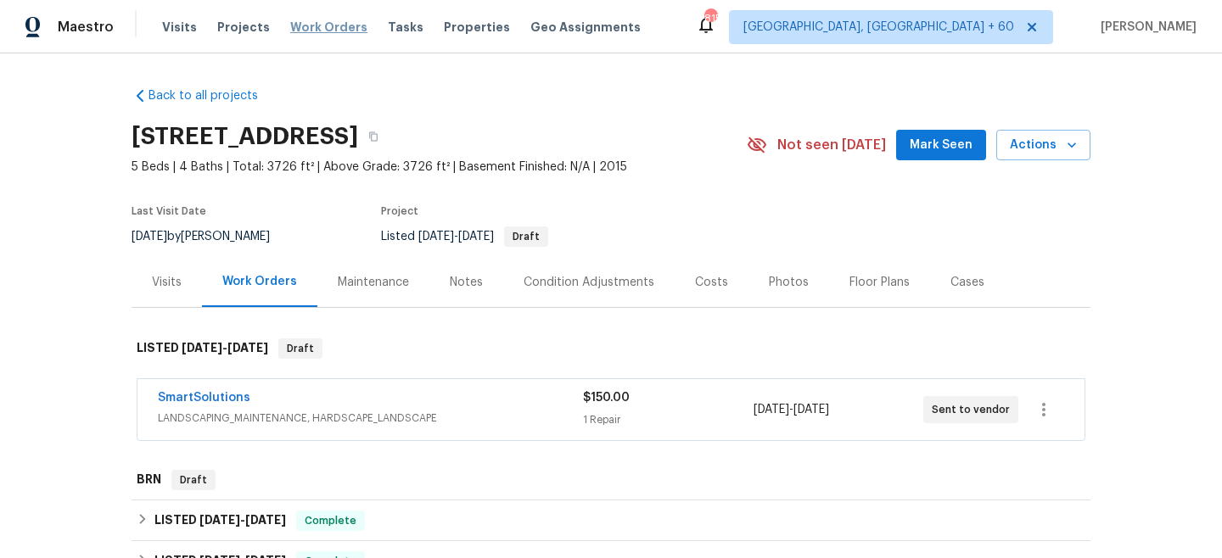
click at [330, 26] on span "Work Orders" at bounding box center [328, 27] width 77 height 17
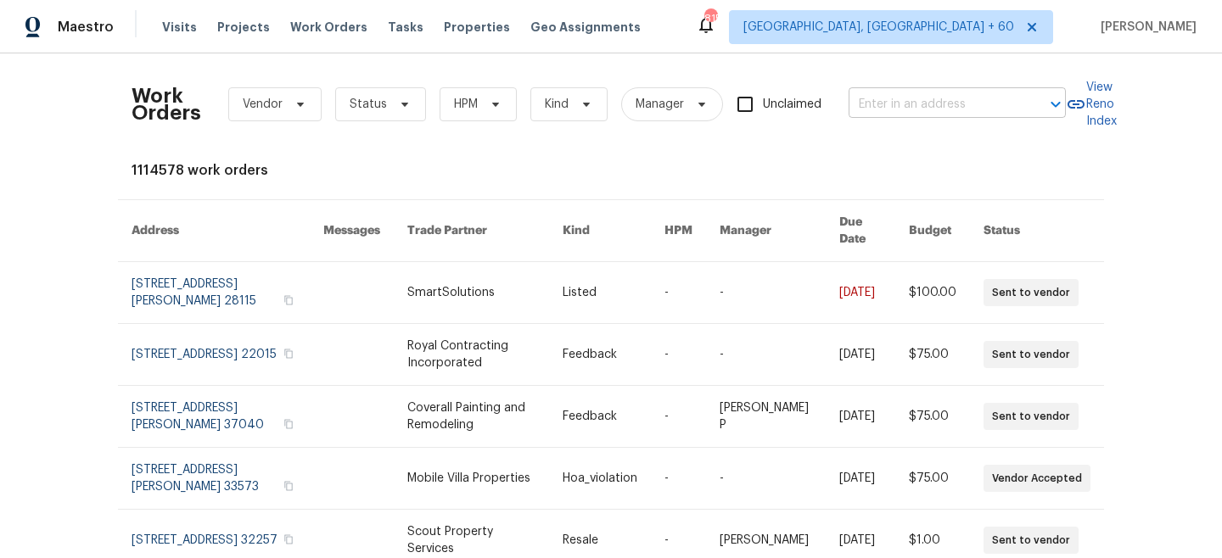
click at [867, 108] on input "text" at bounding box center [934, 105] width 170 height 26
paste input "1121 Setter Ln SE"
type input "1121 Setter Ln SE"
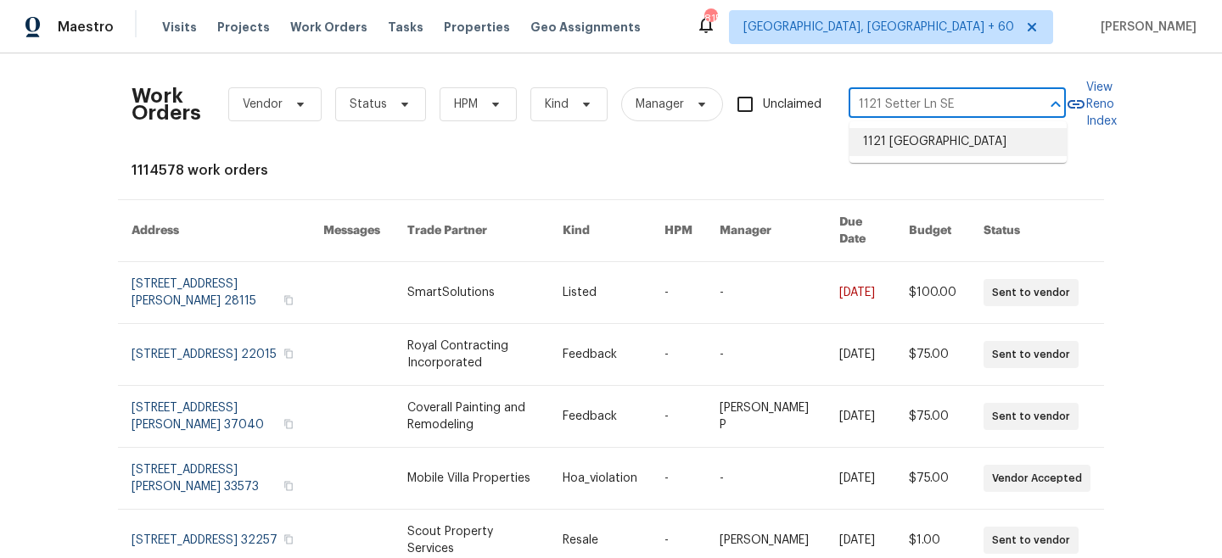
click at [961, 131] on li "1121 [GEOGRAPHIC_DATA]" at bounding box center [958, 142] width 217 height 28
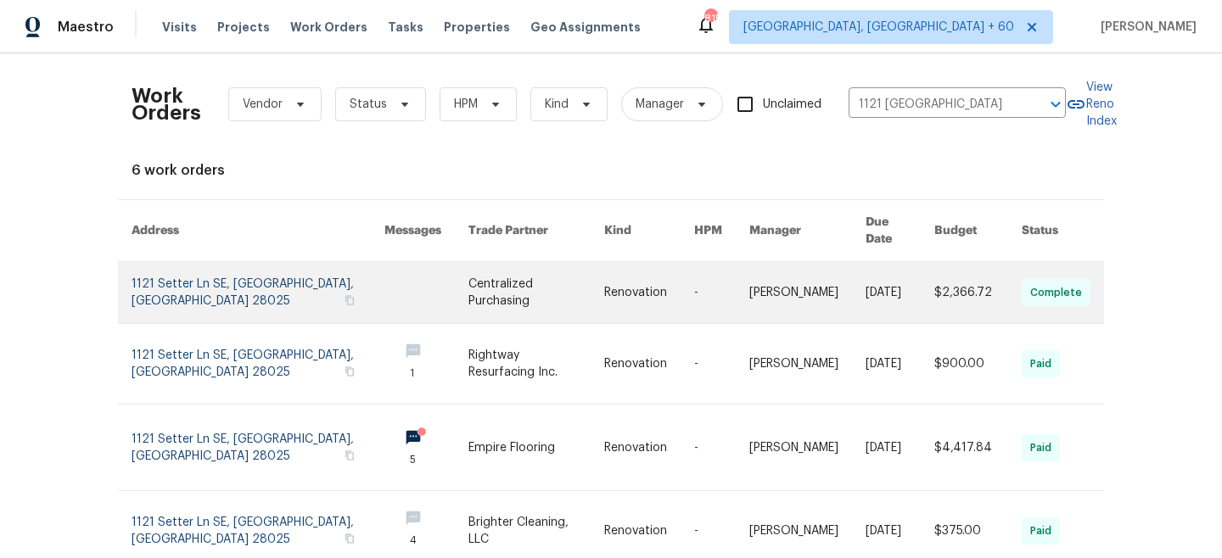
click at [510, 278] on link at bounding box center [536, 292] width 136 height 61
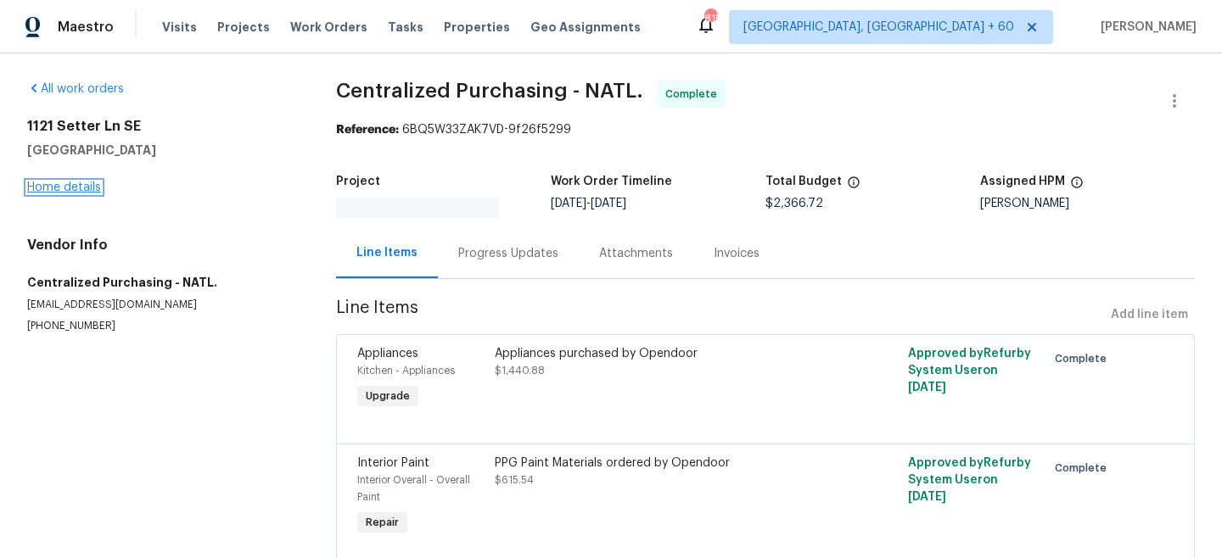
click at [60, 188] on link "Home details" at bounding box center [64, 188] width 74 height 12
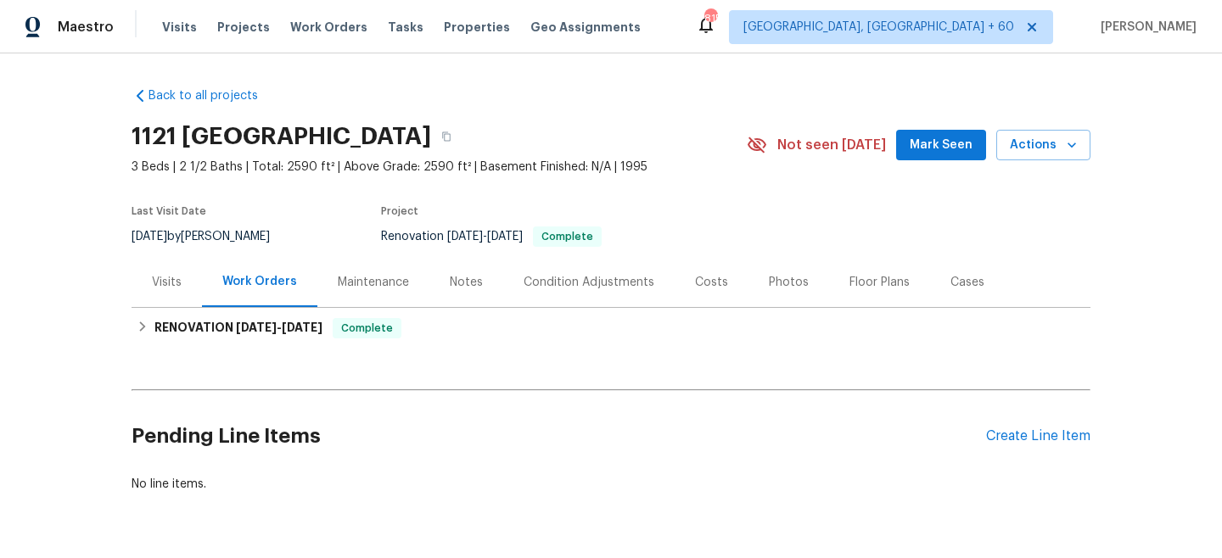
click at [393, 261] on div "Maintenance" at bounding box center [373, 282] width 112 height 50
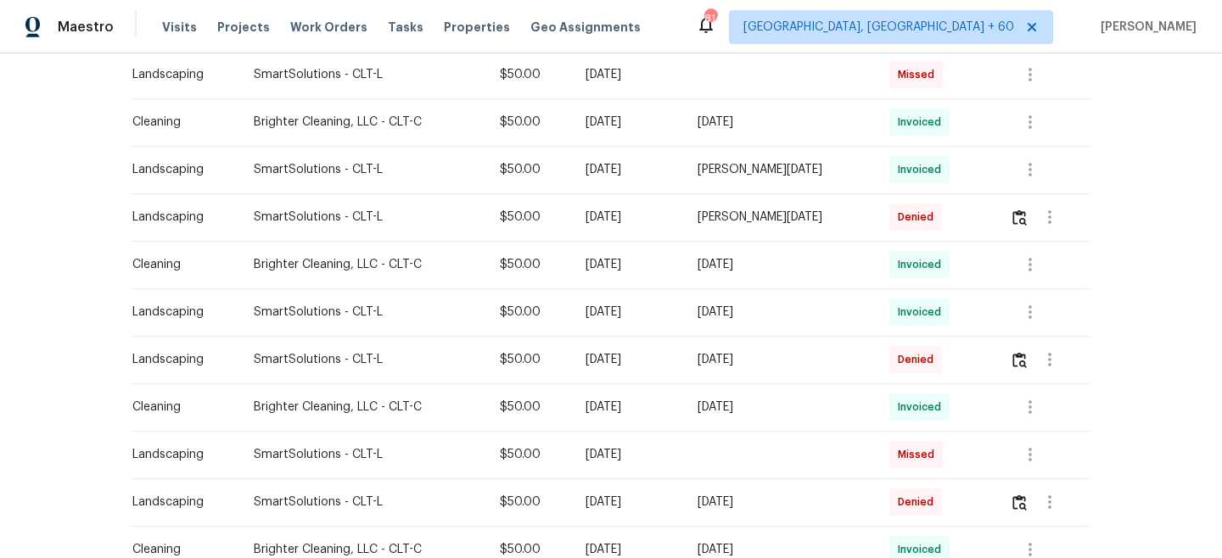
scroll to position [1042, 0]
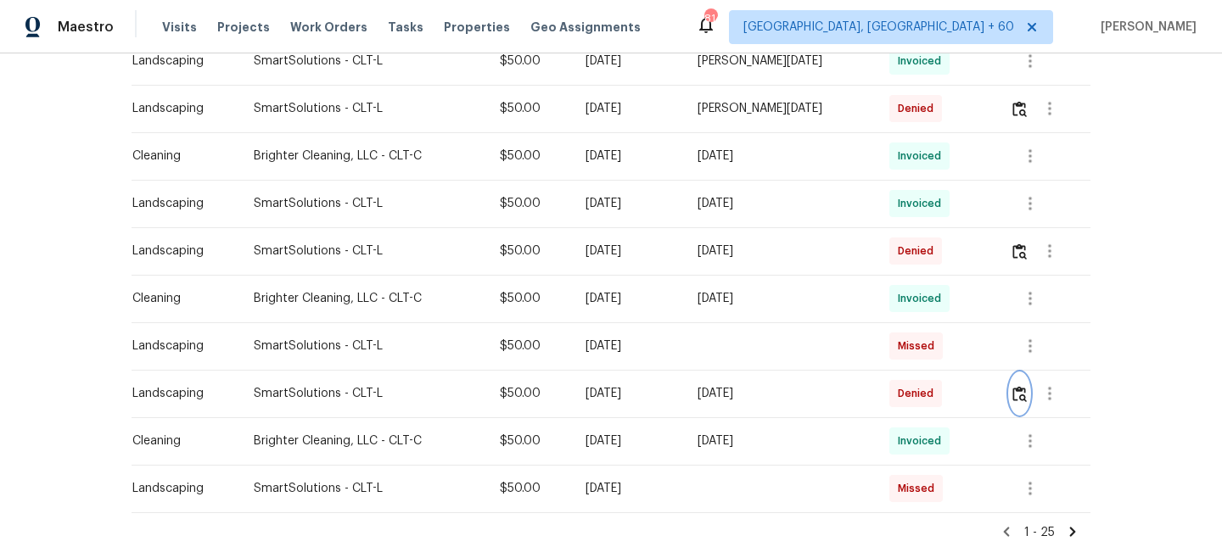
click at [1017, 398] on img "button" at bounding box center [1019, 394] width 14 height 16
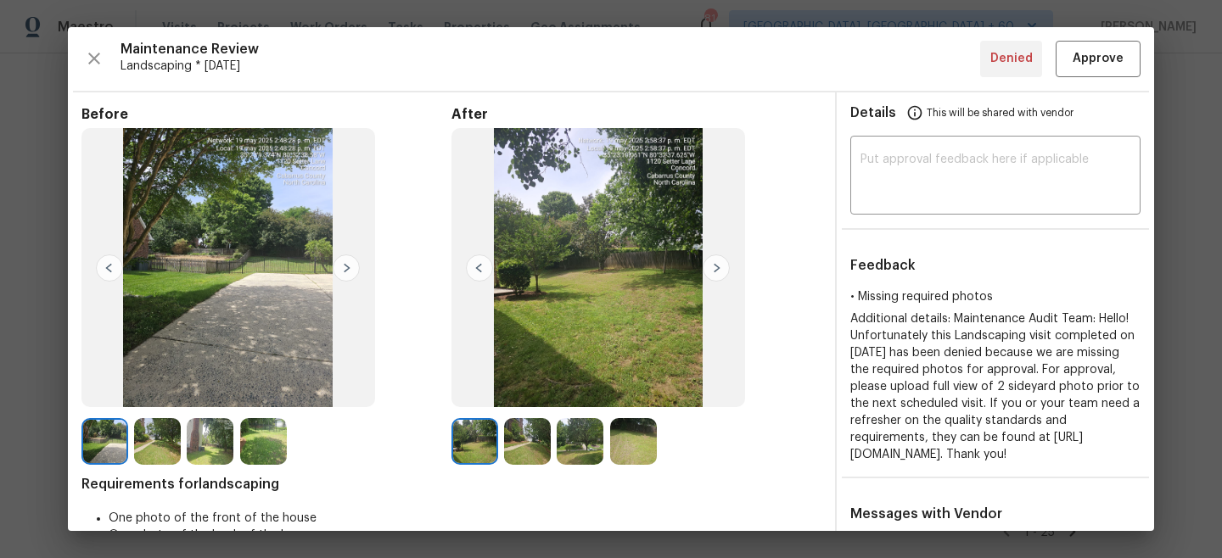
click at [525, 446] on img at bounding box center [527, 441] width 47 height 47
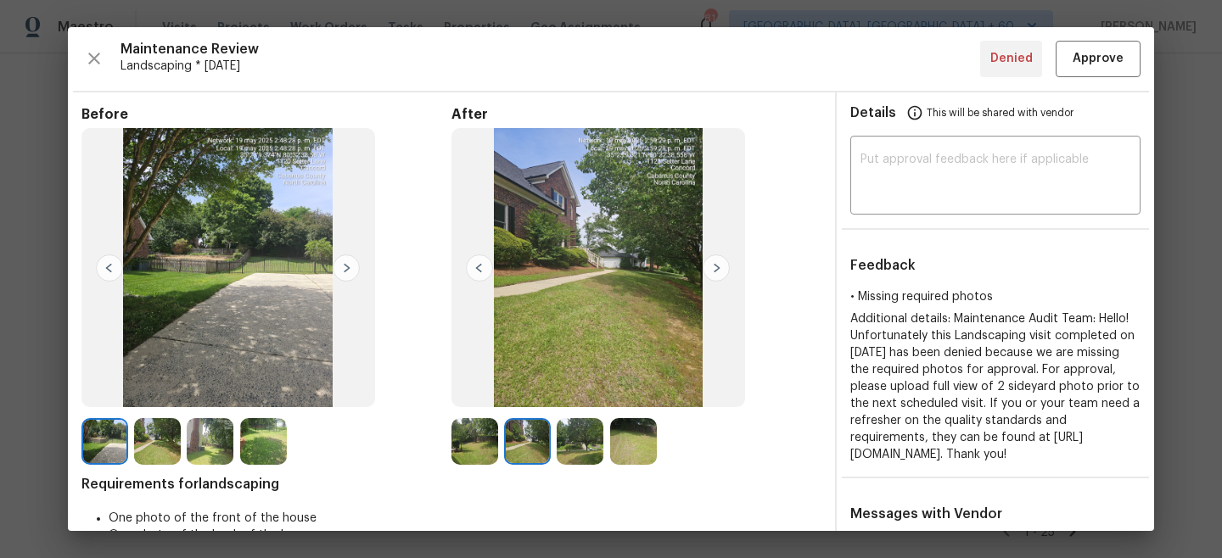
click at [525, 442] on img at bounding box center [527, 441] width 47 height 47
click at [568, 446] on img at bounding box center [580, 441] width 47 height 47
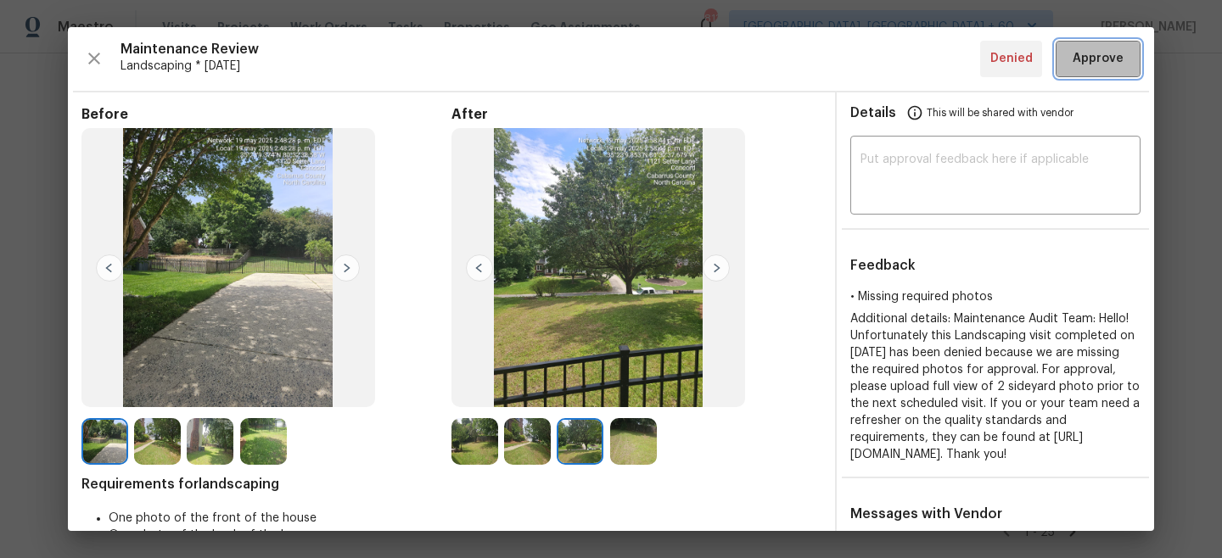
click at [1096, 59] on span "Approve" at bounding box center [1098, 58] width 51 height 21
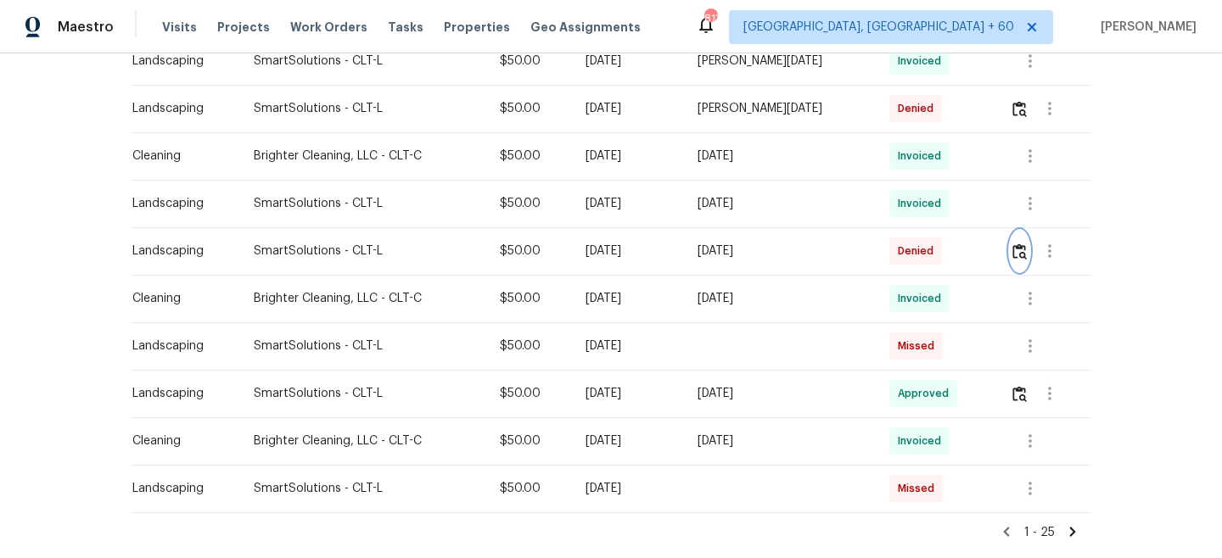
click at [1024, 261] on button "button" at bounding box center [1020, 251] width 20 height 41
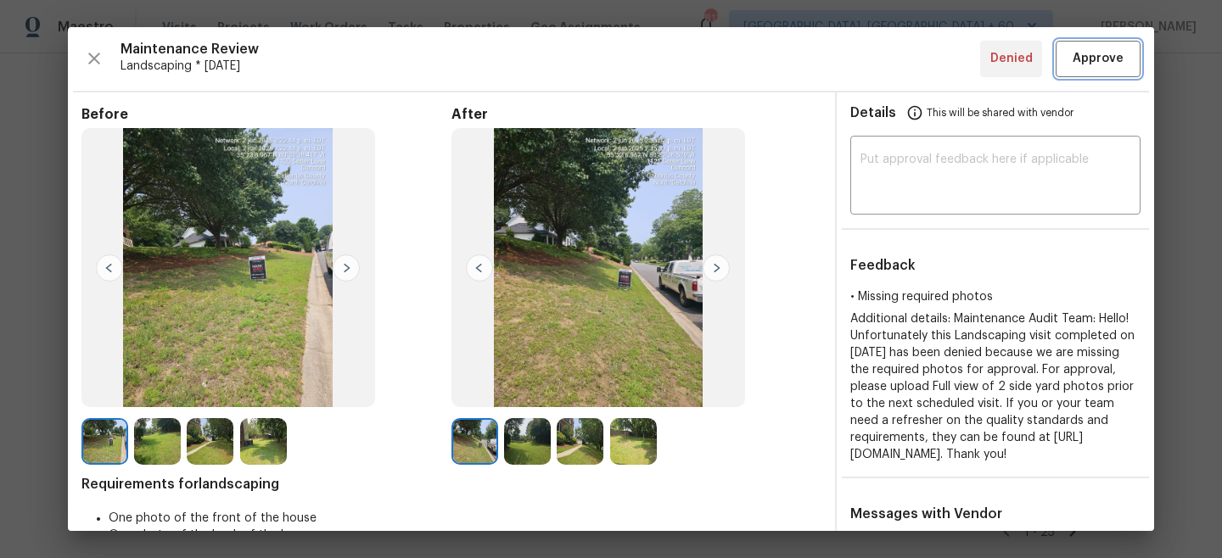
click at [1108, 53] on span "Approve" at bounding box center [1098, 58] width 51 height 21
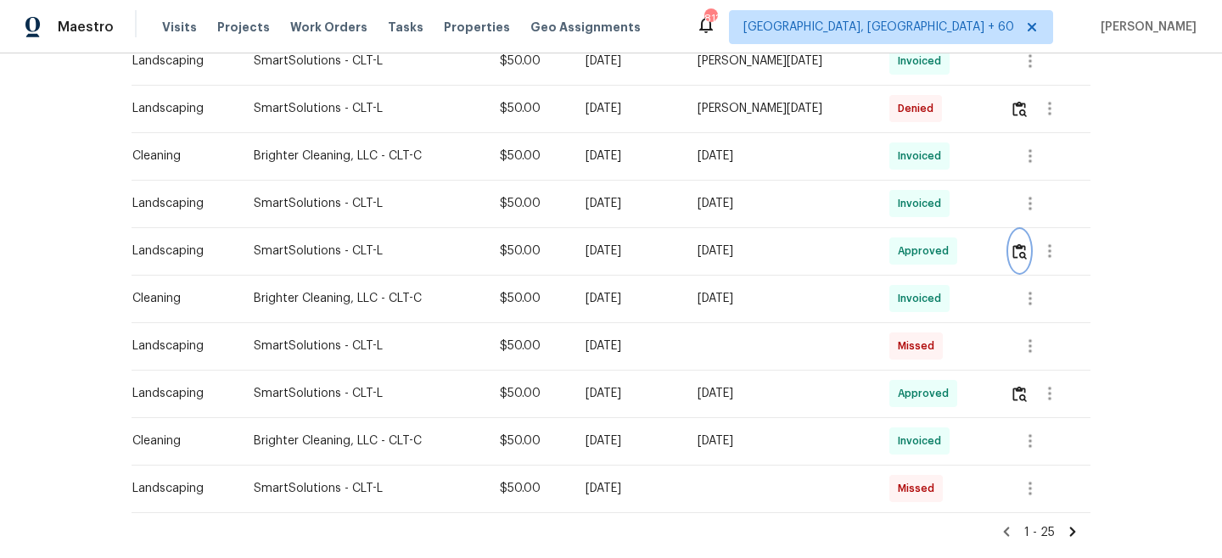
scroll to position [971, 0]
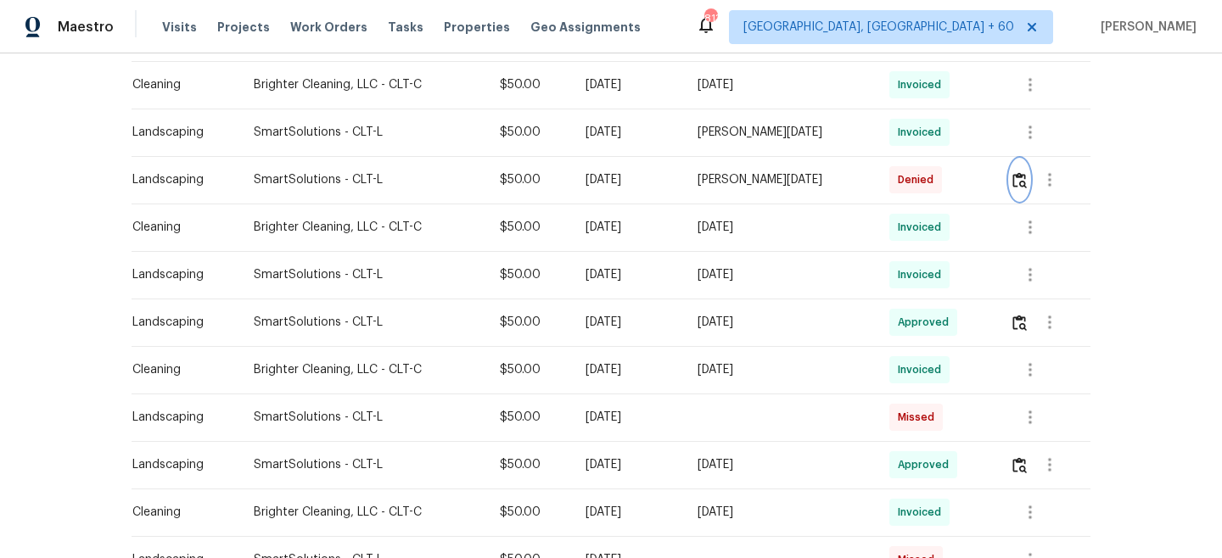
click at [1023, 179] on img "button" at bounding box center [1019, 180] width 14 height 16
